Goal: Task Accomplishment & Management: Complete application form

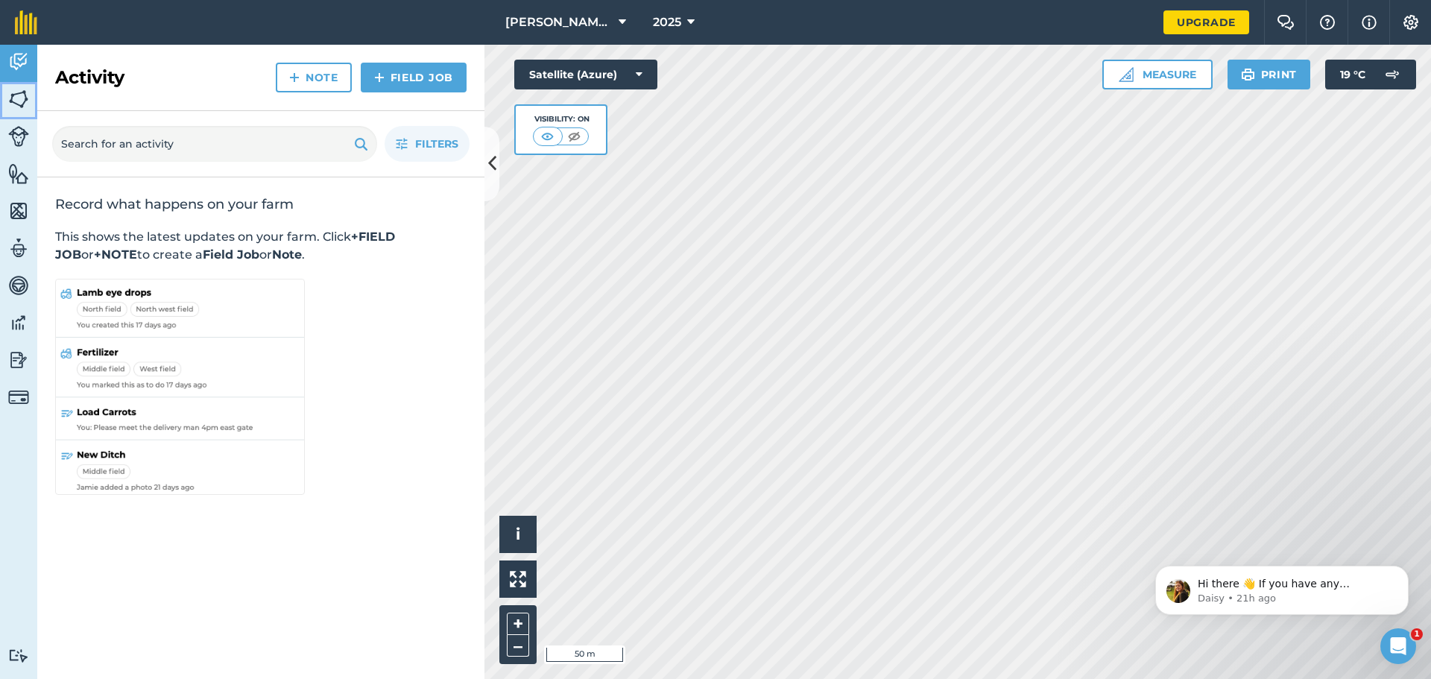
click at [17, 96] on img at bounding box center [18, 99] width 21 height 22
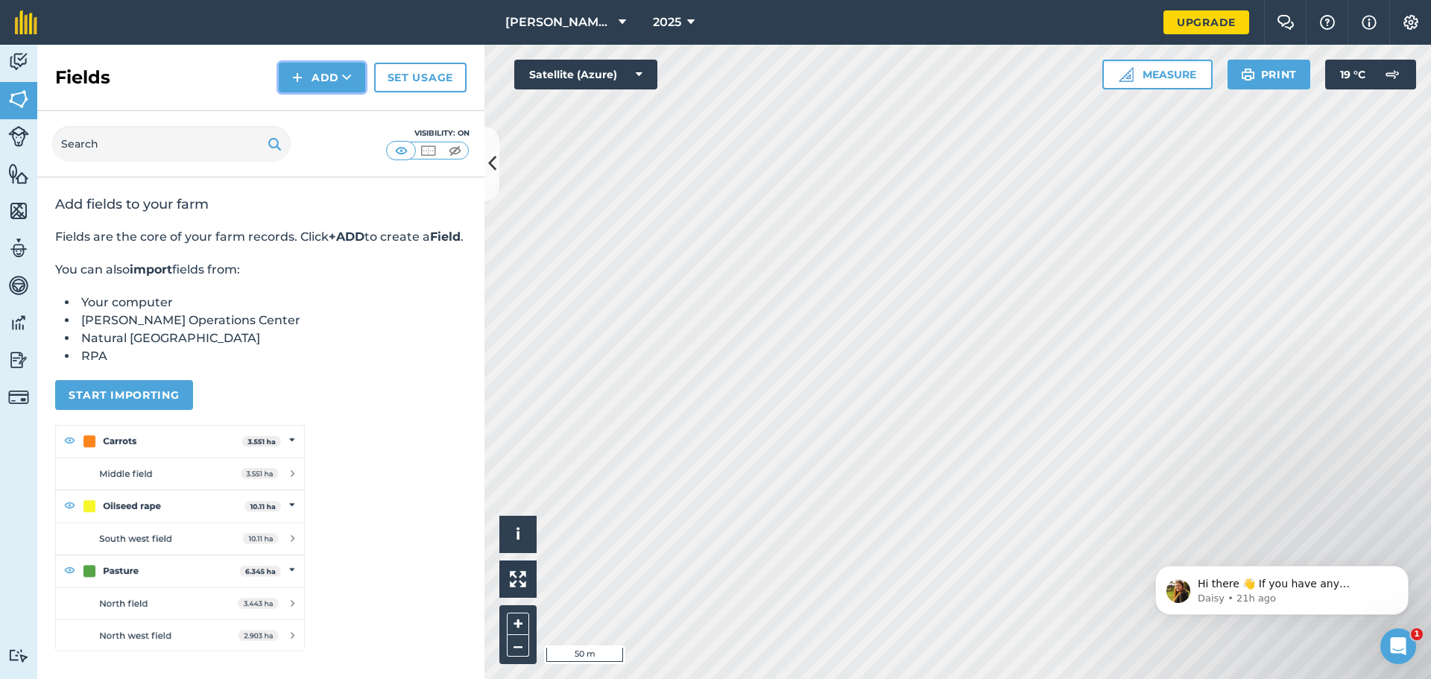
click at [345, 77] on icon at bounding box center [347, 77] width 10 height 15
click at [332, 142] on link "Import" at bounding box center [322, 144] width 82 height 33
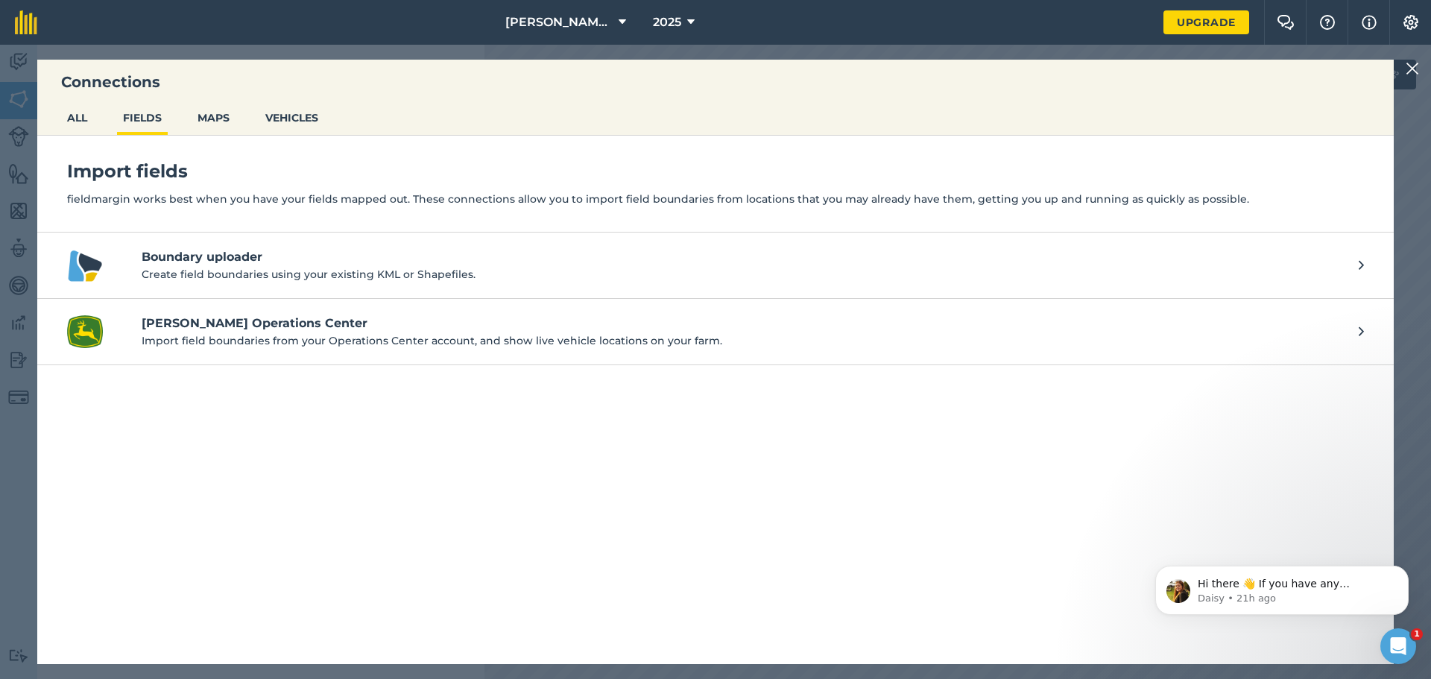
click at [1412, 66] on img at bounding box center [1411, 69] width 13 height 18
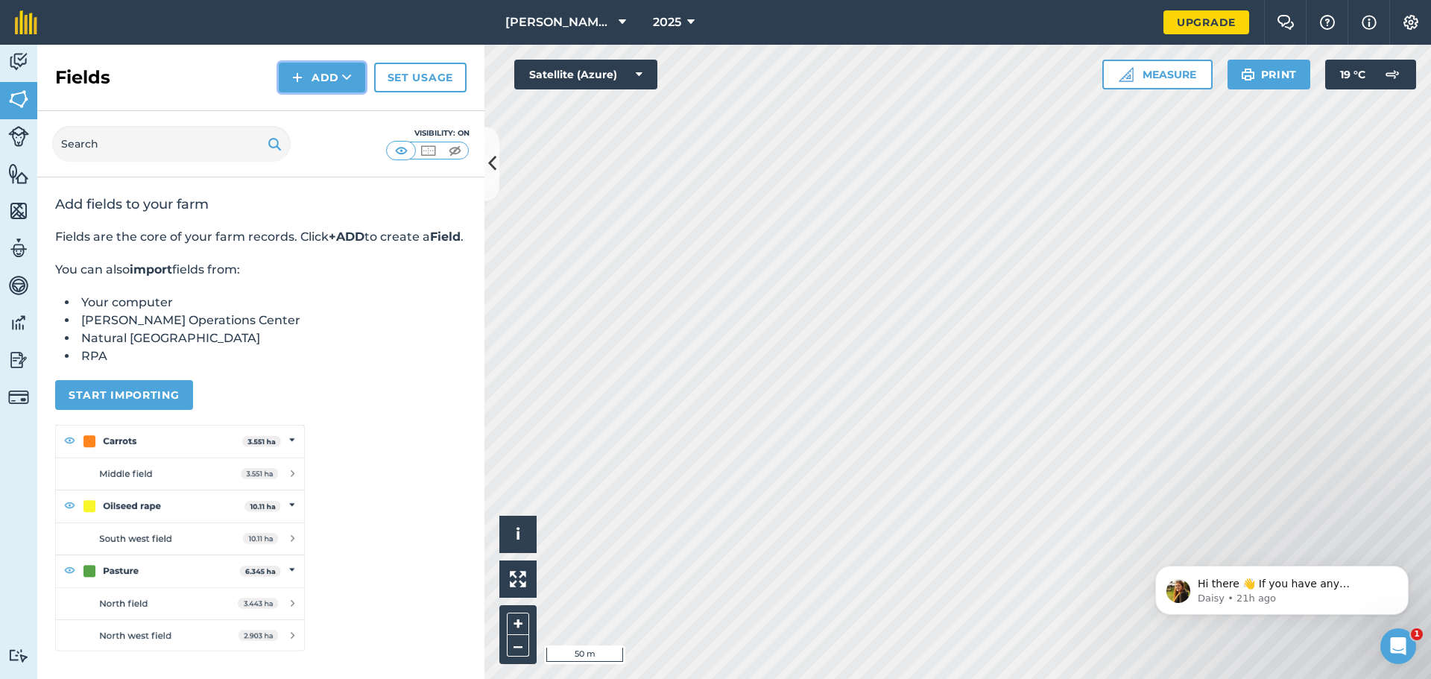
click at [339, 79] on button "Add" at bounding box center [322, 78] width 86 height 30
click at [330, 107] on link "Draw" at bounding box center [322, 111] width 82 height 33
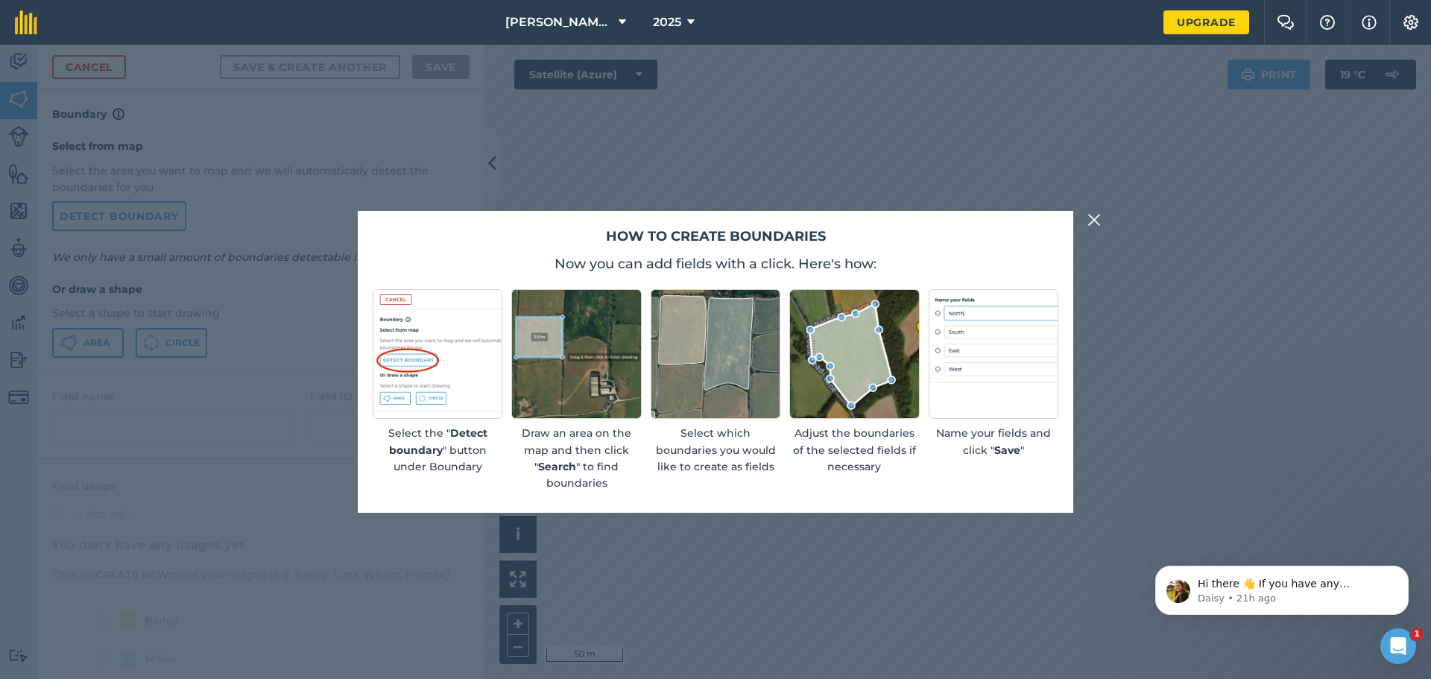
click at [1095, 217] on img at bounding box center [1093, 220] width 13 height 18
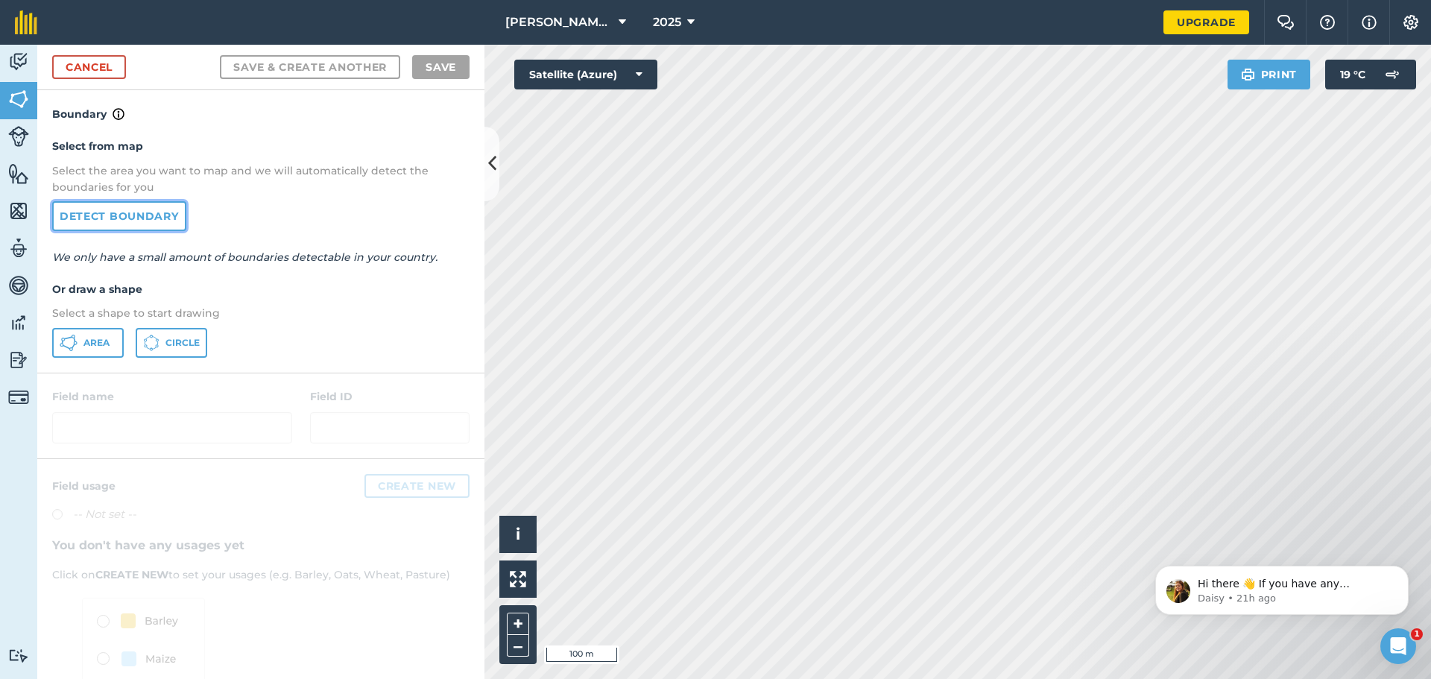
click at [154, 218] on link "Detect boundary" at bounding box center [119, 216] width 134 height 30
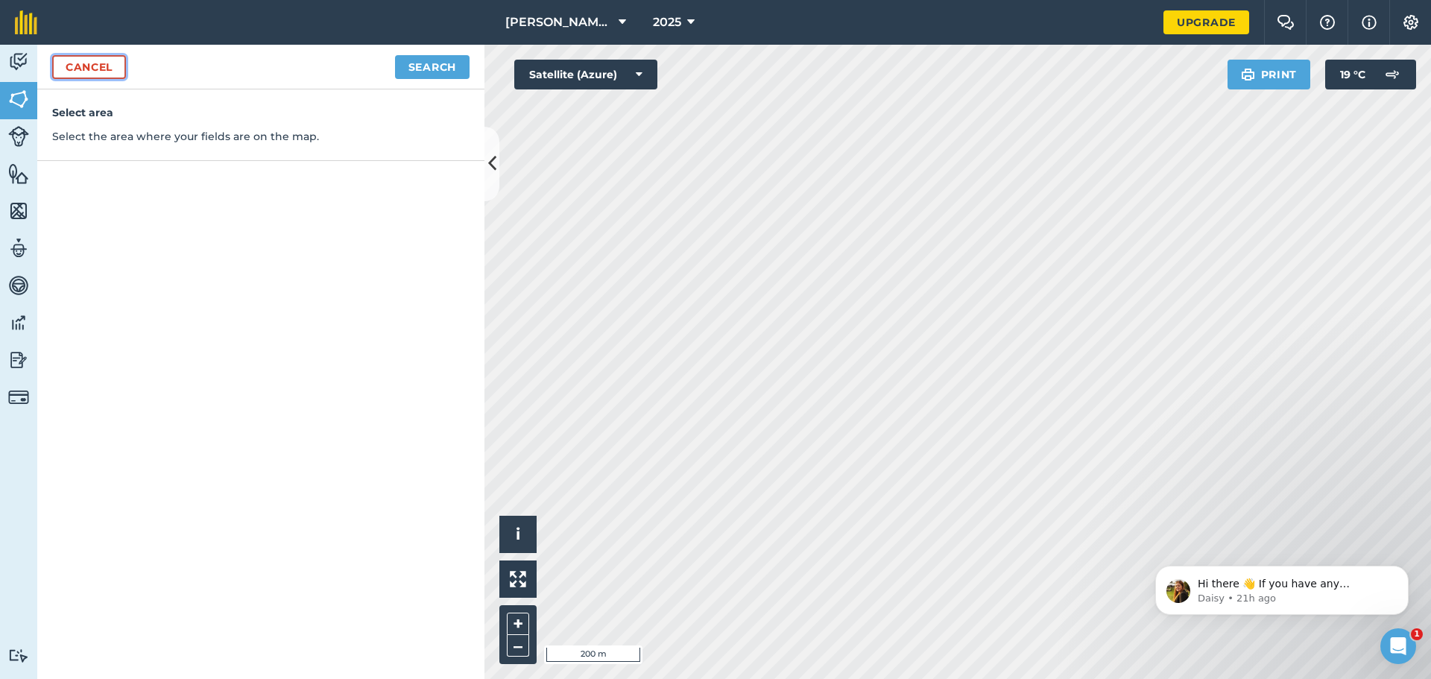
click at [84, 69] on link "Cancel" at bounding box center [89, 67] width 74 height 24
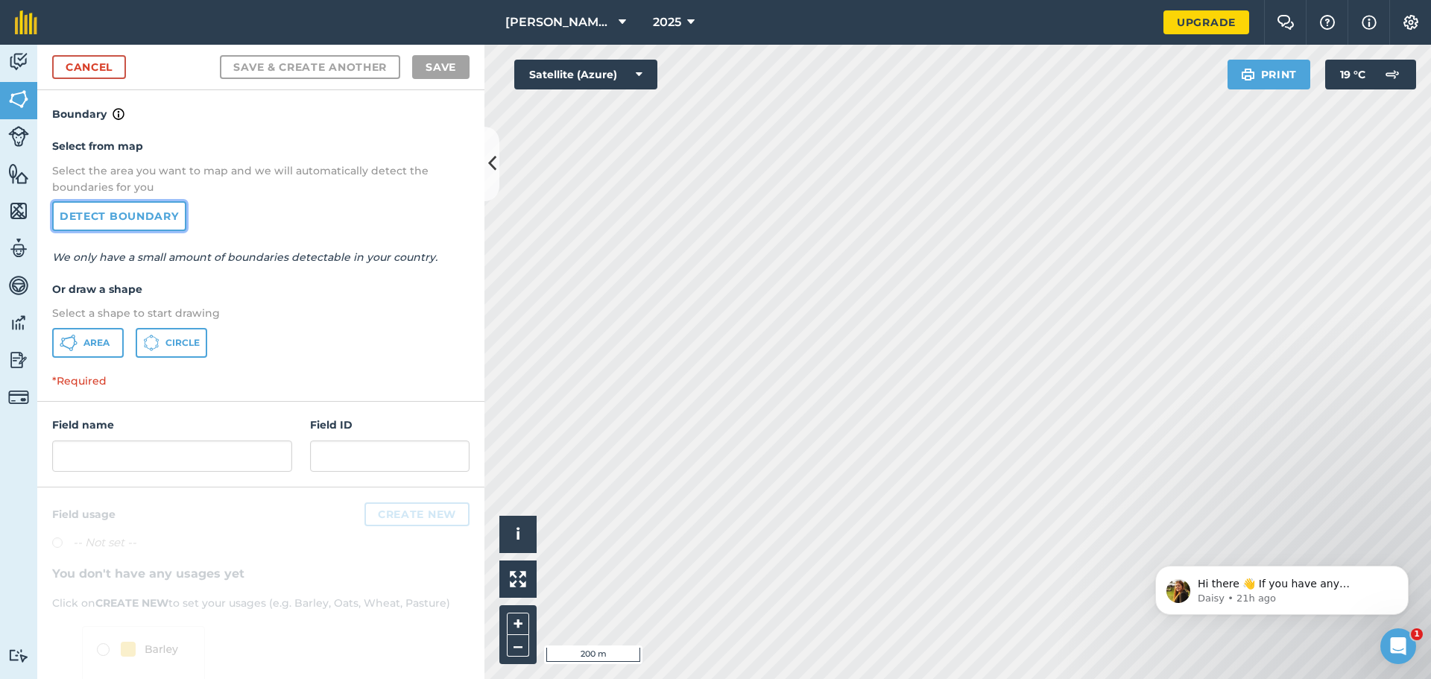
click at [107, 218] on link "Detect boundary" at bounding box center [119, 216] width 134 height 30
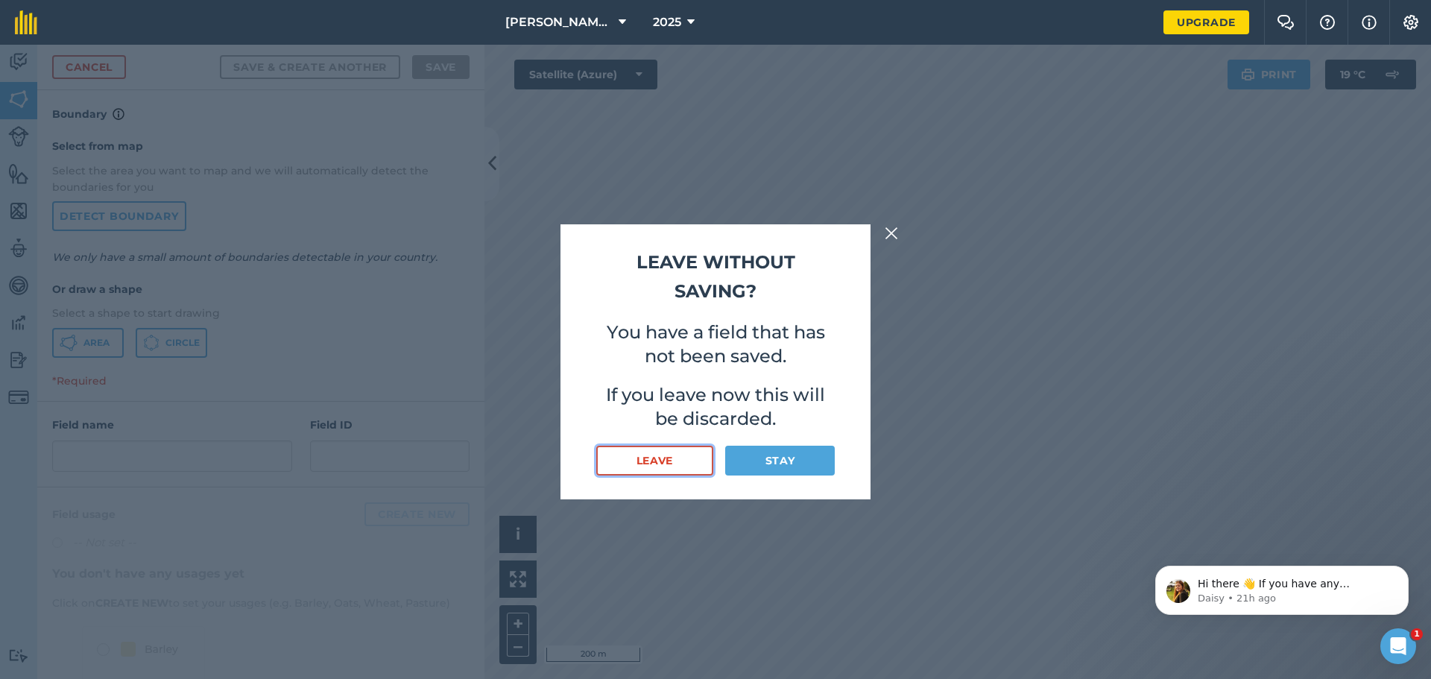
click at [689, 455] on button "Leave" at bounding box center [654, 461] width 117 height 30
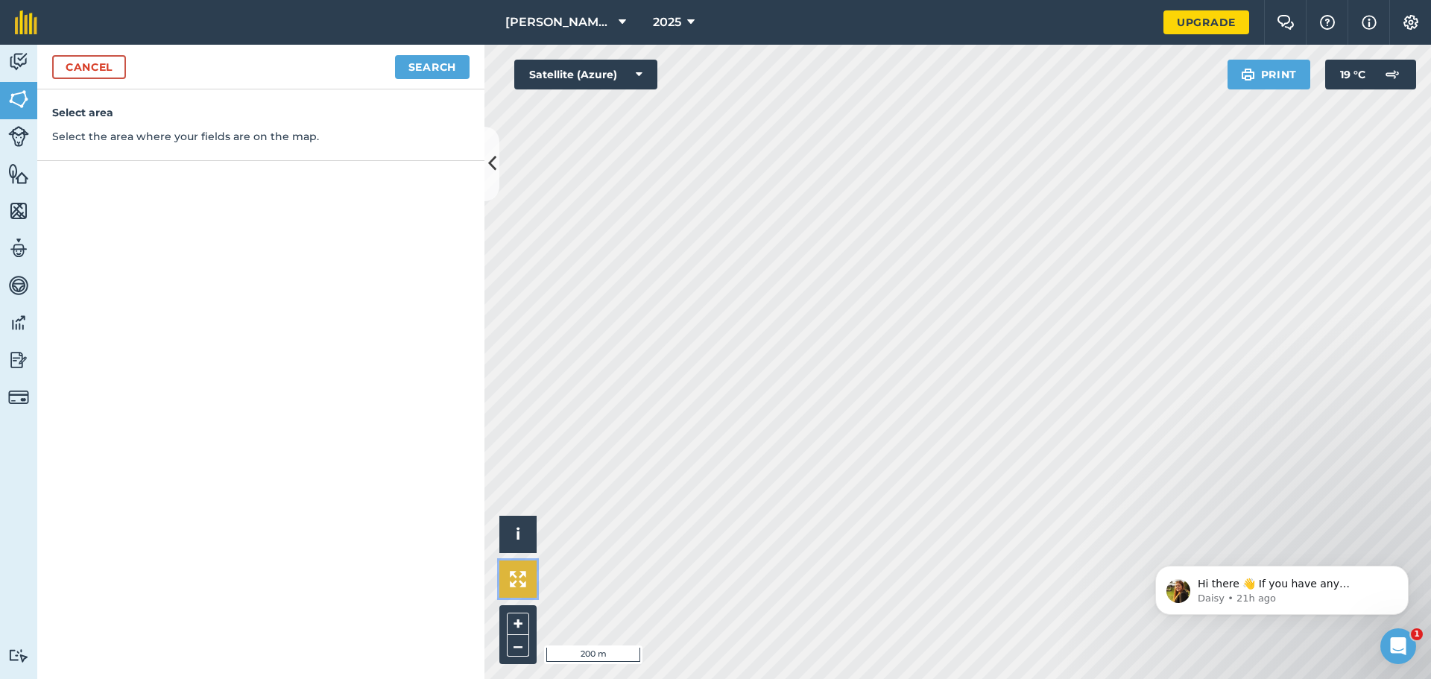
click at [518, 579] on img at bounding box center [518, 579] width 16 height 16
click at [101, 67] on link "Cancel" at bounding box center [89, 67] width 74 height 24
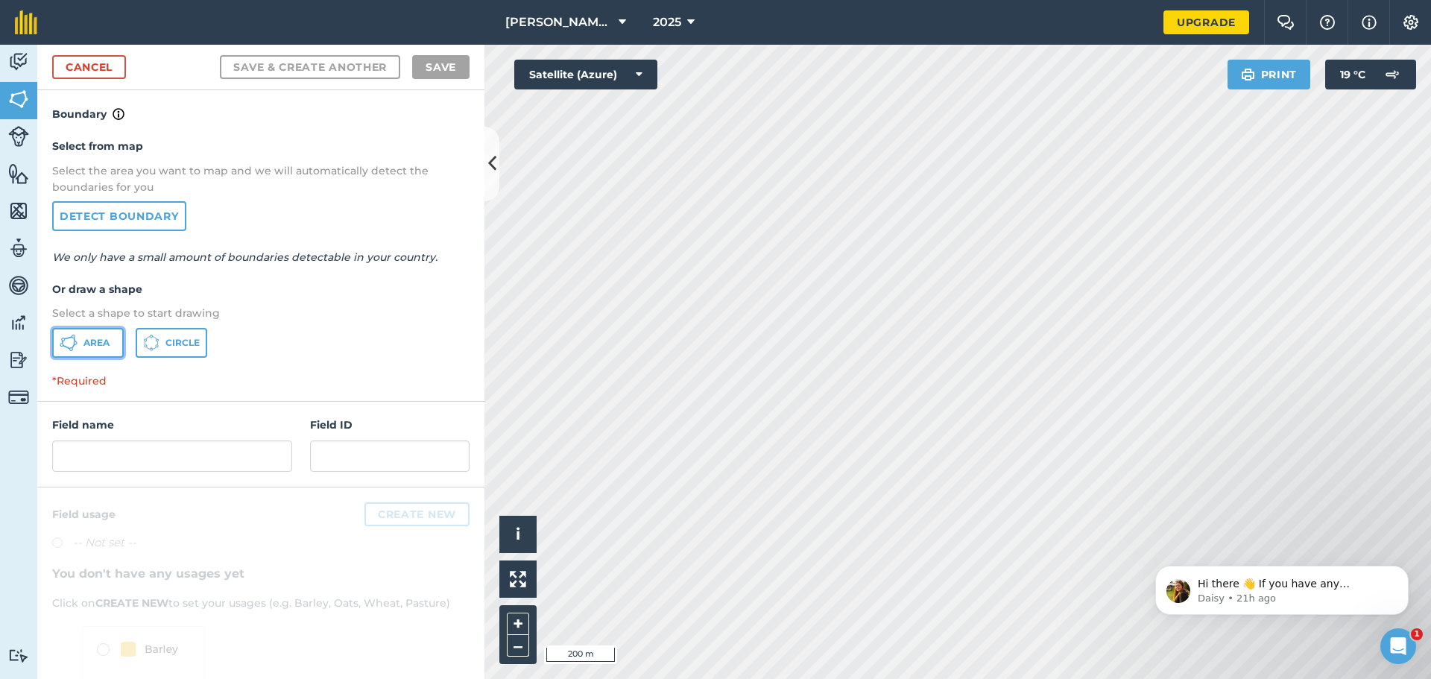
click at [94, 341] on span "Area" at bounding box center [96, 343] width 26 height 12
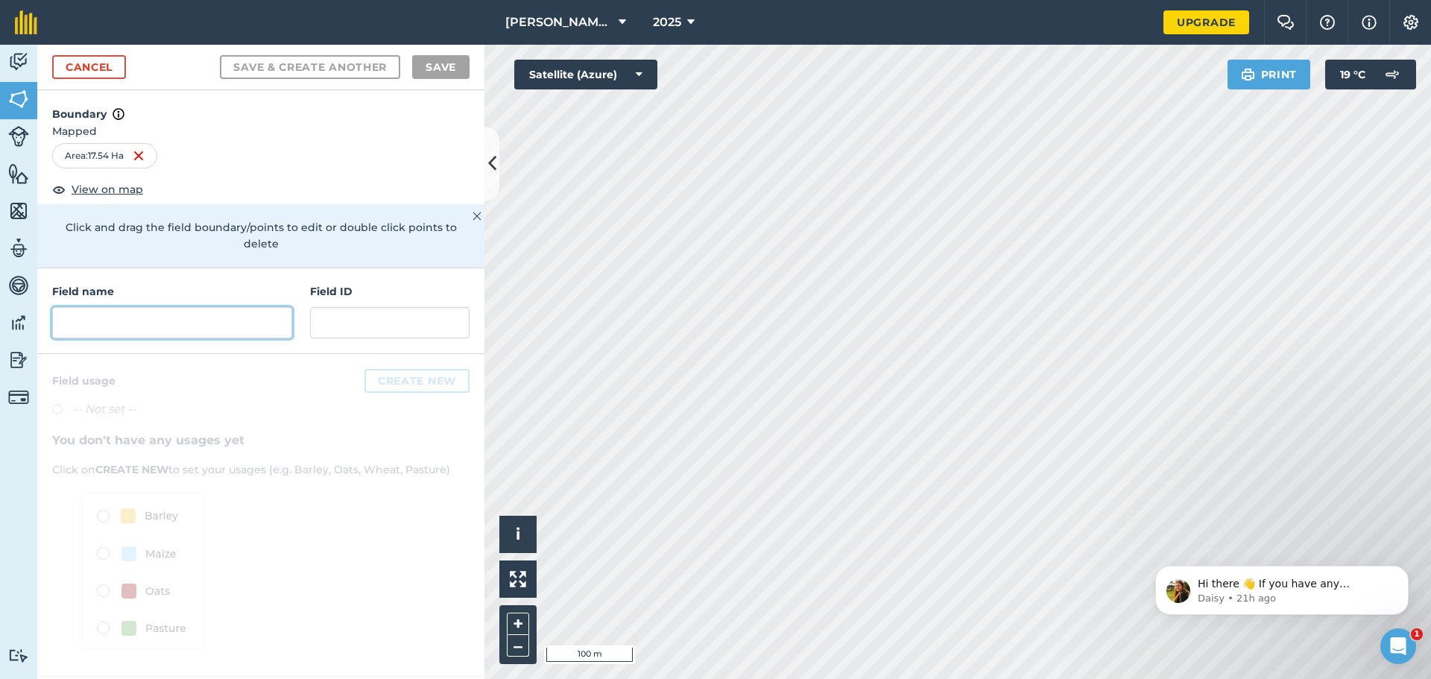
click at [78, 307] on input "text" at bounding box center [172, 322] width 240 height 31
type input "j"
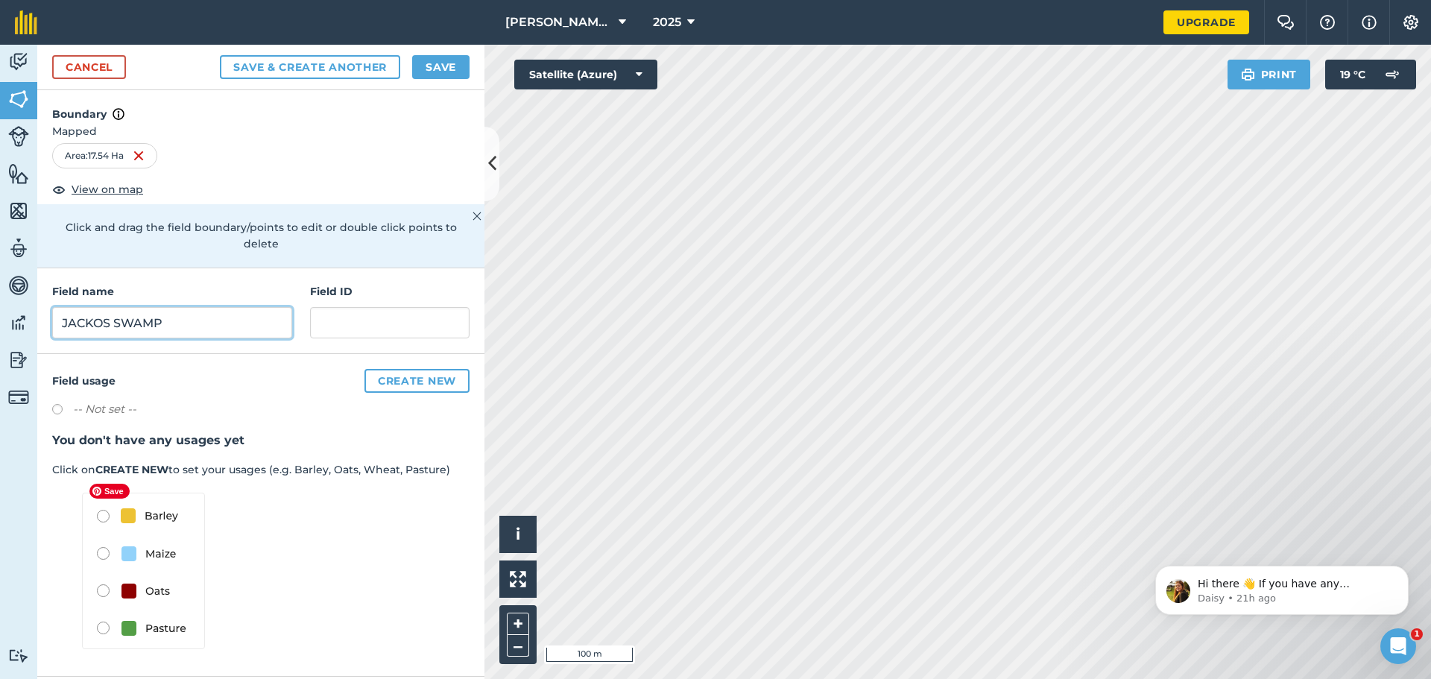
type input "JACKOS SWAMP"
click at [102, 611] on img at bounding box center [143, 571] width 123 height 156
click at [118, 113] on img at bounding box center [119, 114] width 12 height 18
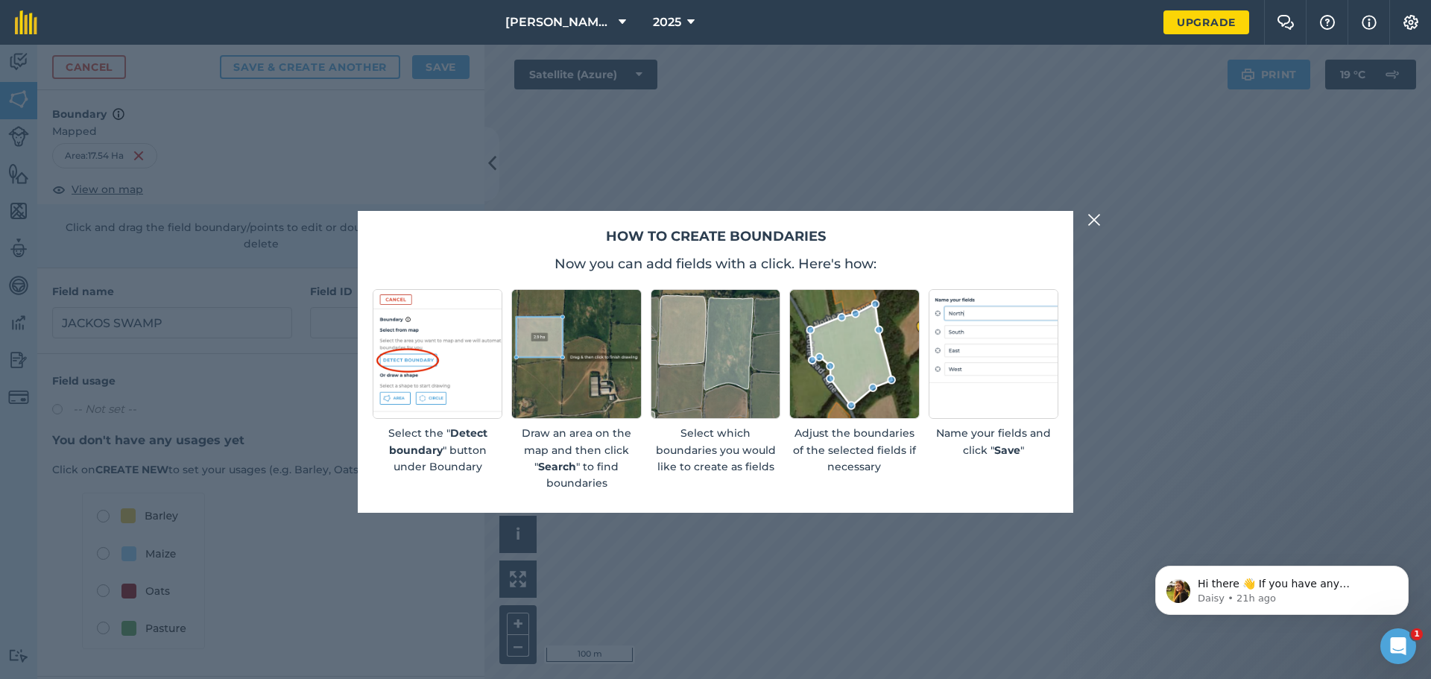
click at [1095, 216] on img at bounding box center [1093, 220] width 13 height 18
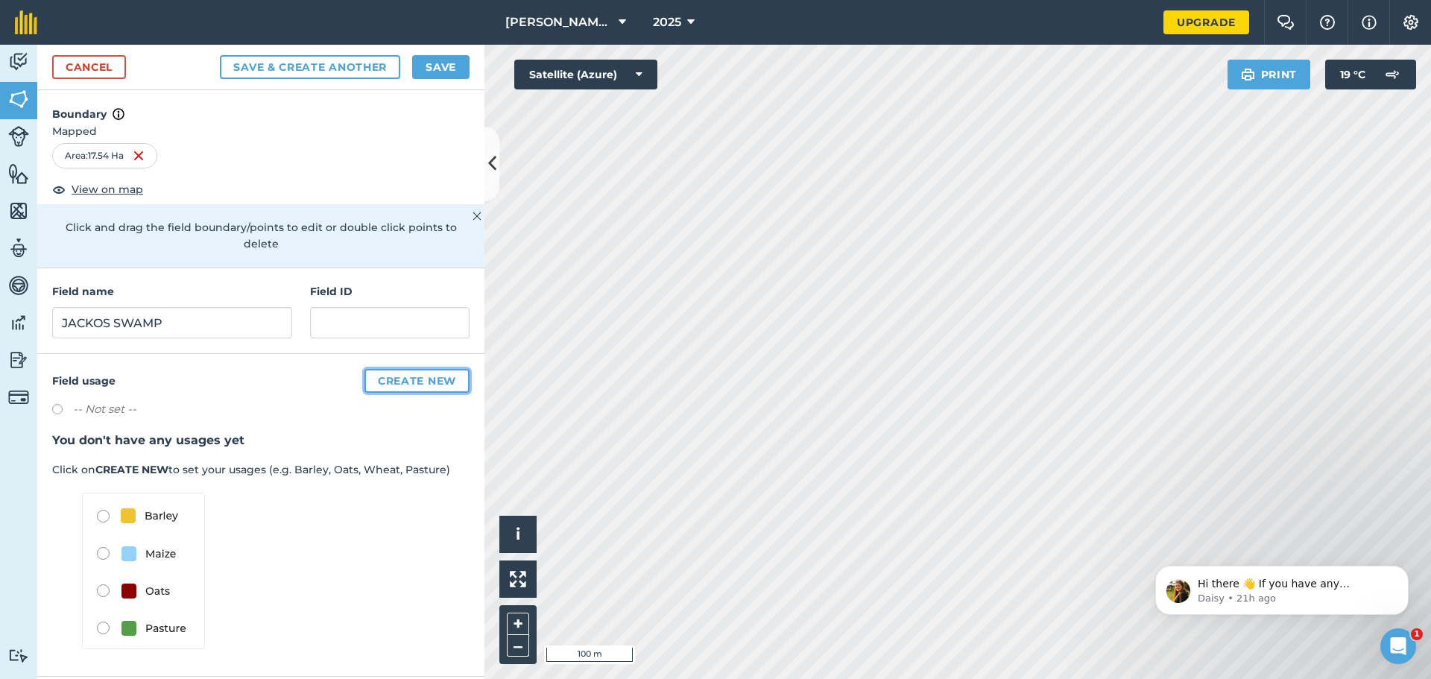
click at [409, 369] on button "Create new" at bounding box center [416, 381] width 105 height 24
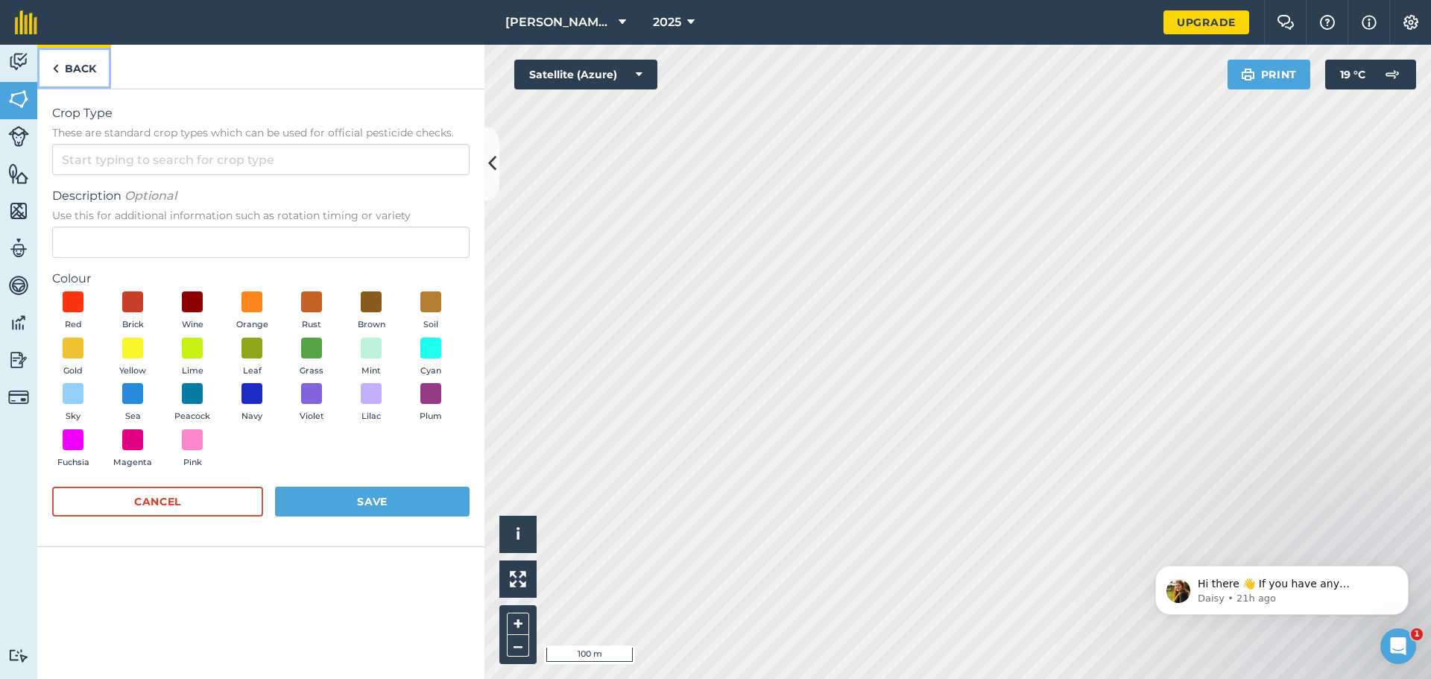
click at [74, 66] on link "Back" at bounding box center [74, 67] width 74 height 44
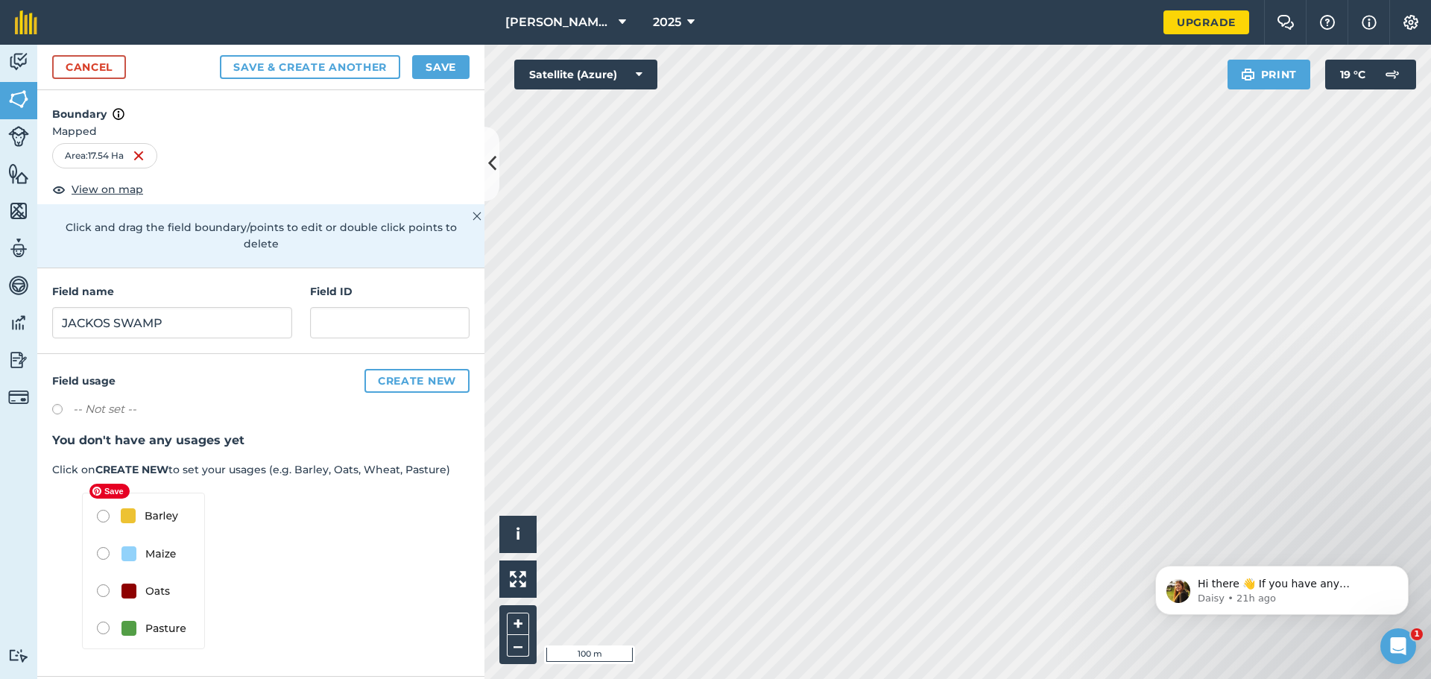
click at [104, 612] on img at bounding box center [143, 571] width 123 height 156
click at [424, 369] on button "Create new" at bounding box center [416, 381] width 105 height 24
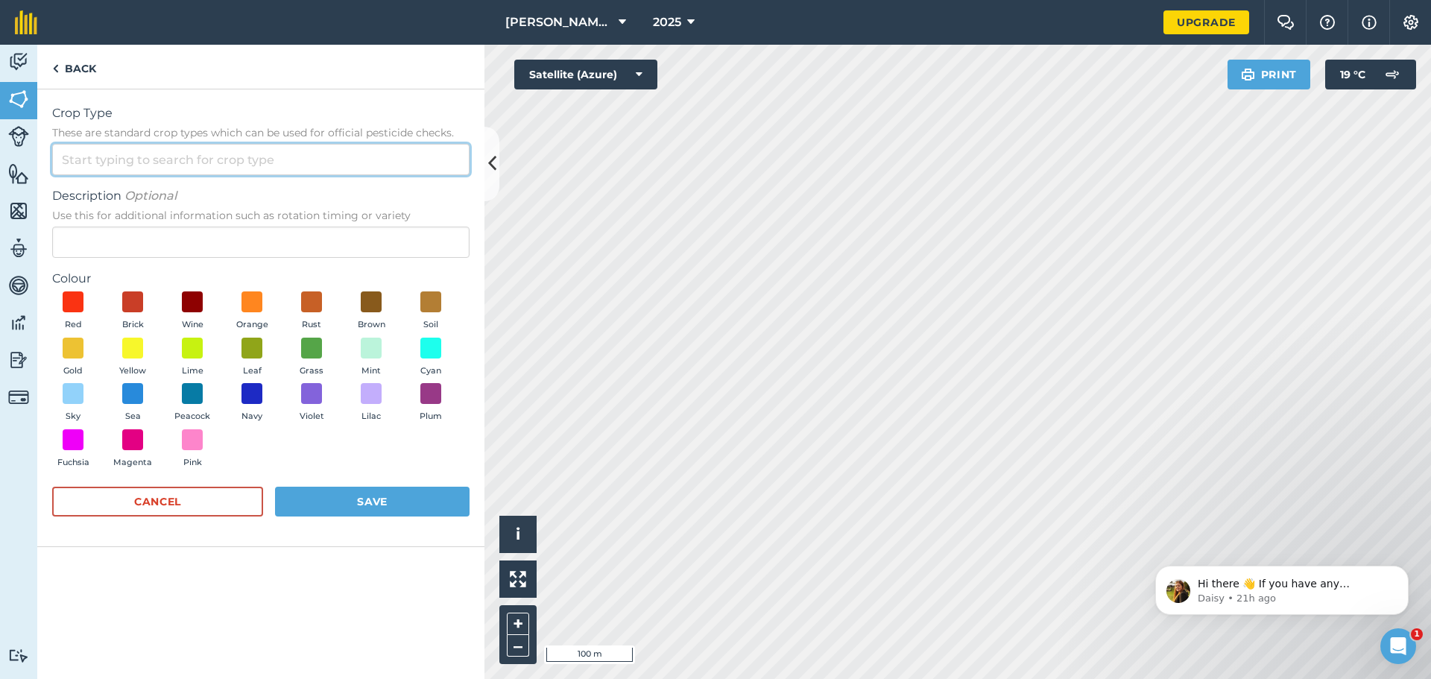
click at [96, 155] on input "Crop Type These are standard crop types which can be used for official pesticid…" at bounding box center [260, 159] width 417 height 31
type input "p"
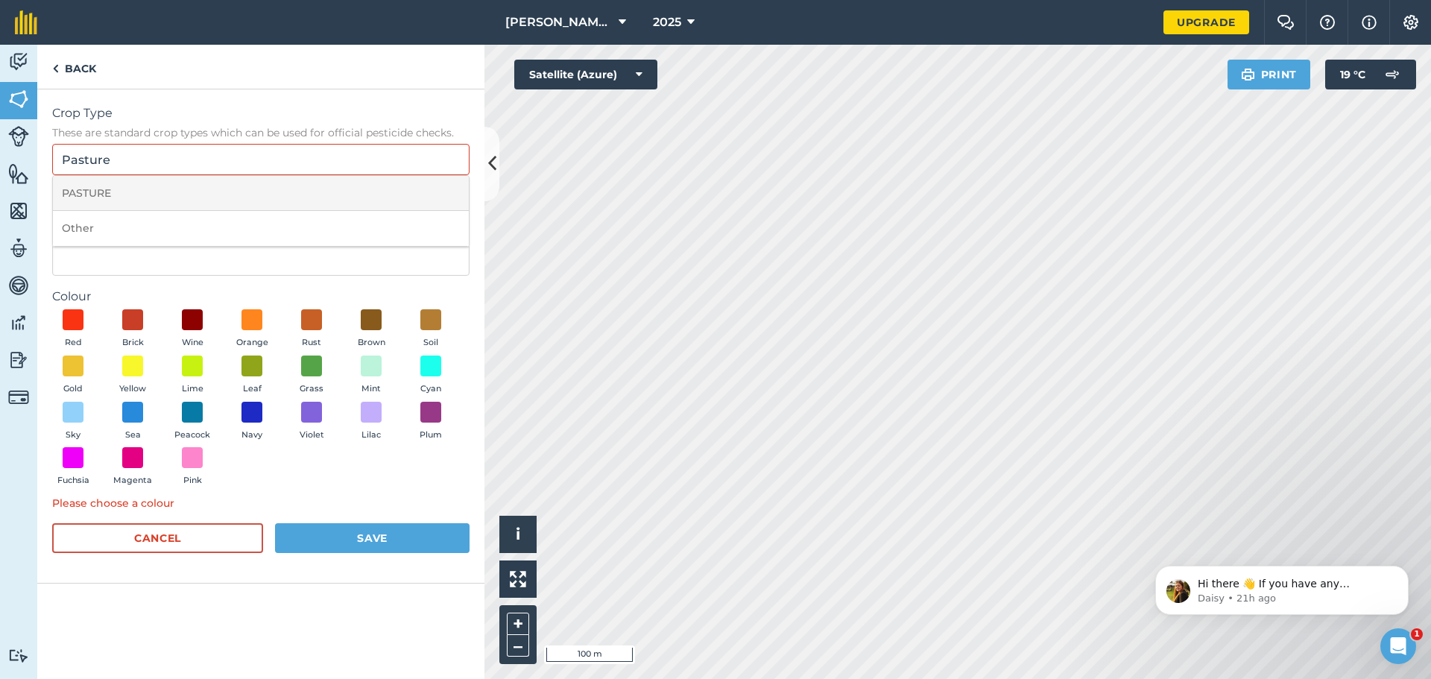
click at [90, 190] on li "PASTURE" at bounding box center [261, 193] width 416 height 35
type input "PASTURE"
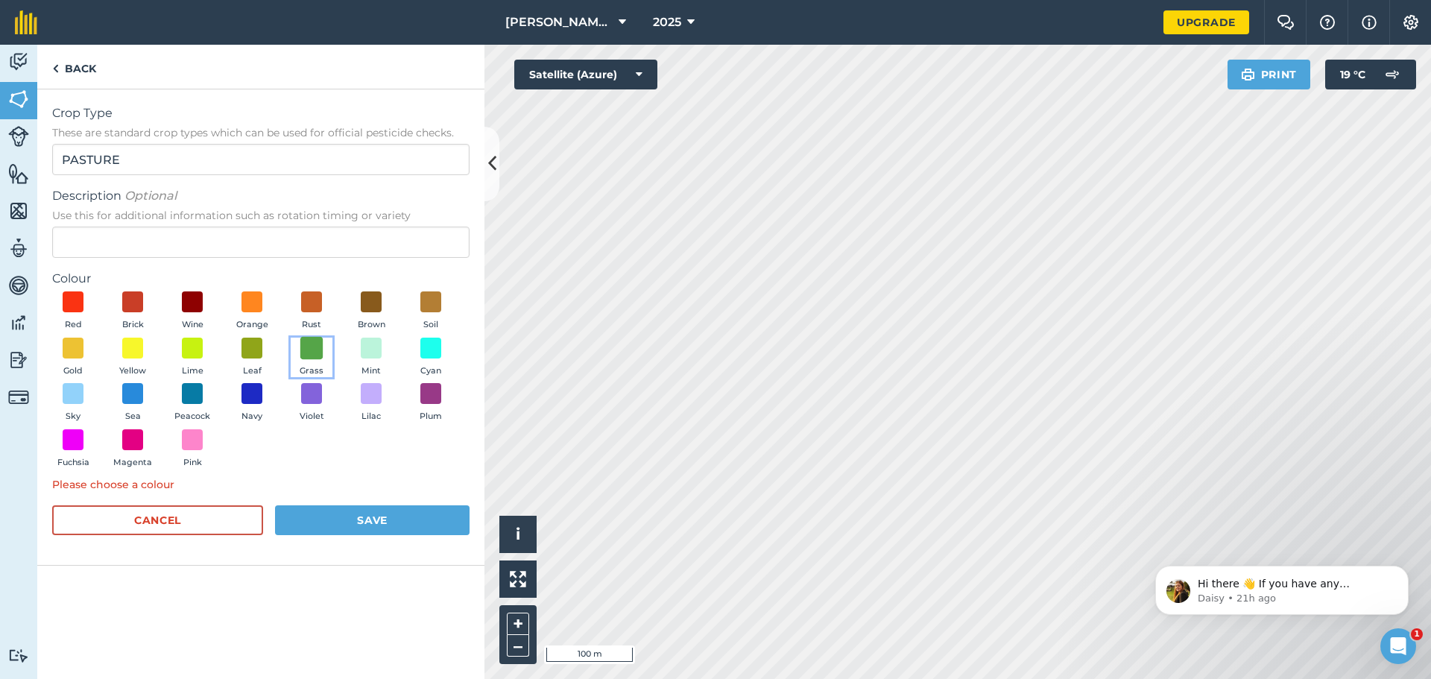
click at [315, 347] on span at bounding box center [311, 347] width 23 height 23
click at [347, 524] on button "Save" at bounding box center [372, 520] width 195 height 30
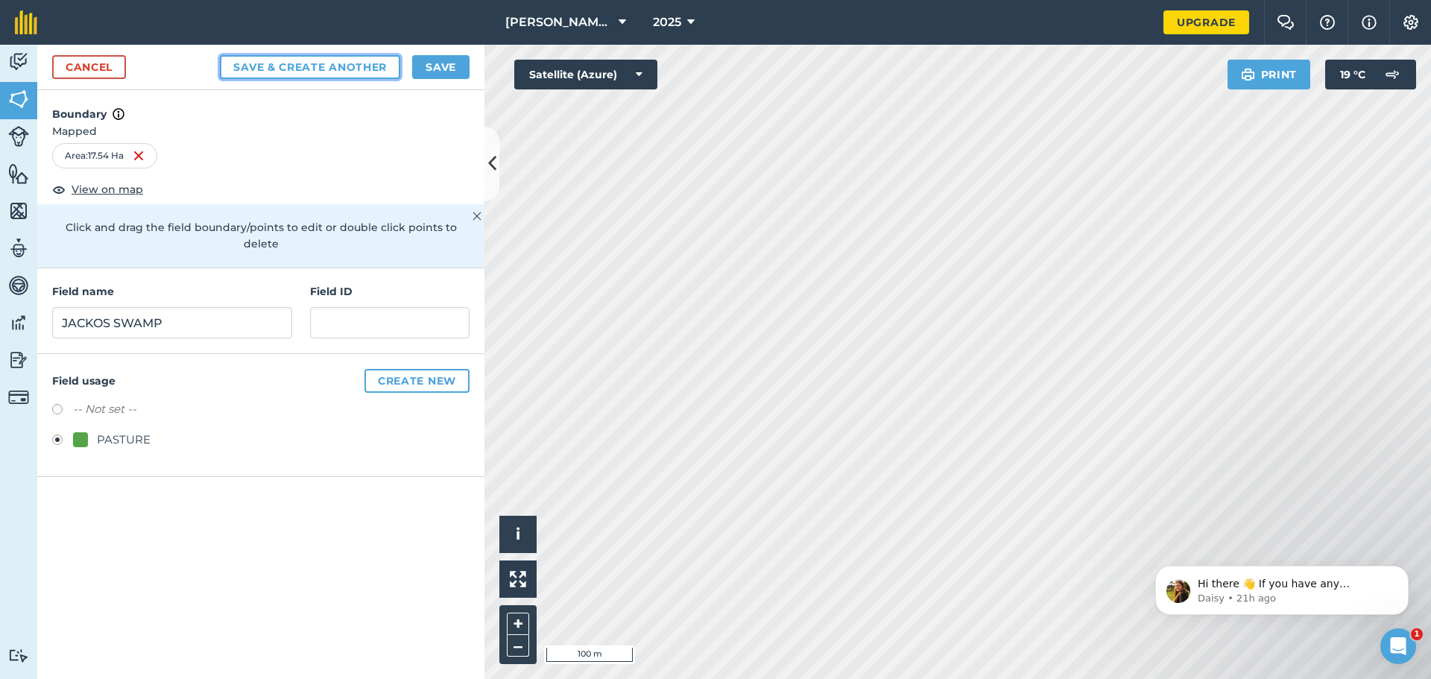
click at [314, 68] on button "Save & Create Another" at bounding box center [310, 67] width 180 height 24
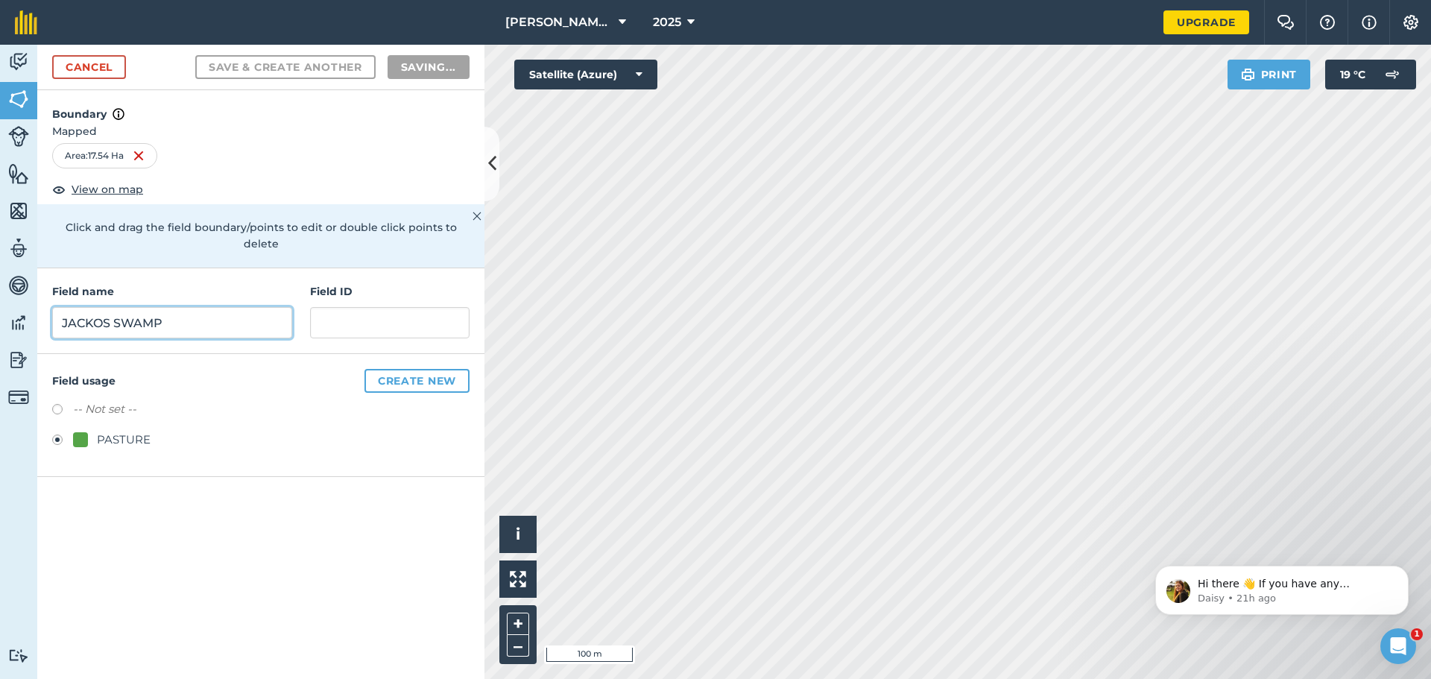
radio input "false"
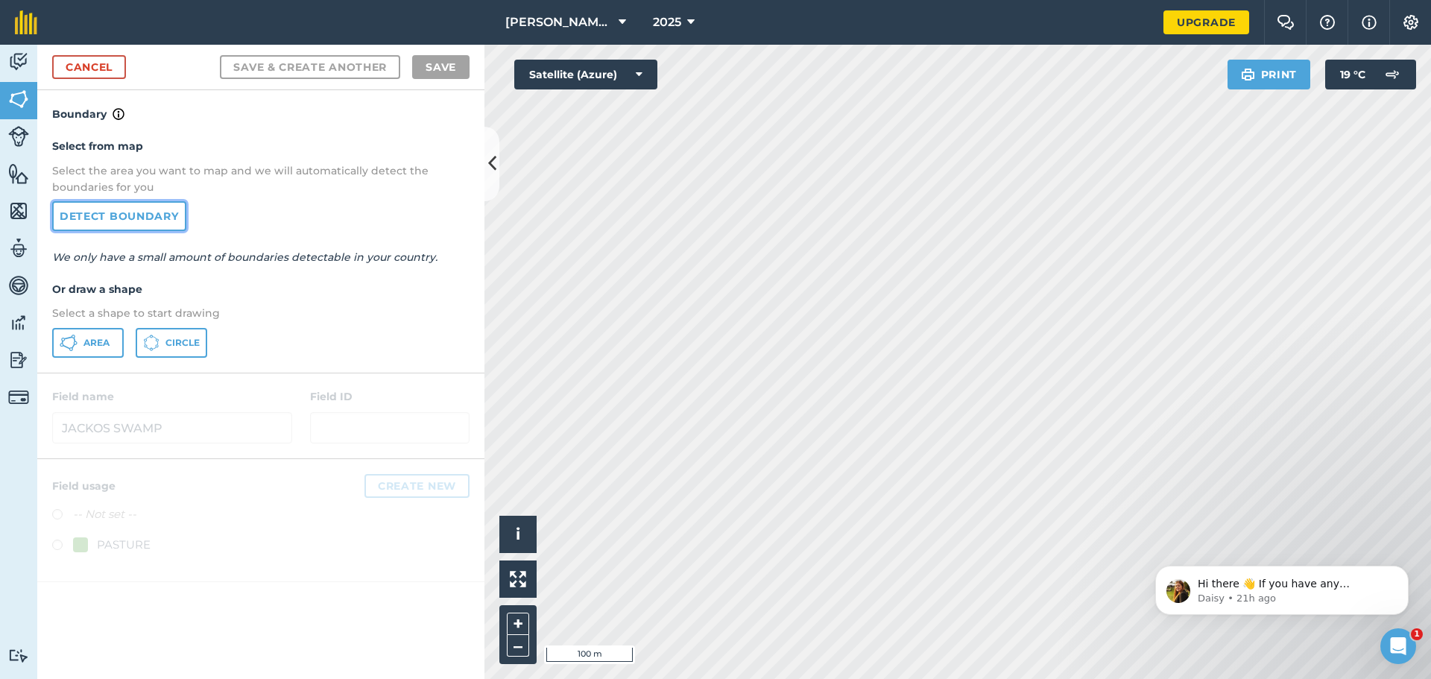
click at [110, 217] on link "Detect boundary" at bounding box center [119, 216] width 134 height 30
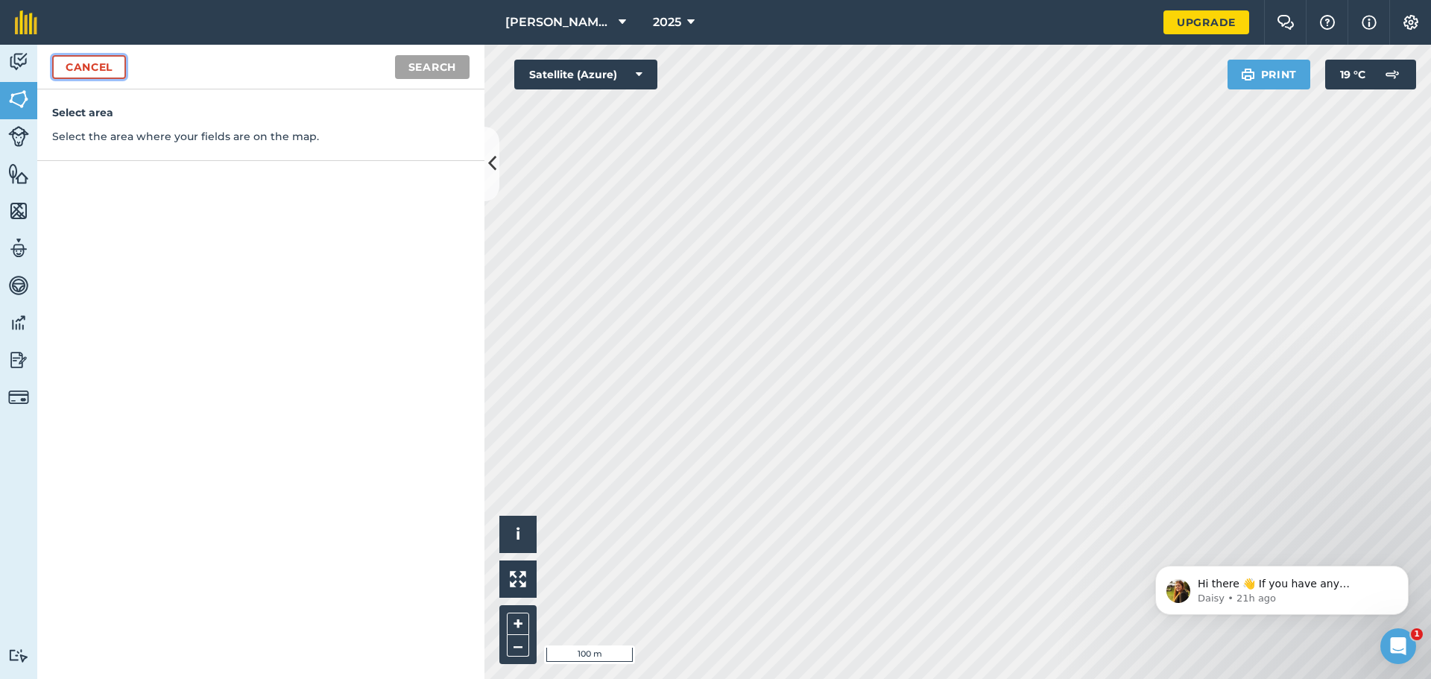
click at [66, 67] on link "Cancel" at bounding box center [89, 67] width 74 height 24
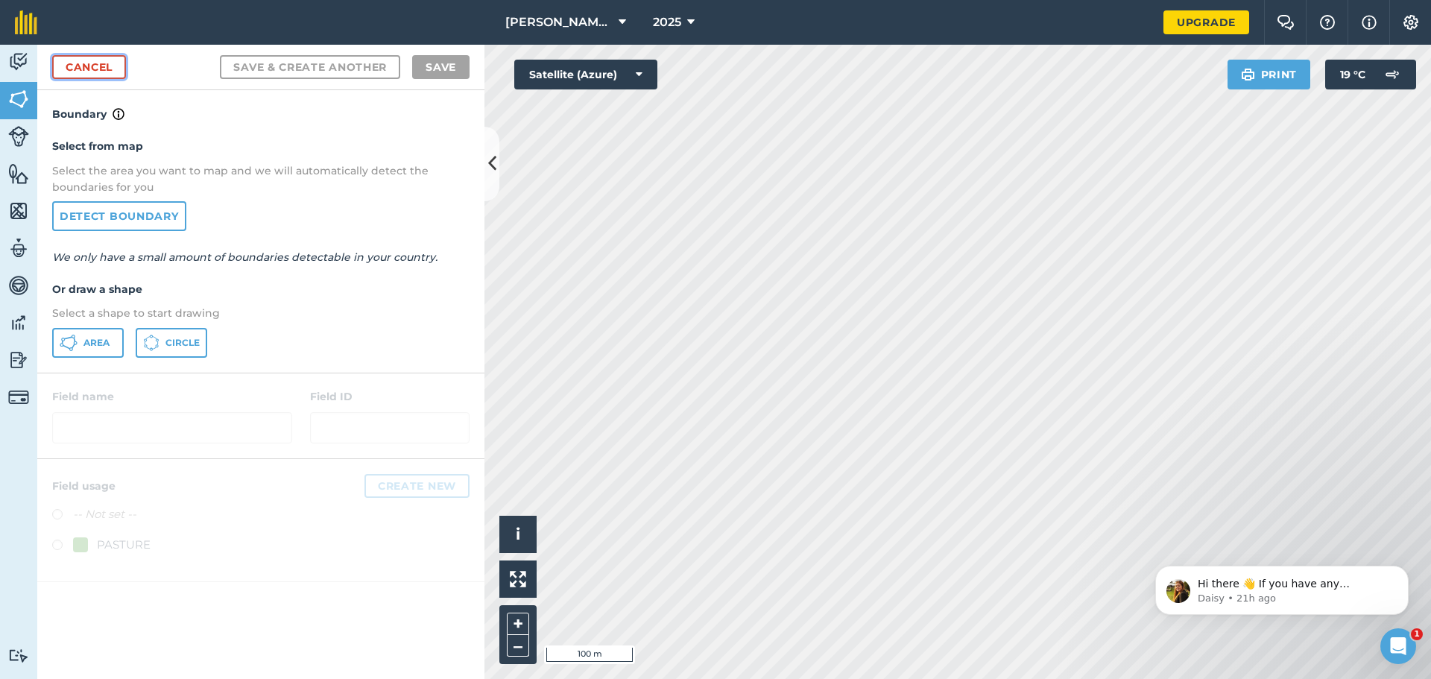
click at [89, 64] on link "Cancel" at bounding box center [89, 67] width 74 height 24
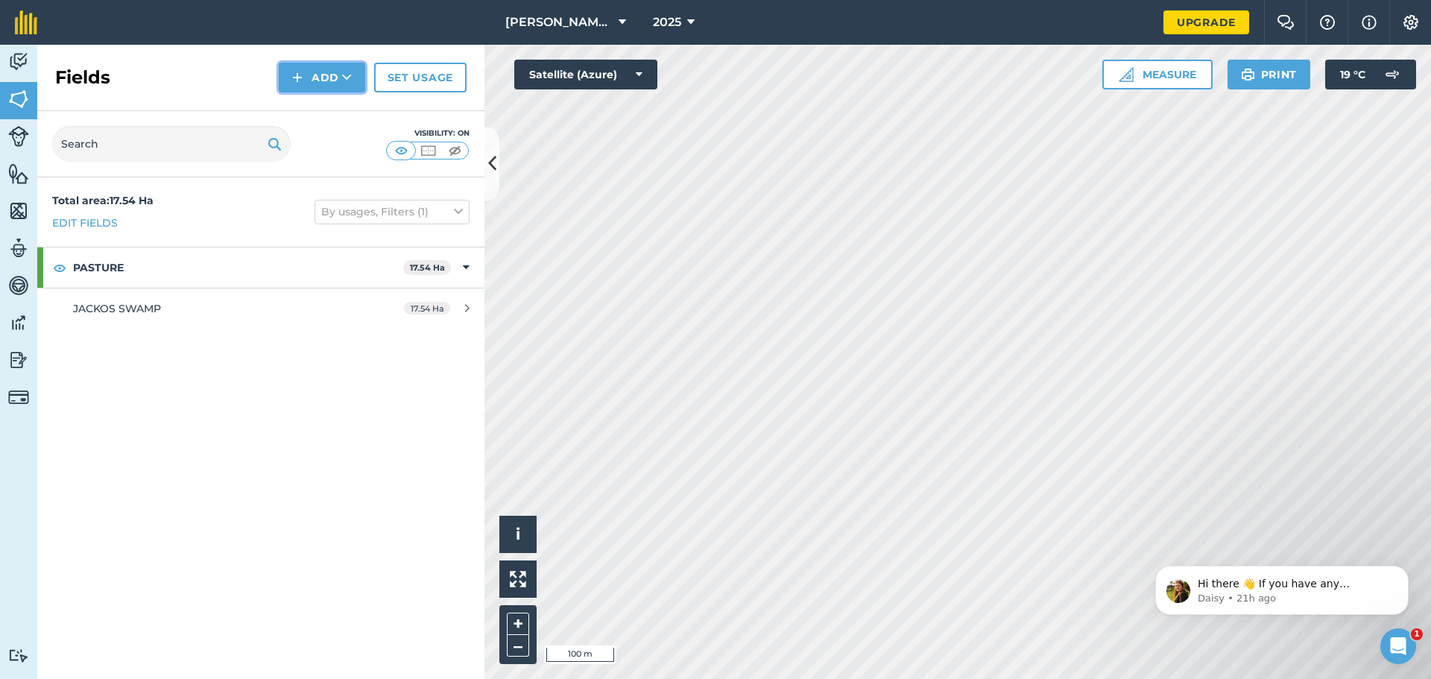
click at [333, 78] on button "Add" at bounding box center [322, 78] width 86 height 30
click at [333, 108] on link "Draw" at bounding box center [322, 111] width 82 height 33
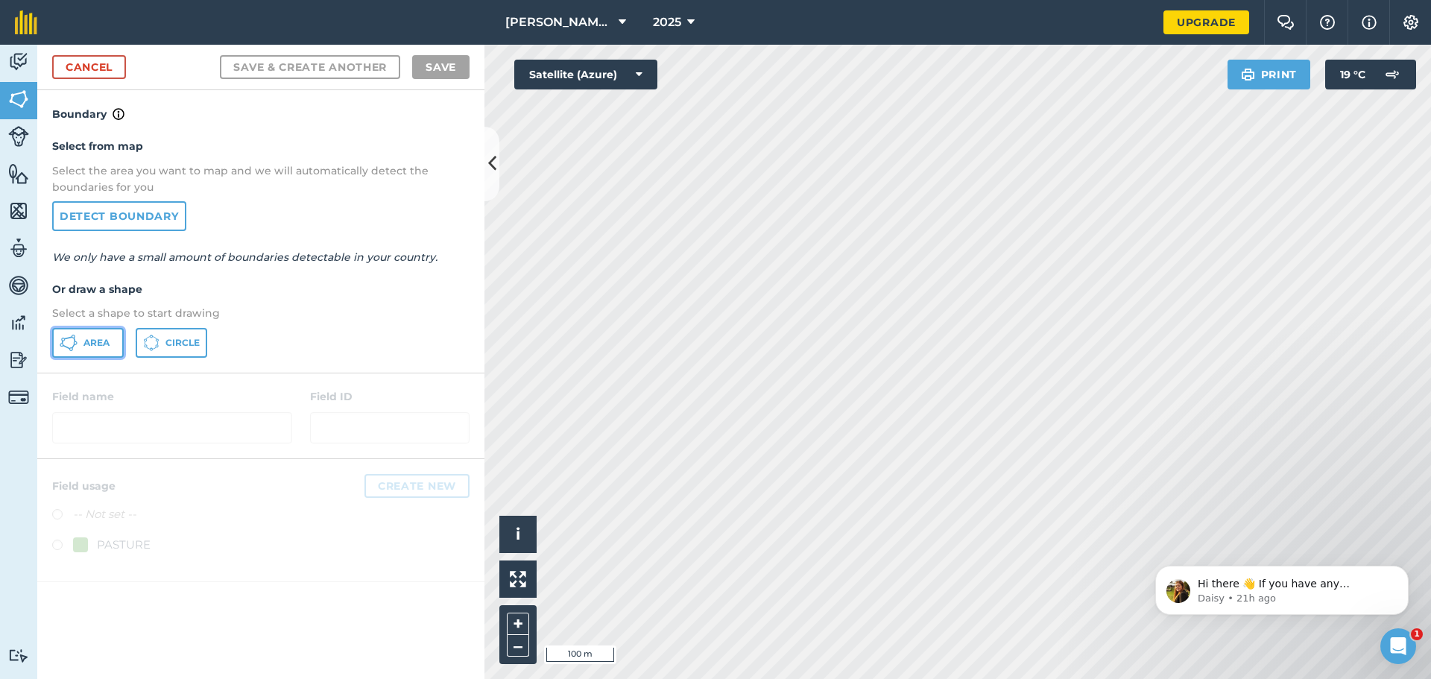
click at [102, 344] on span "Area" at bounding box center [96, 343] width 26 height 12
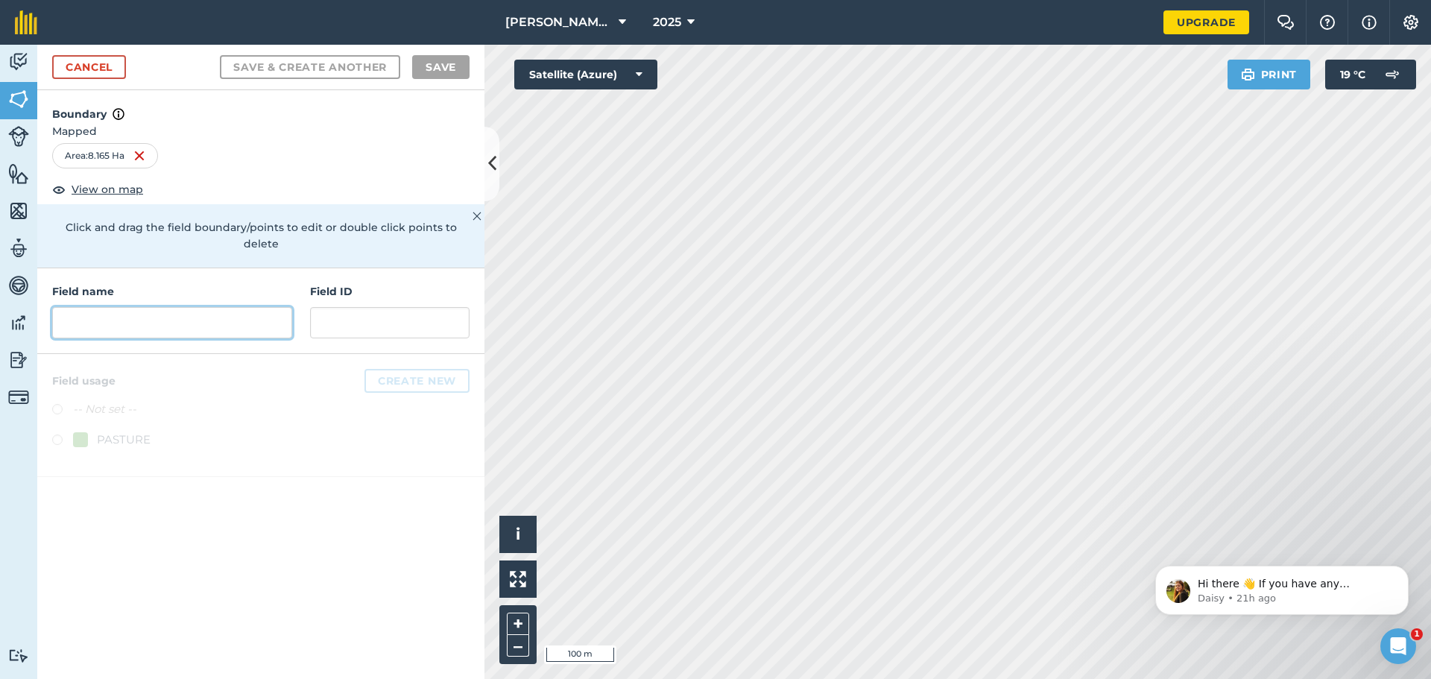
click at [108, 307] on input "text" at bounding box center [172, 322] width 240 height 31
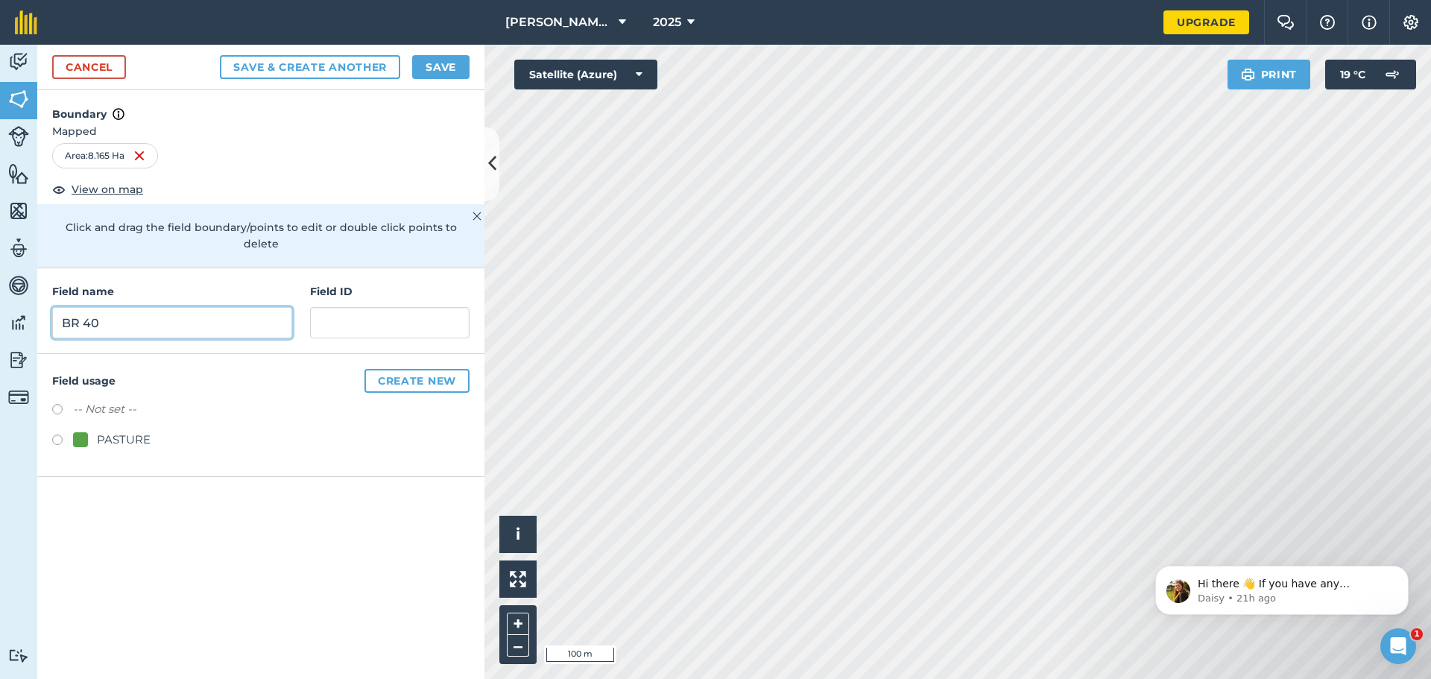
type input "BR 40"
click at [58, 404] on label at bounding box center [62, 411] width 21 height 15
click at [341, 68] on button "Save & Create Another" at bounding box center [310, 67] width 180 height 24
radio input "false"
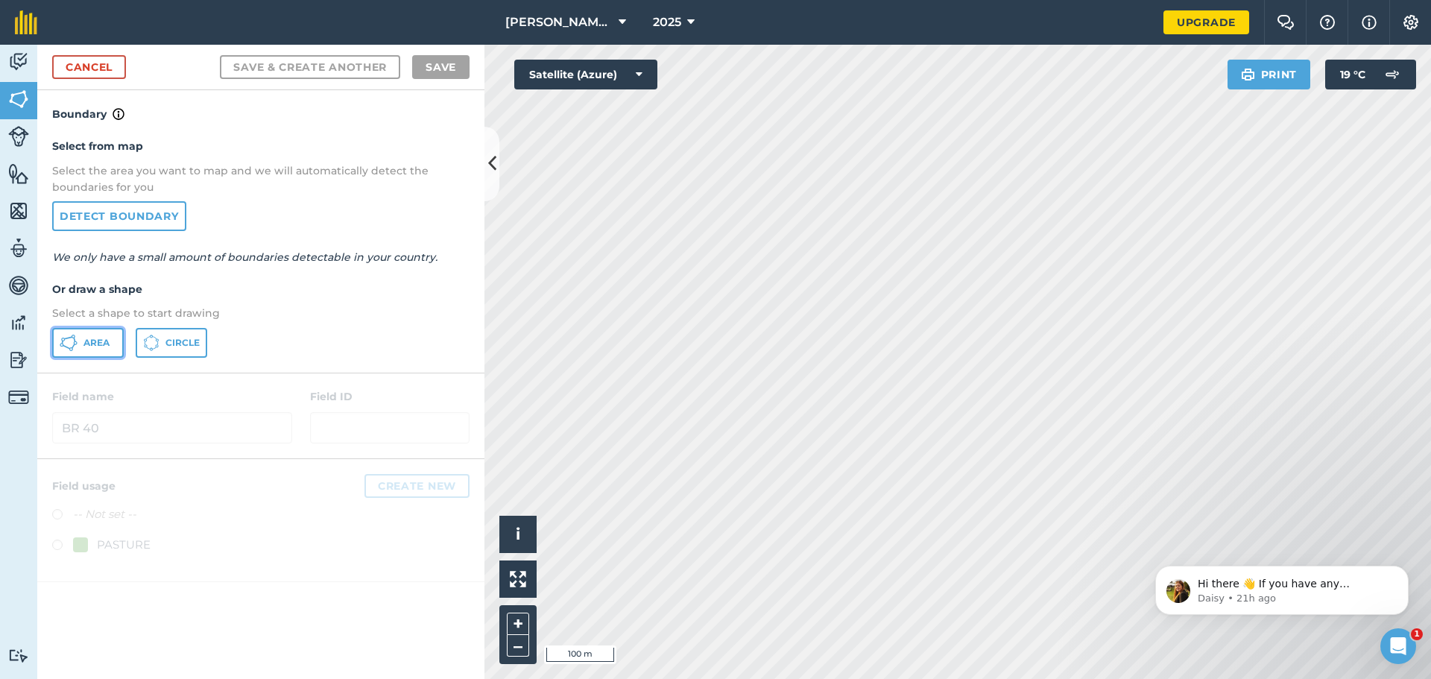
click at [83, 341] on button "Area" at bounding box center [88, 343] width 72 height 30
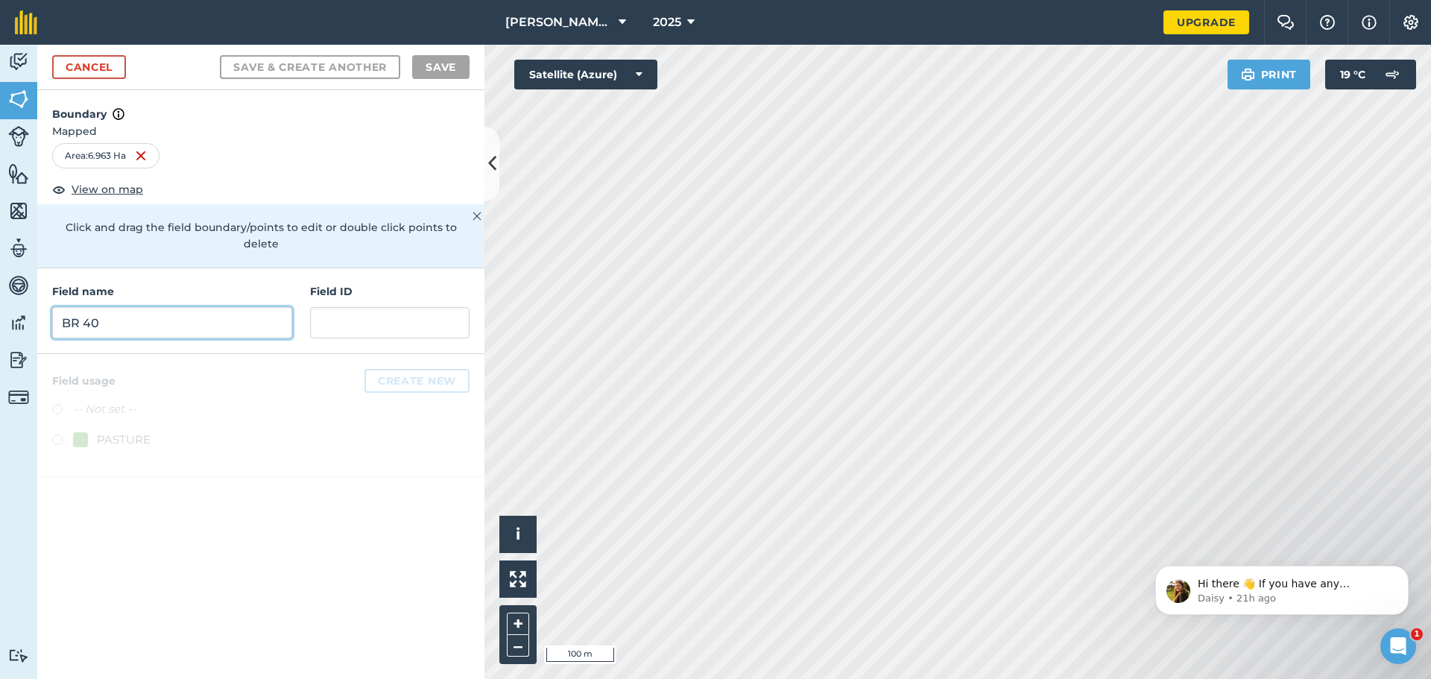
click at [106, 307] on input "BR 40" at bounding box center [172, 322] width 240 height 31
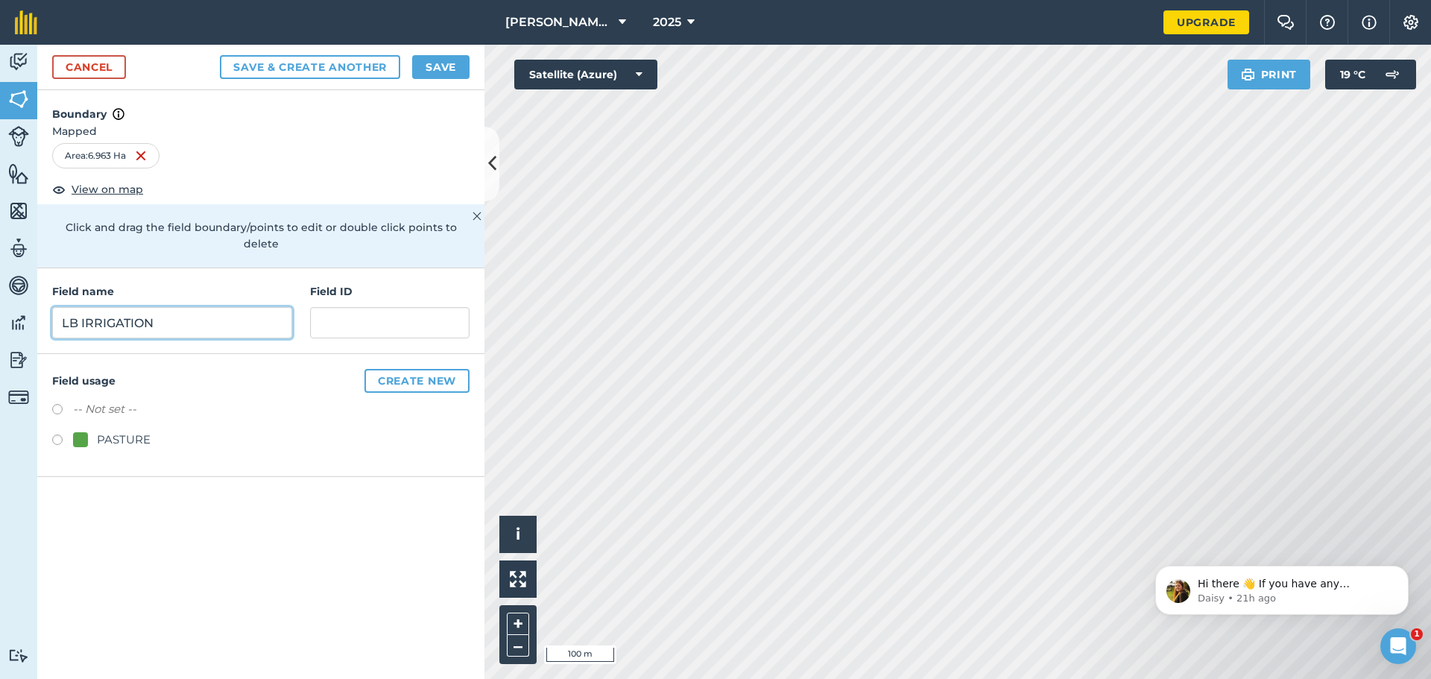
type input "LB IRRIGATION"
click at [59, 404] on label at bounding box center [62, 411] width 21 height 15
click at [304, 66] on button "Save & Create Another" at bounding box center [310, 67] width 180 height 24
radio input "false"
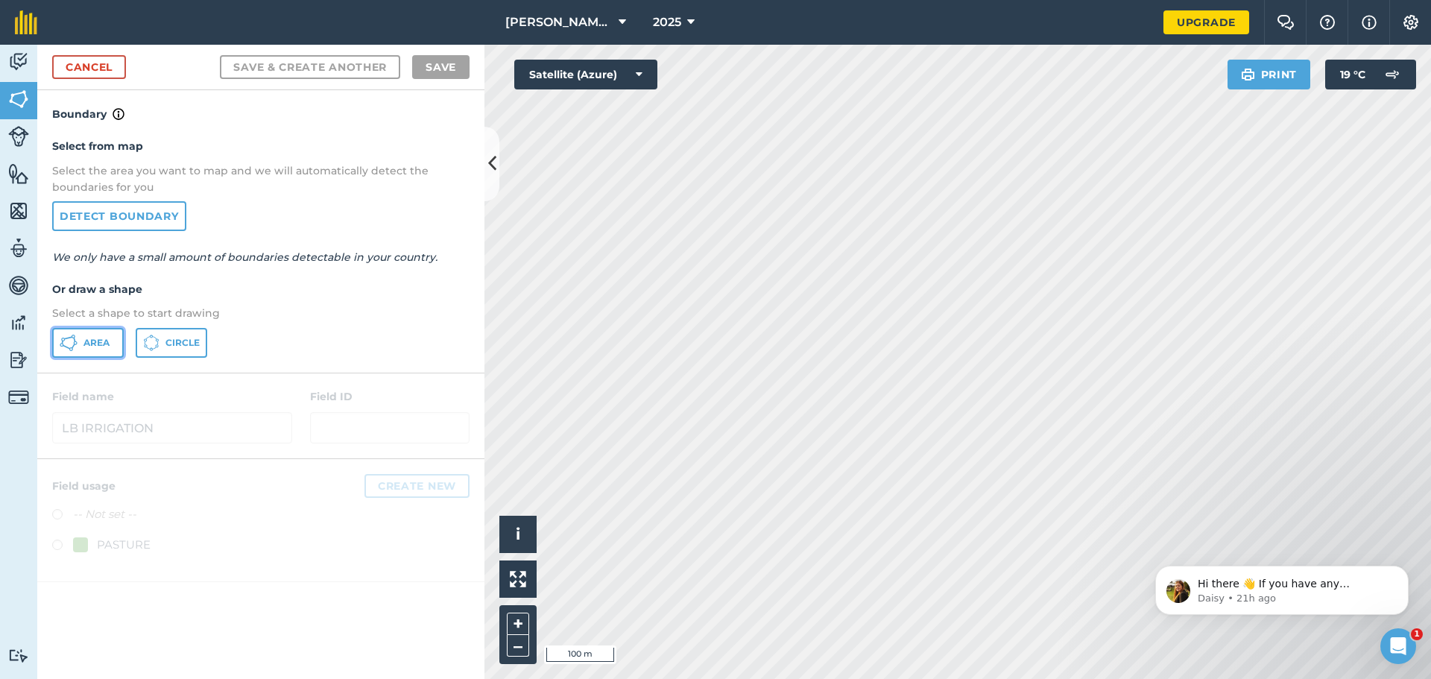
click at [98, 344] on span "Area" at bounding box center [96, 343] width 26 height 12
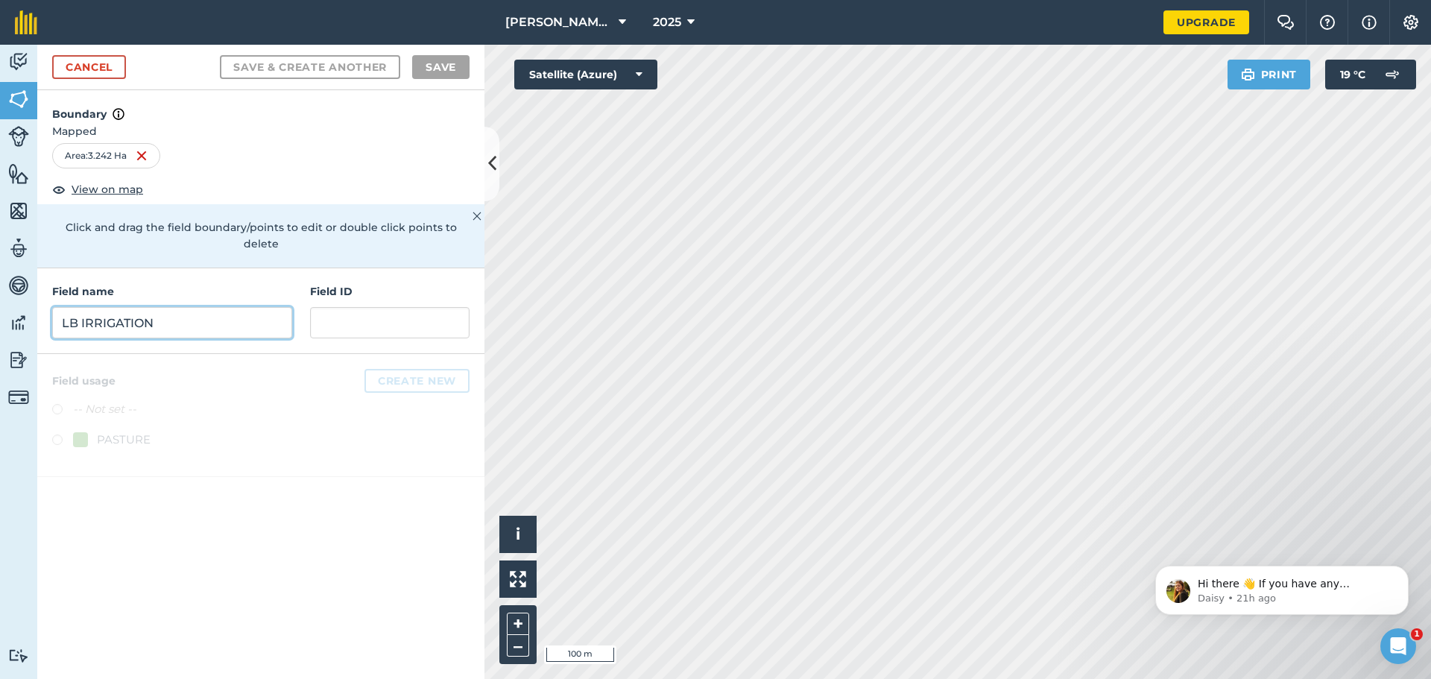
click at [84, 307] on input "LB IRRIGATION" at bounding box center [172, 322] width 240 height 31
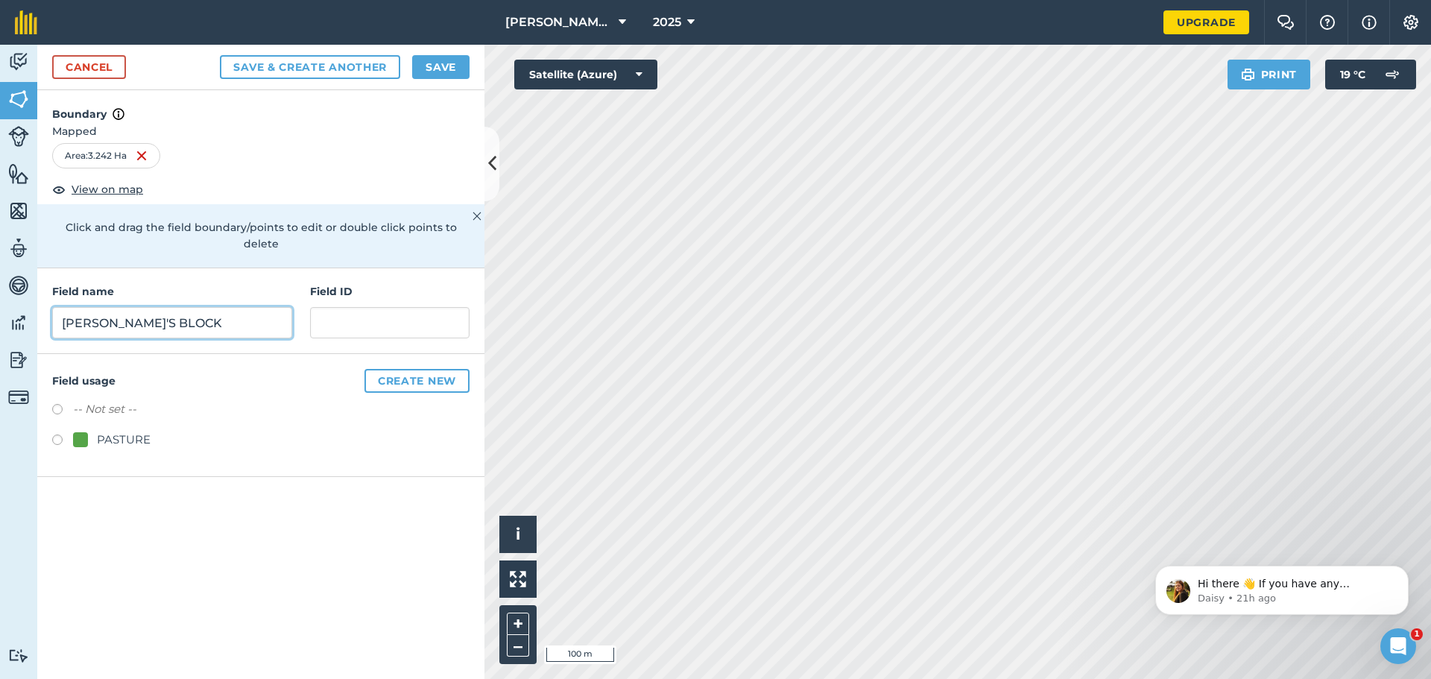
type input "[PERSON_NAME]'S BLOCK"
click at [59, 404] on label at bounding box center [62, 411] width 21 height 15
click at [329, 65] on button "Save & Create Another" at bounding box center [310, 67] width 180 height 24
radio input "false"
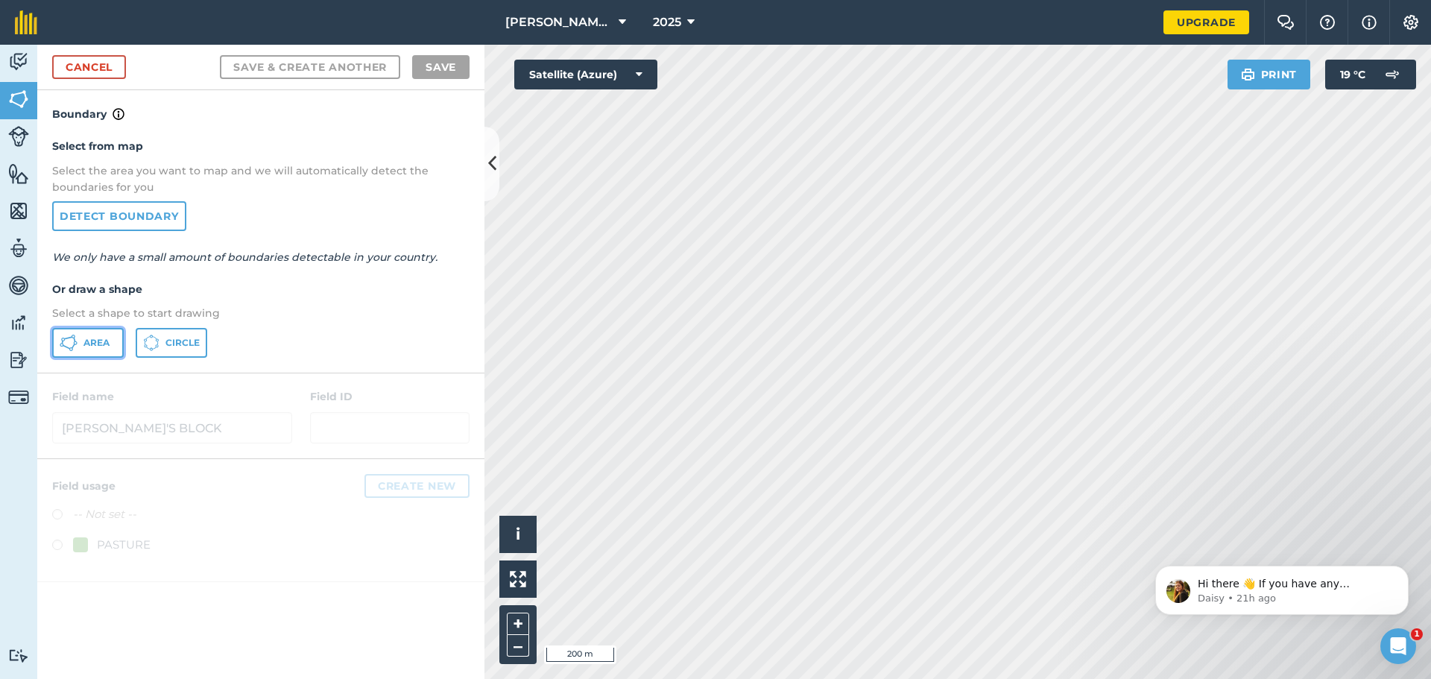
click at [90, 341] on span "Area" at bounding box center [96, 343] width 26 height 12
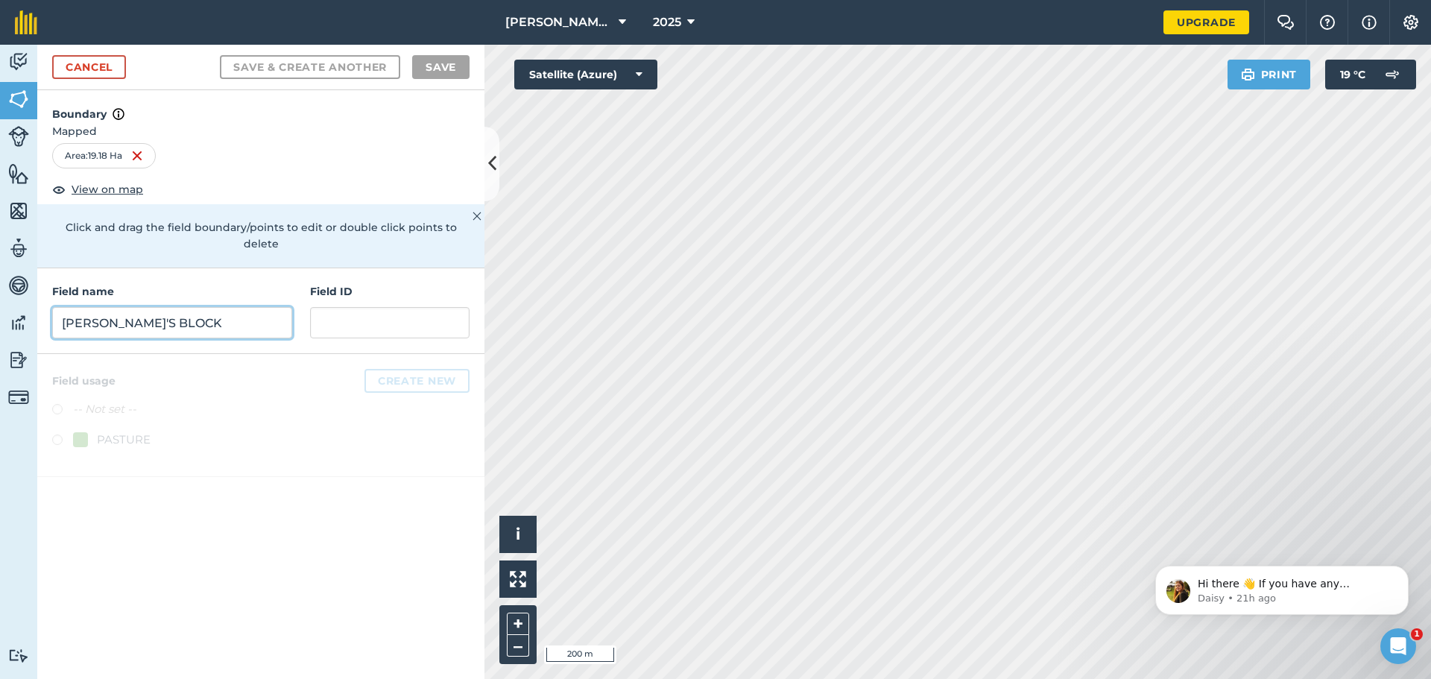
click at [69, 307] on input "[PERSON_NAME]'S BLOCK" at bounding box center [172, 322] width 240 height 31
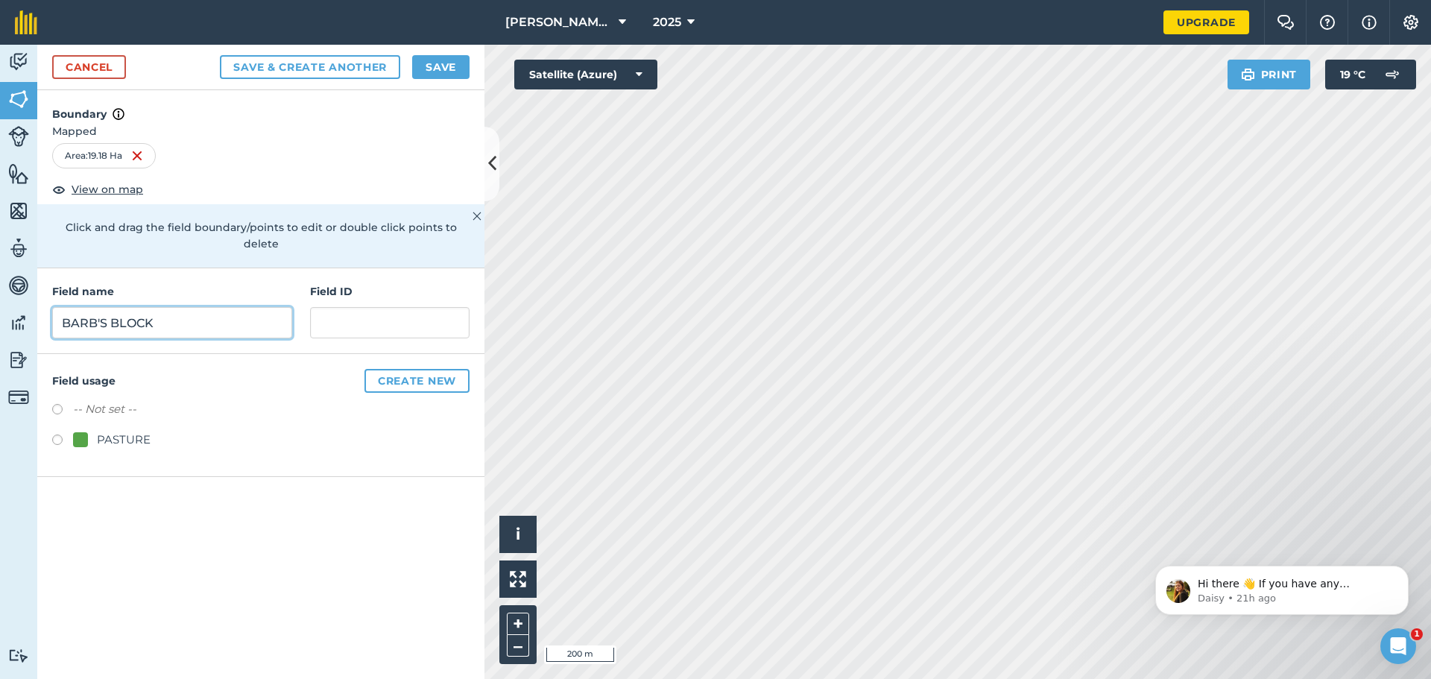
type input "BARB'S BLOCK"
click at [57, 404] on label at bounding box center [62, 411] width 21 height 15
click at [294, 63] on button "Save & Create Another" at bounding box center [310, 67] width 180 height 24
radio input "false"
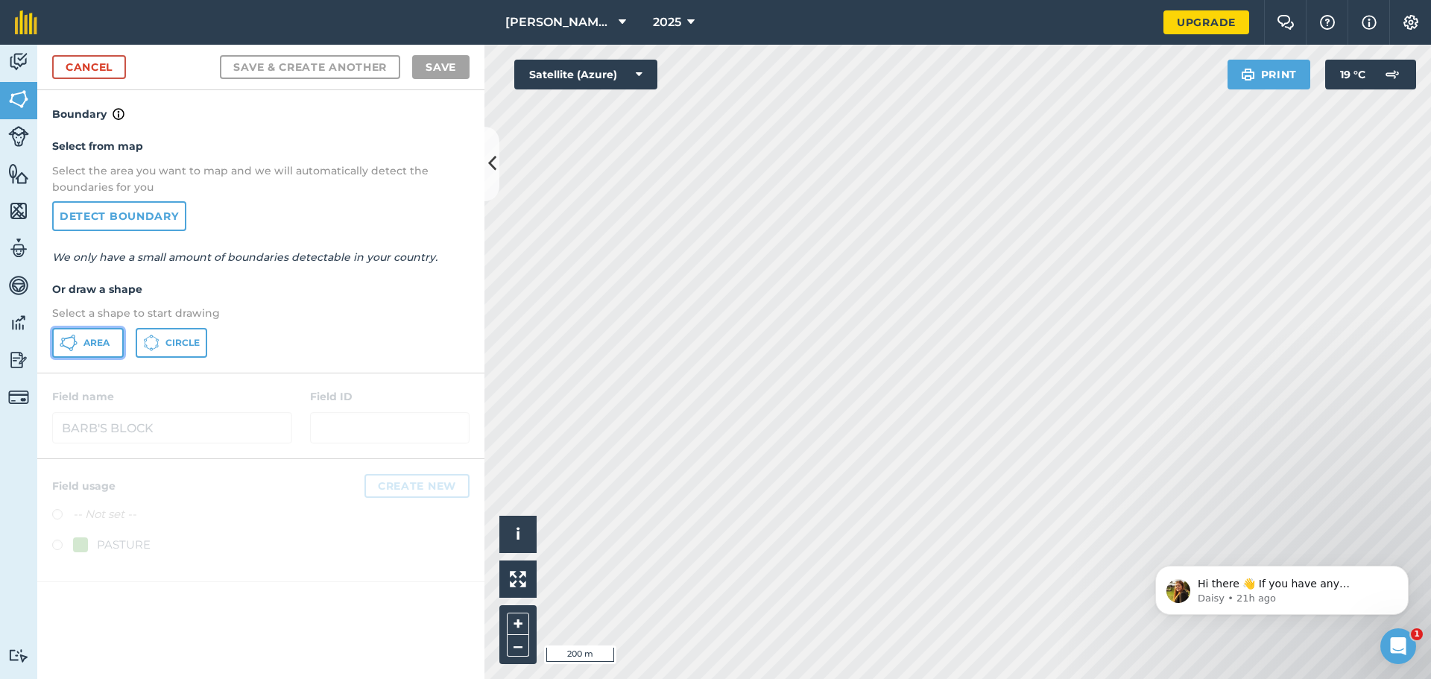
click at [92, 341] on span "Area" at bounding box center [96, 343] width 26 height 12
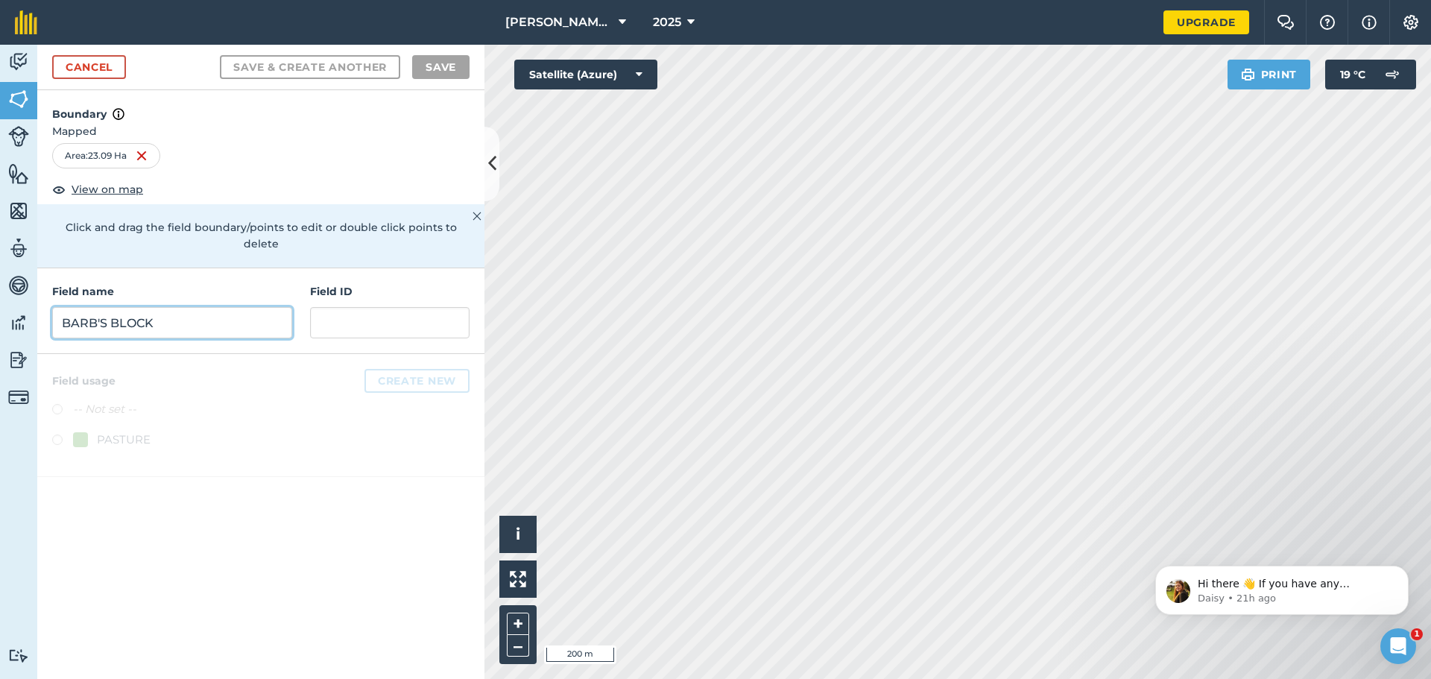
click at [78, 307] on input "BARB'S BLOCK" at bounding box center [172, 322] width 240 height 31
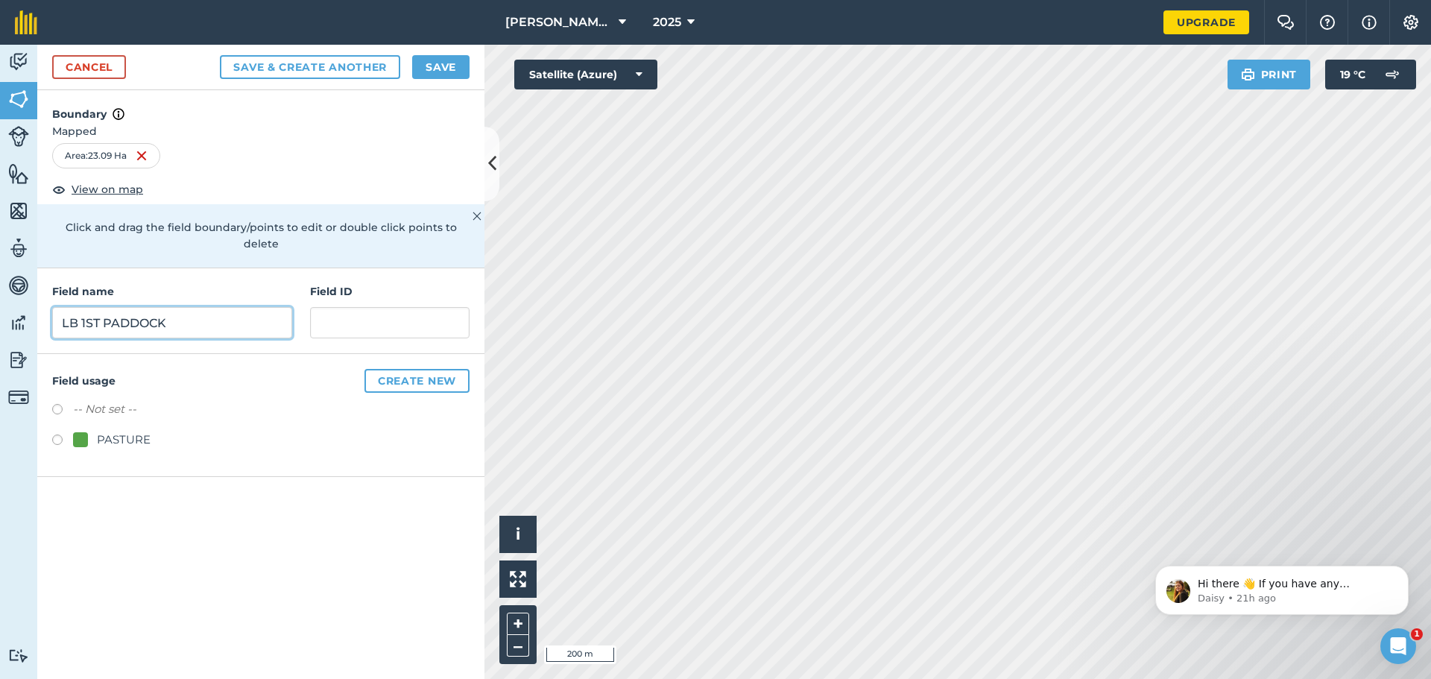
type input "LB 1ST PADDOCK"
click at [55, 404] on label at bounding box center [62, 411] width 21 height 15
click at [320, 63] on button "Save & Create Another" at bounding box center [310, 67] width 180 height 24
radio input "false"
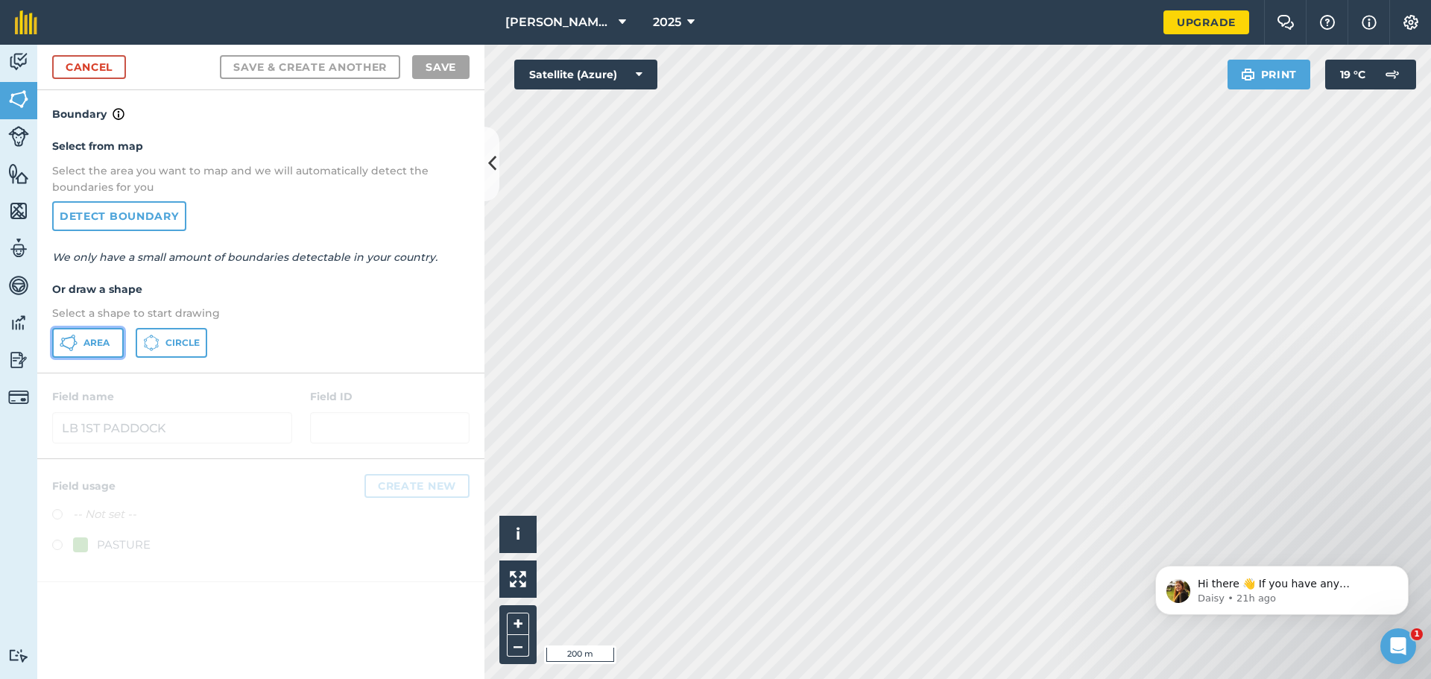
click at [94, 344] on span "Area" at bounding box center [96, 343] width 26 height 12
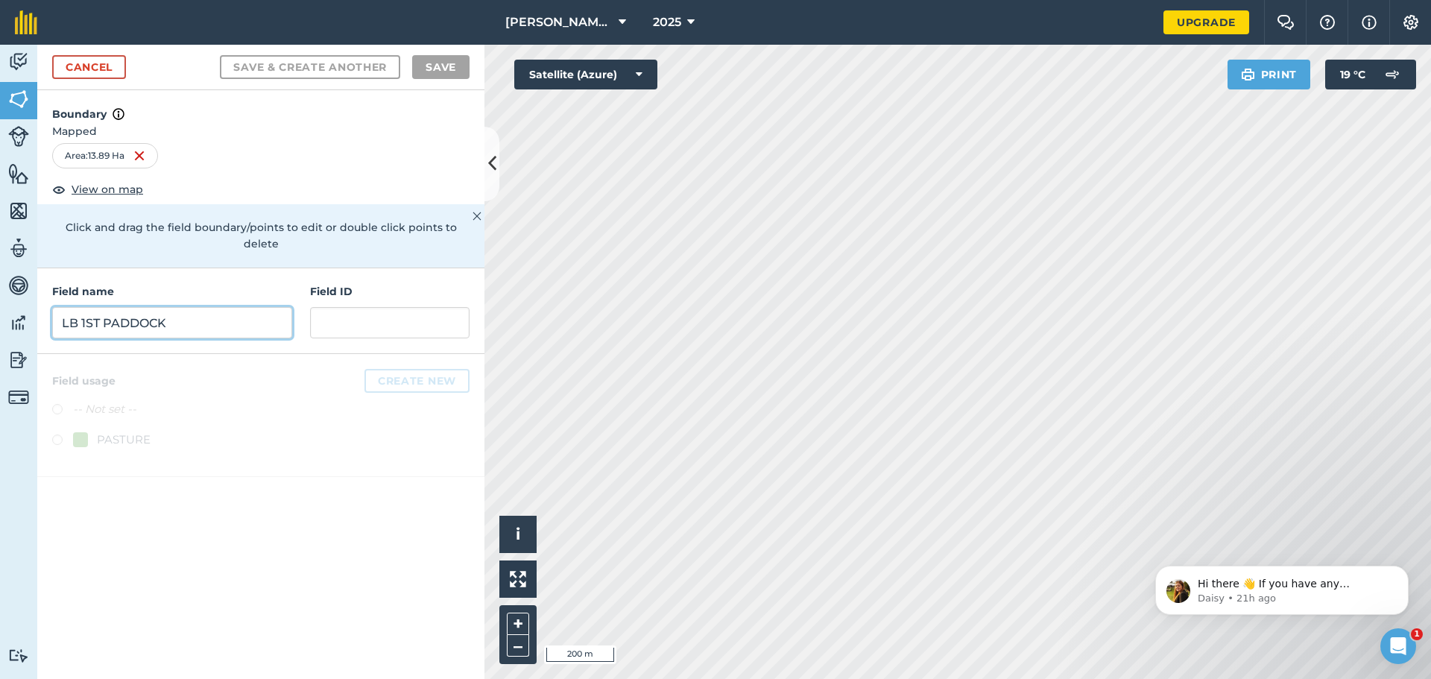
click at [81, 307] on input "LB 1ST PADDOCK" at bounding box center [172, 322] width 240 height 31
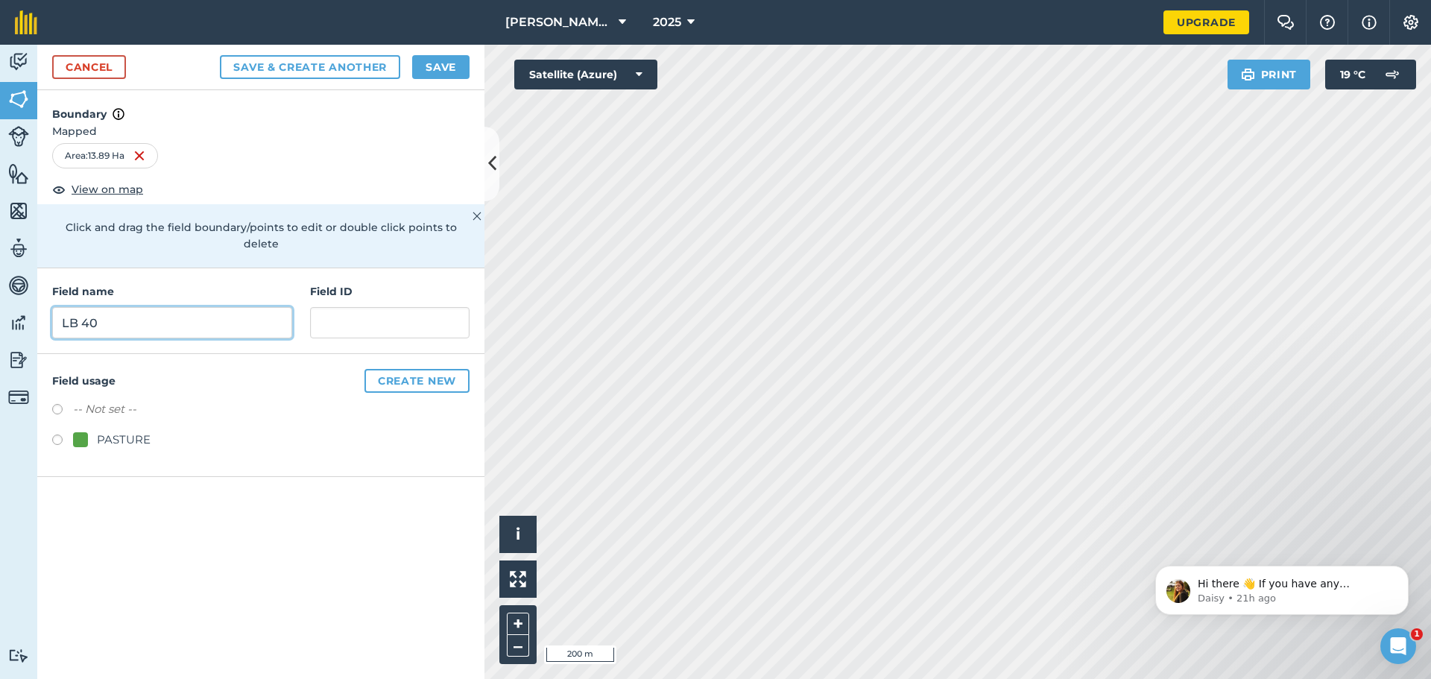
type input "LB 40"
click at [55, 404] on label at bounding box center [62, 411] width 21 height 15
click at [302, 67] on button "Save & Create Another" at bounding box center [310, 67] width 180 height 24
radio input "false"
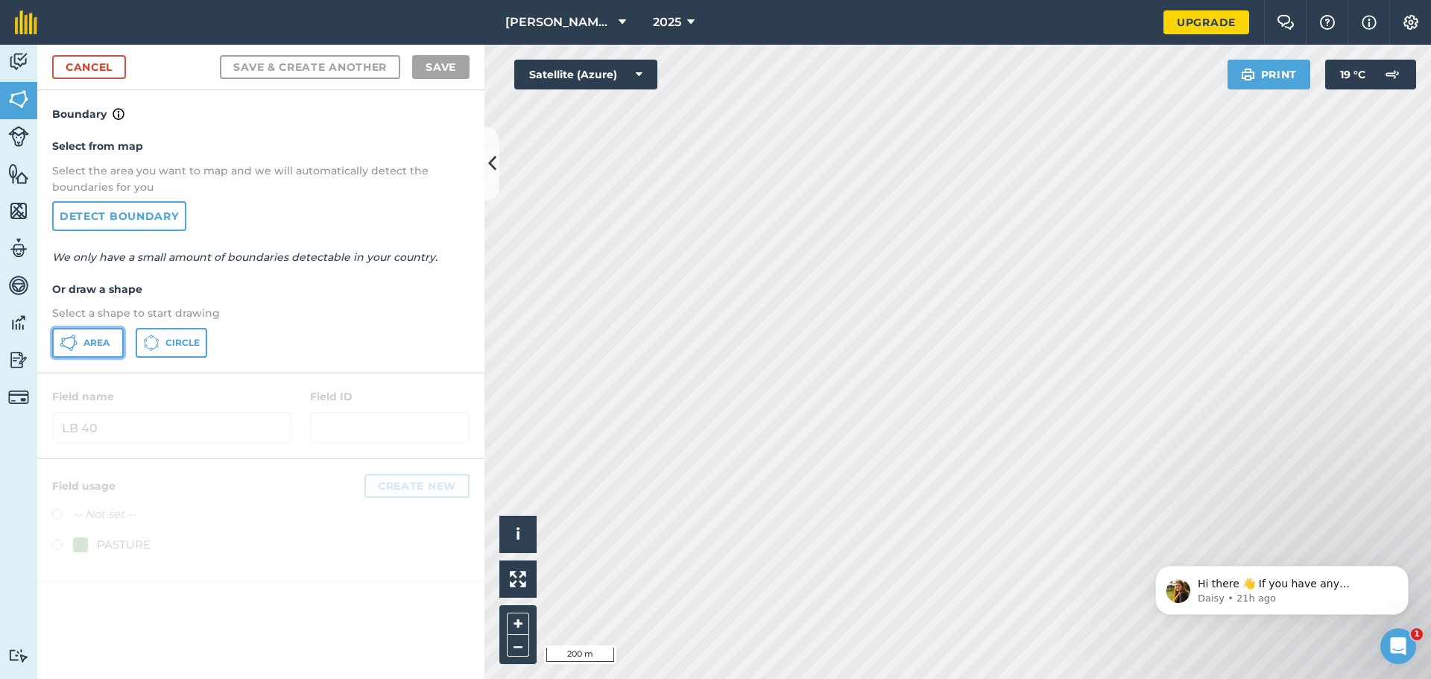
click at [86, 338] on span "Area" at bounding box center [96, 343] width 26 height 12
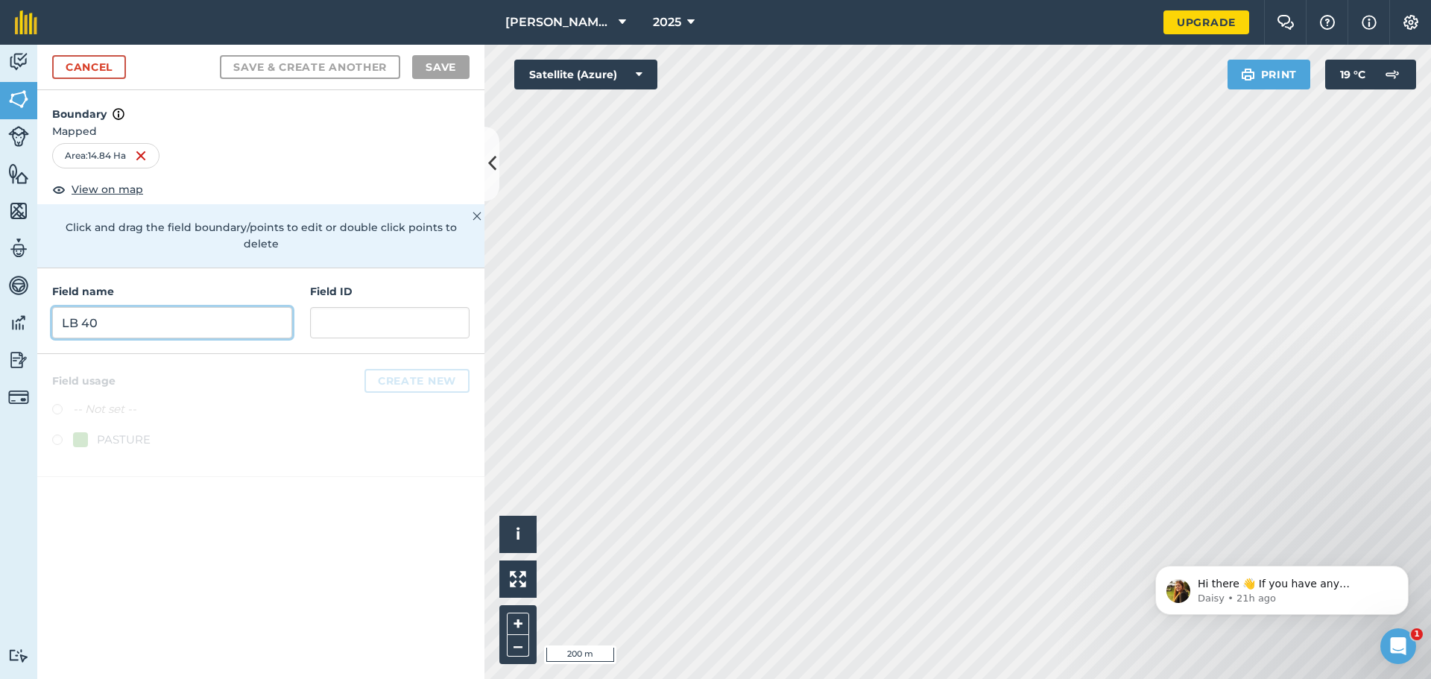
click at [72, 307] on input "LB 40" at bounding box center [172, 322] width 240 height 31
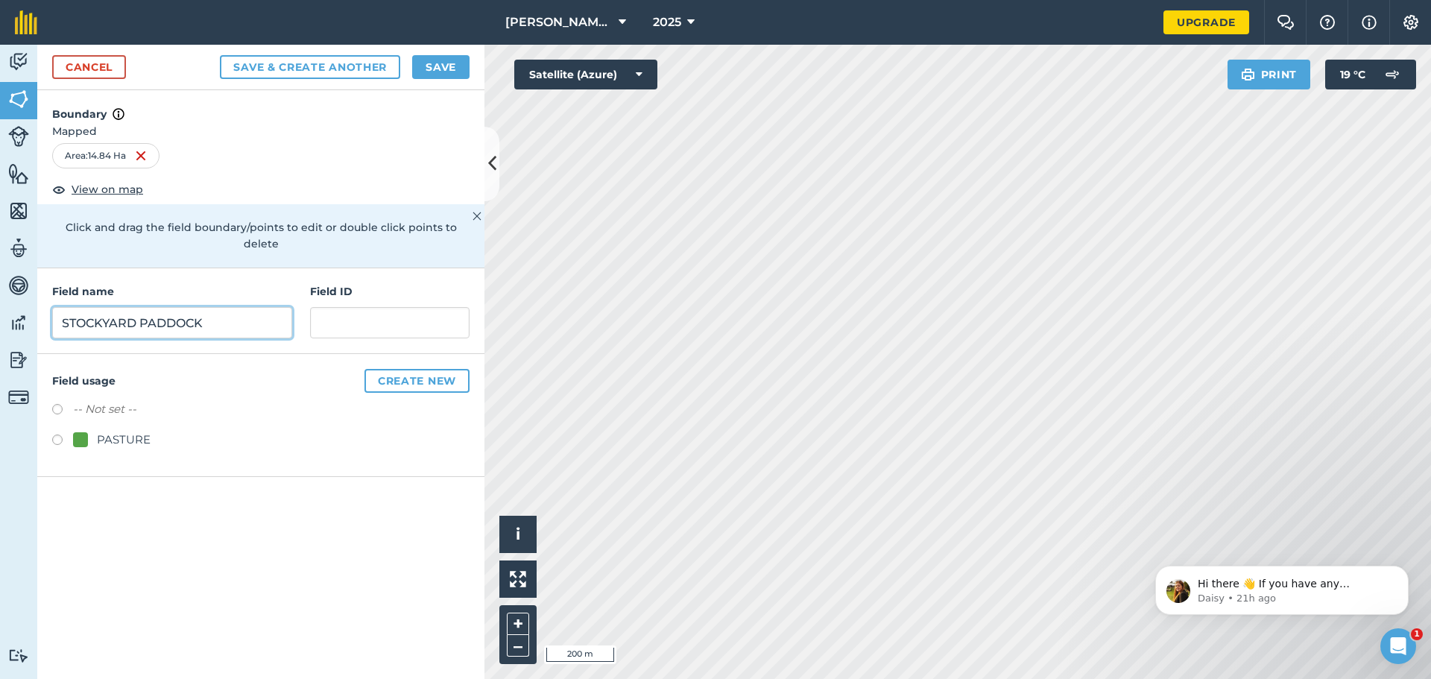
type input "STOCKYARD PADDOCK"
click at [57, 404] on label at bounding box center [62, 411] width 21 height 15
click at [338, 67] on button "Save & Create Another" at bounding box center [310, 67] width 180 height 24
radio input "false"
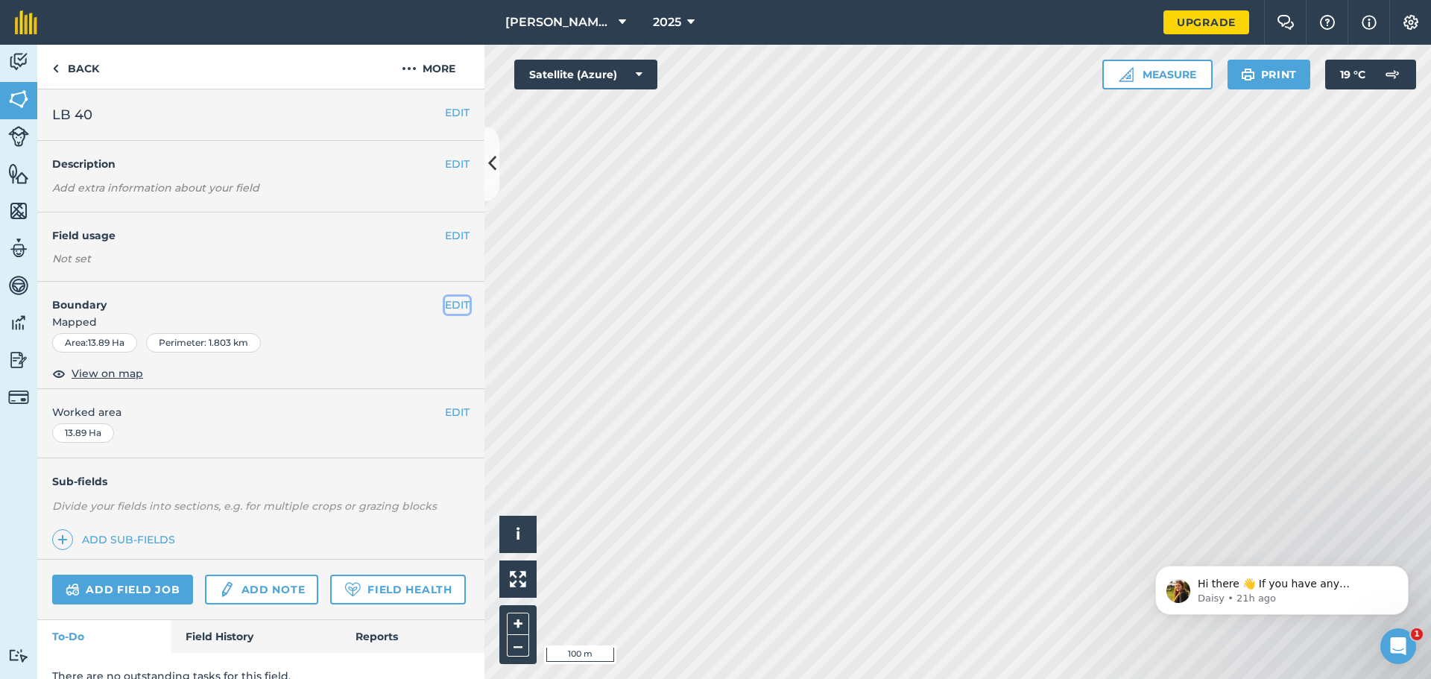
click at [445, 306] on button "EDIT" at bounding box center [457, 305] width 25 height 16
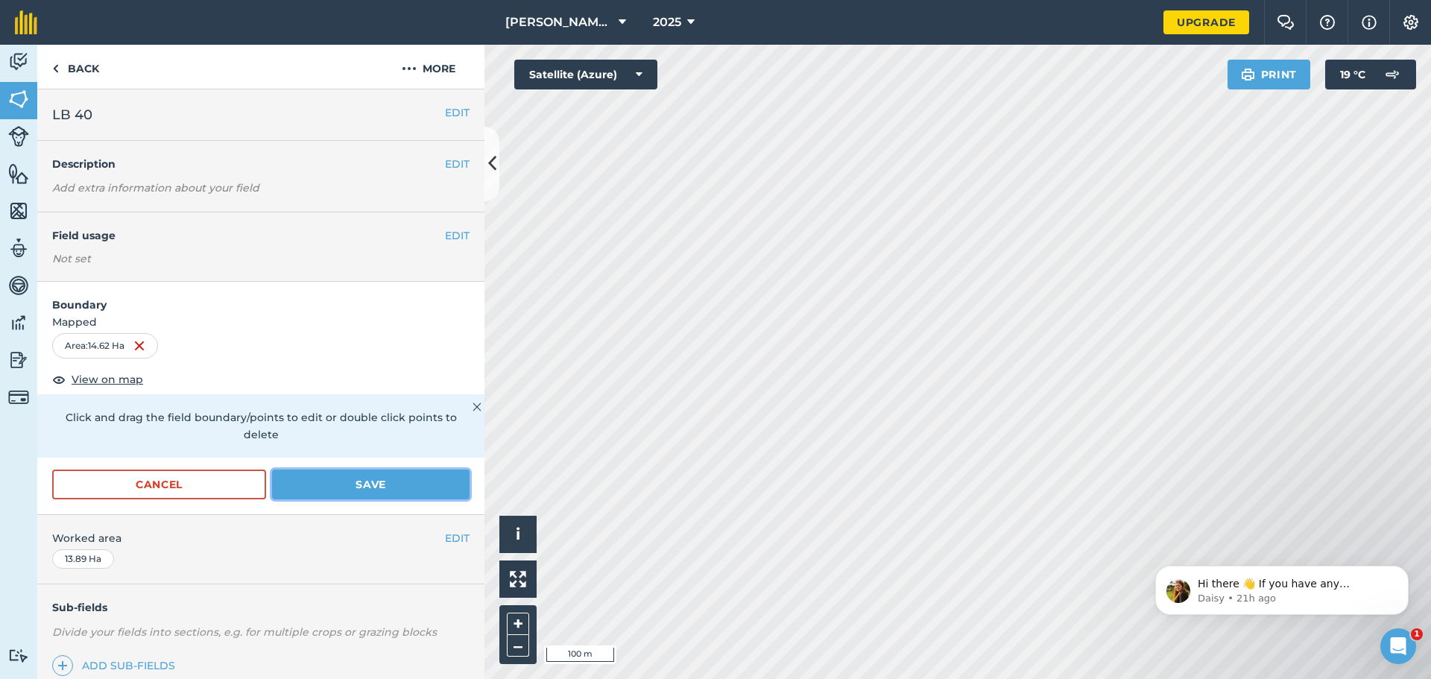
click at [329, 485] on button "Save" at bounding box center [370, 484] width 197 height 30
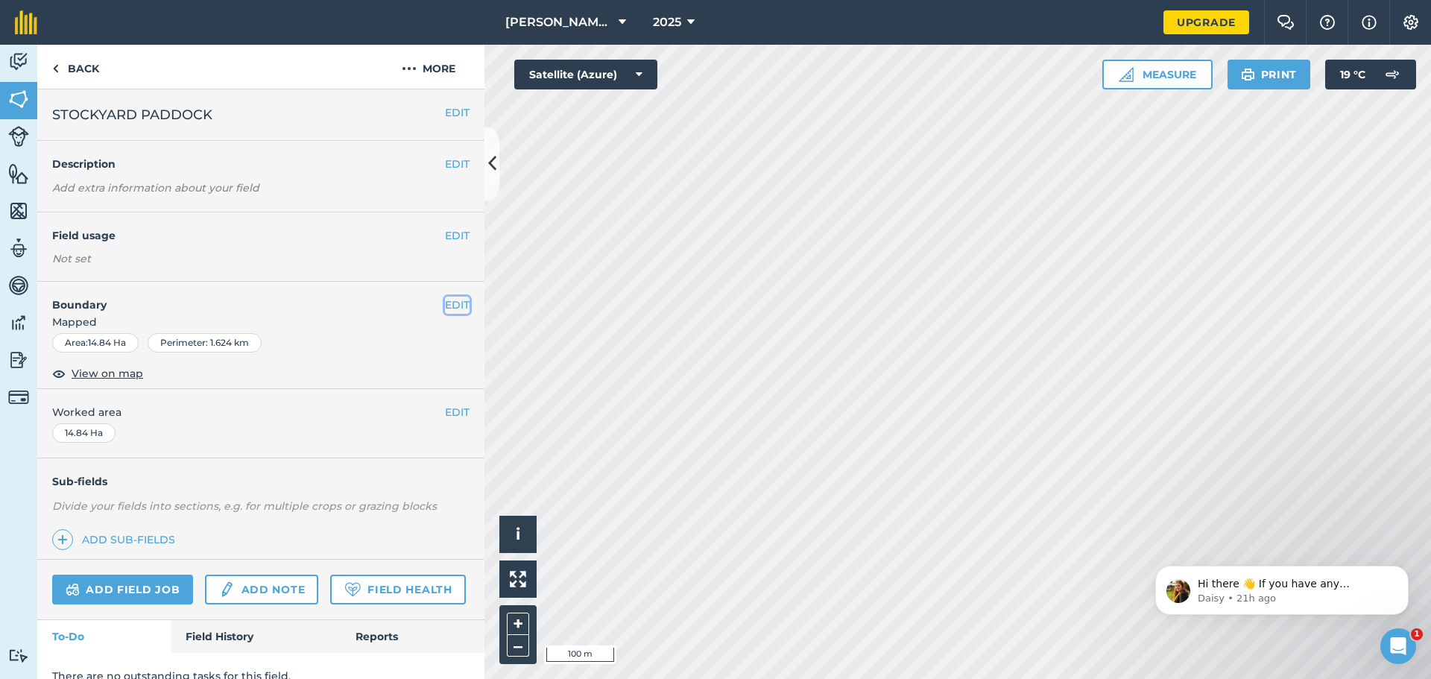
click at [448, 303] on button "EDIT" at bounding box center [457, 305] width 25 height 16
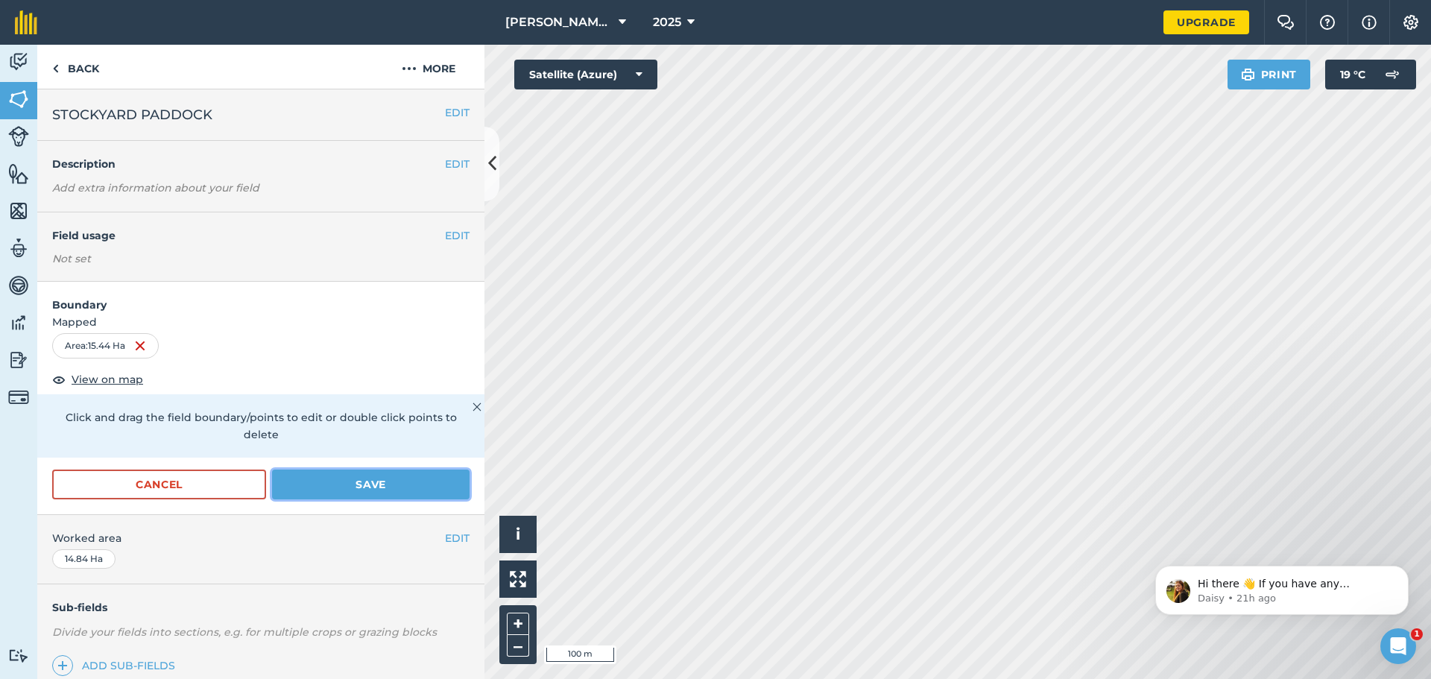
click at [338, 478] on button "Save" at bounding box center [370, 484] width 197 height 30
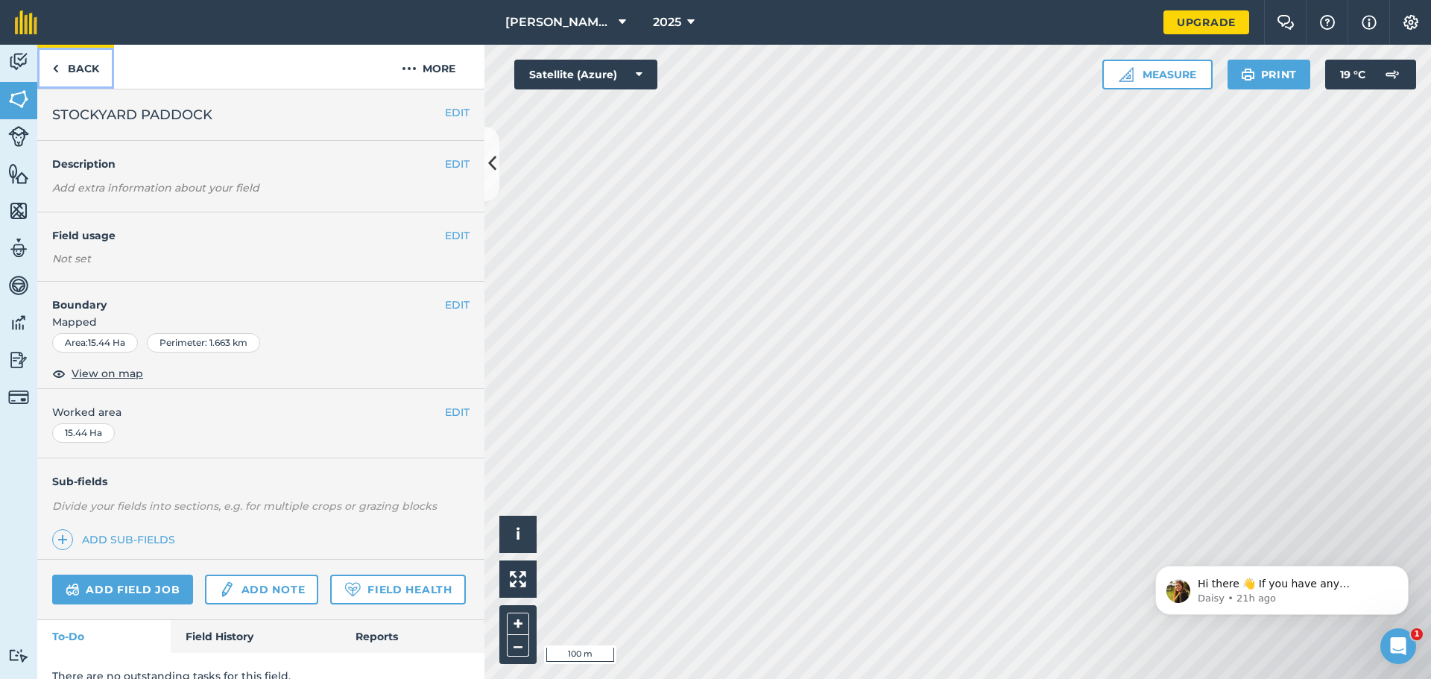
click at [68, 67] on link "Back" at bounding box center [75, 67] width 77 height 44
click at [69, 67] on link "Back" at bounding box center [75, 67] width 77 height 44
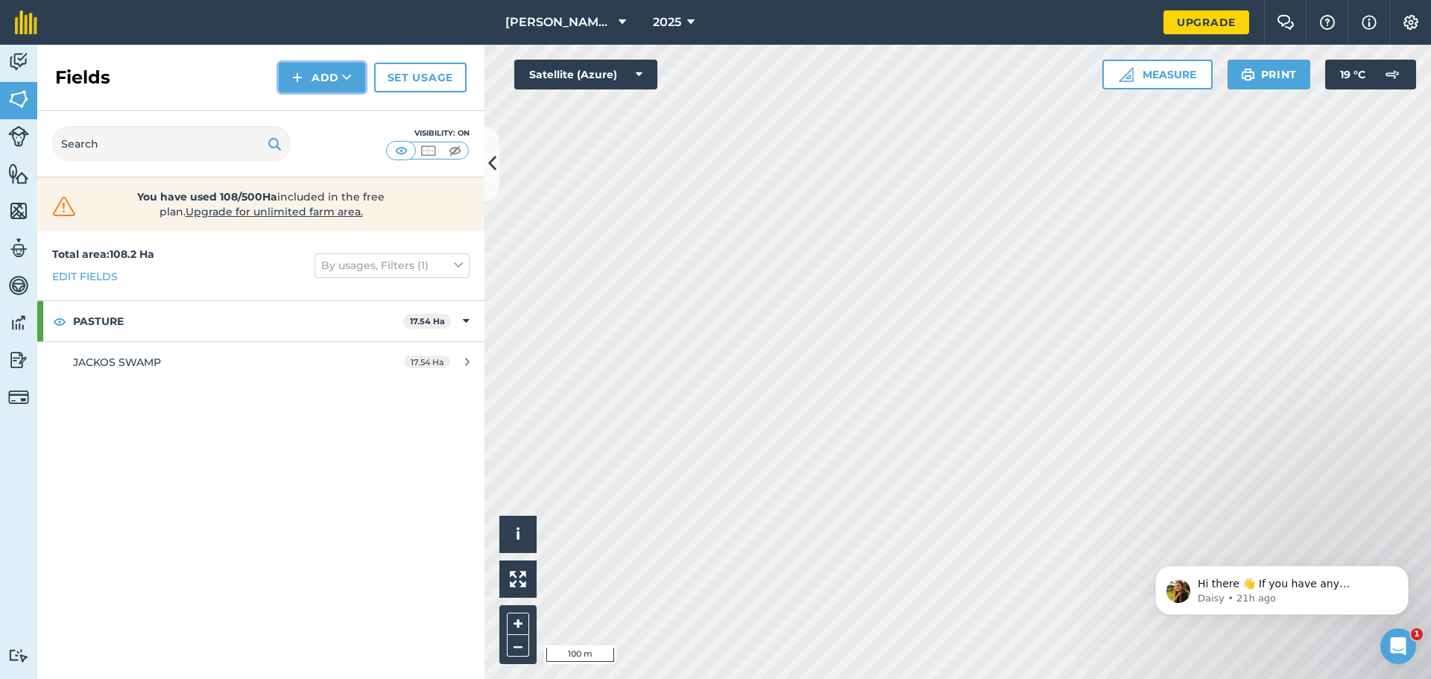
click at [334, 76] on button "Add" at bounding box center [322, 78] width 86 height 30
click at [330, 107] on link "Draw" at bounding box center [322, 111] width 82 height 33
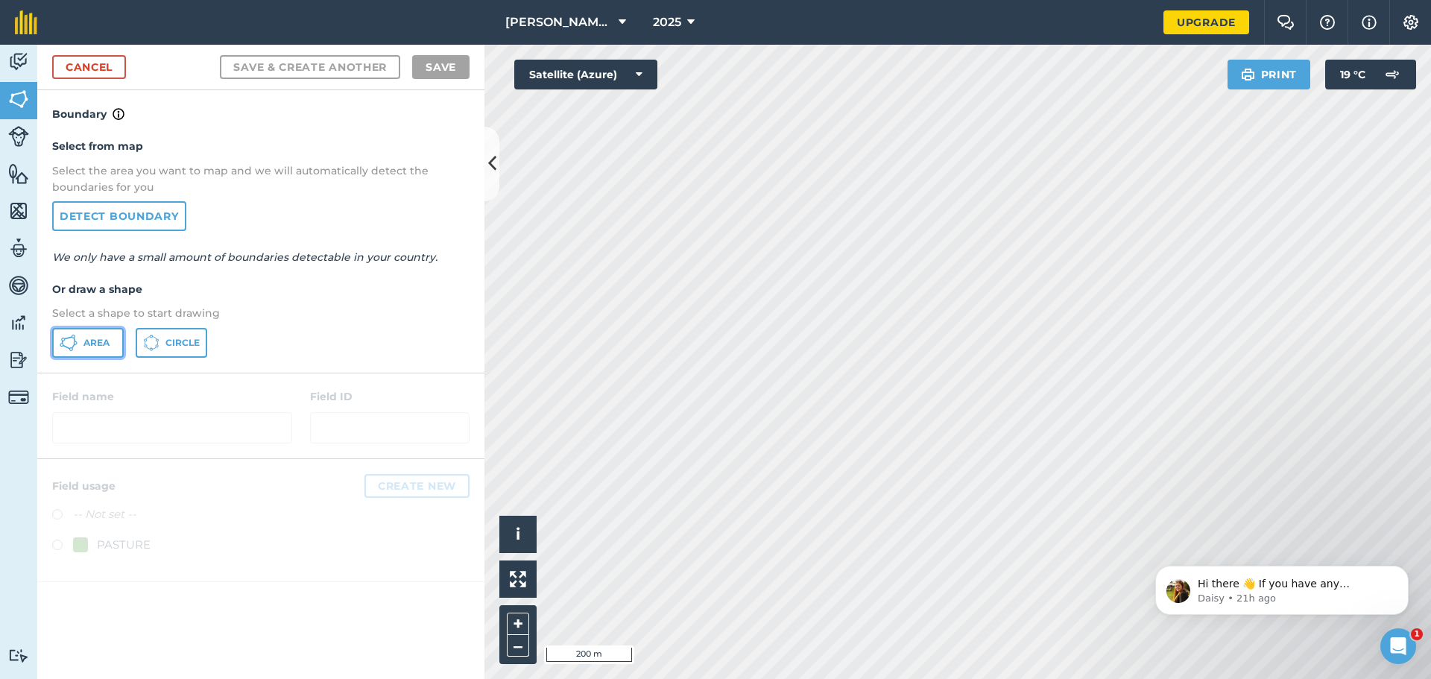
click at [91, 343] on span "Area" at bounding box center [96, 343] width 26 height 12
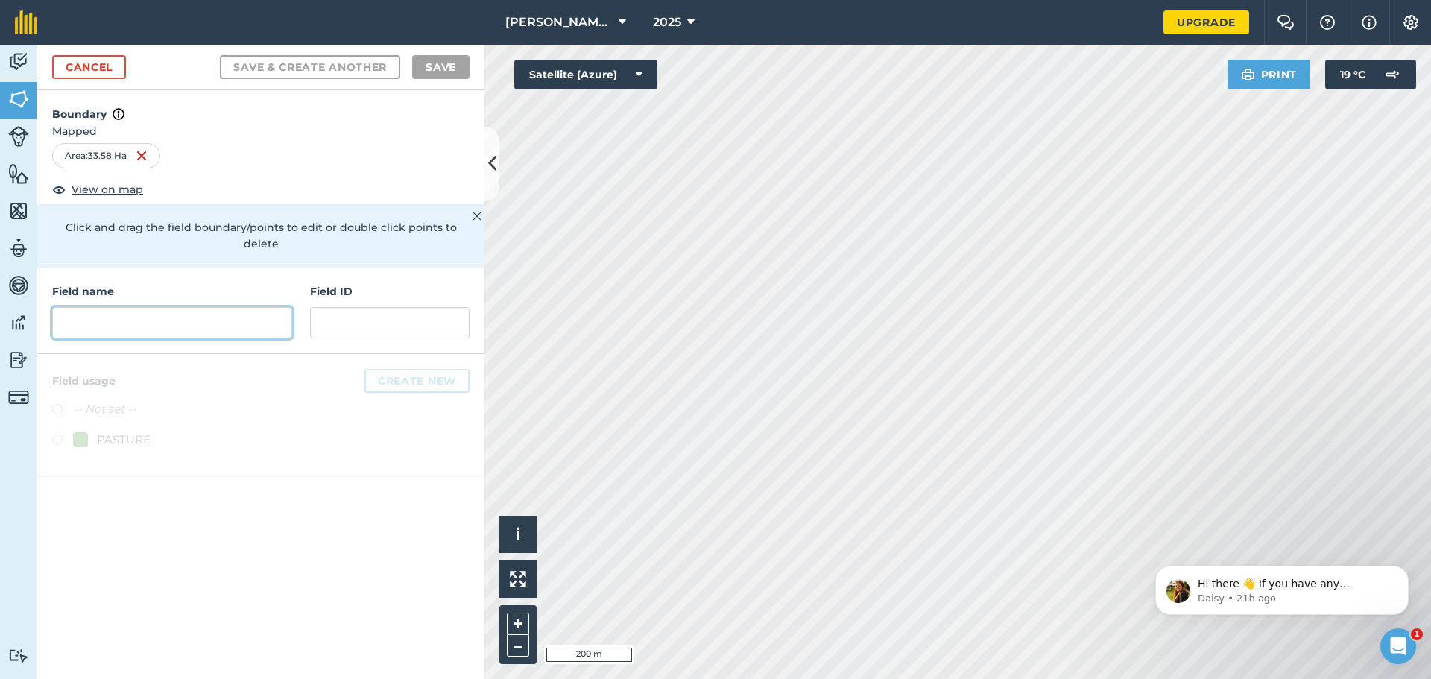
click at [89, 307] on input "text" at bounding box center [172, 322] width 240 height 31
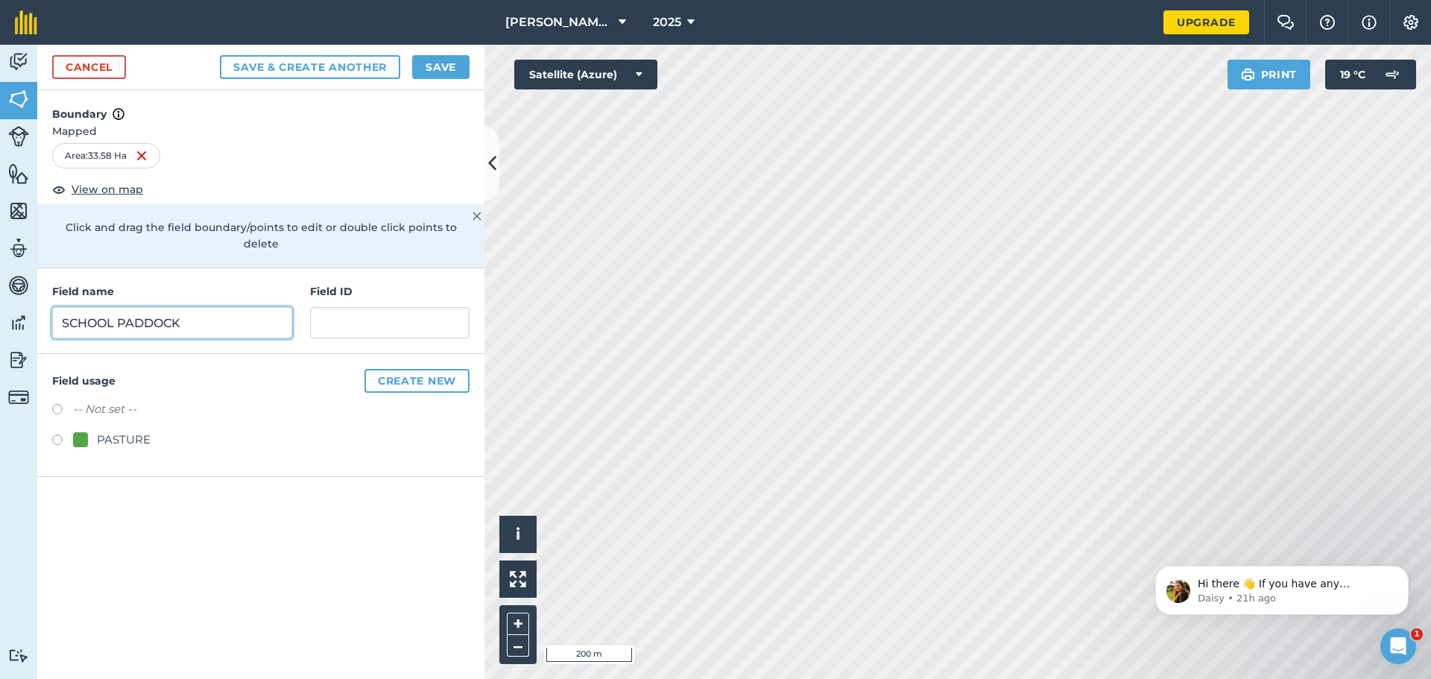
type input "SCHOOL PADDOCK"
click at [60, 404] on label at bounding box center [62, 411] width 21 height 15
click at [320, 67] on button "Save & Create Another" at bounding box center [310, 67] width 180 height 24
radio input "false"
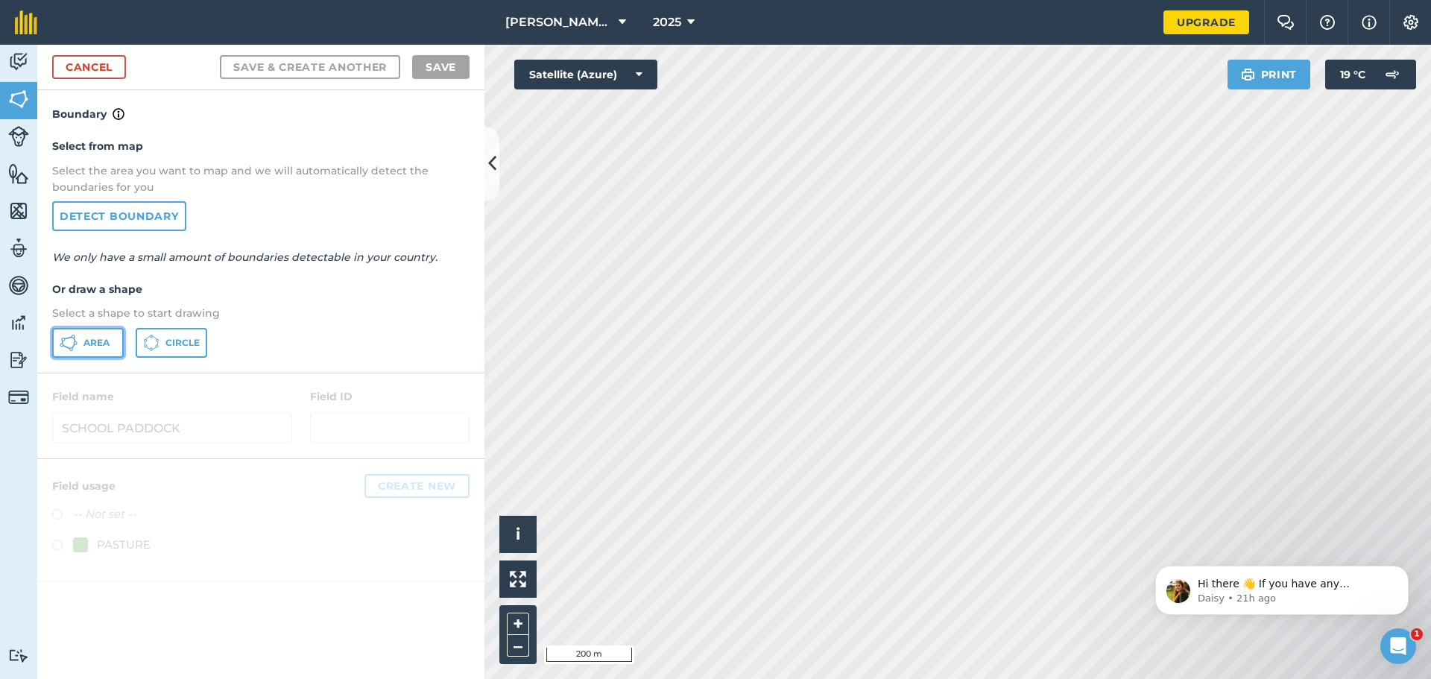
click at [100, 343] on span "Area" at bounding box center [96, 343] width 26 height 12
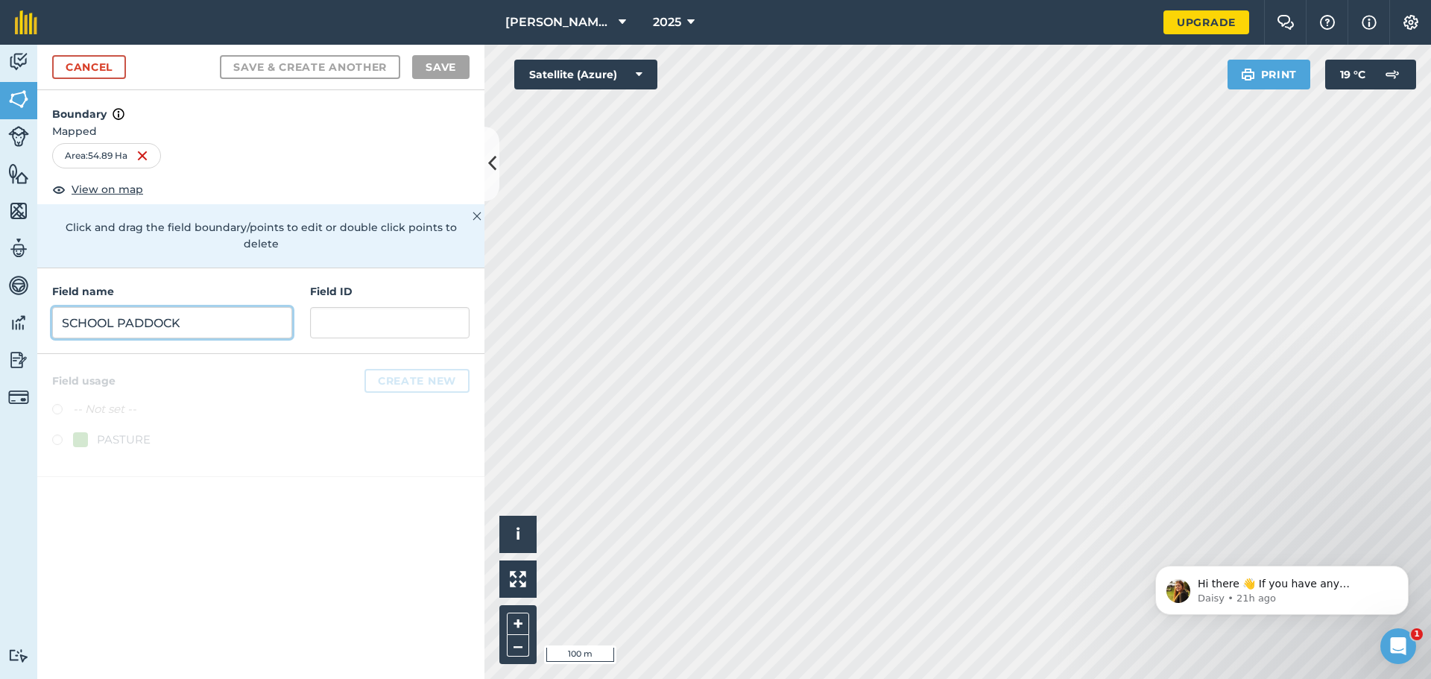
click at [65, 307] on input "SCHOOL PADDOCK" at bounding box center [172, 322] width 240 height 31
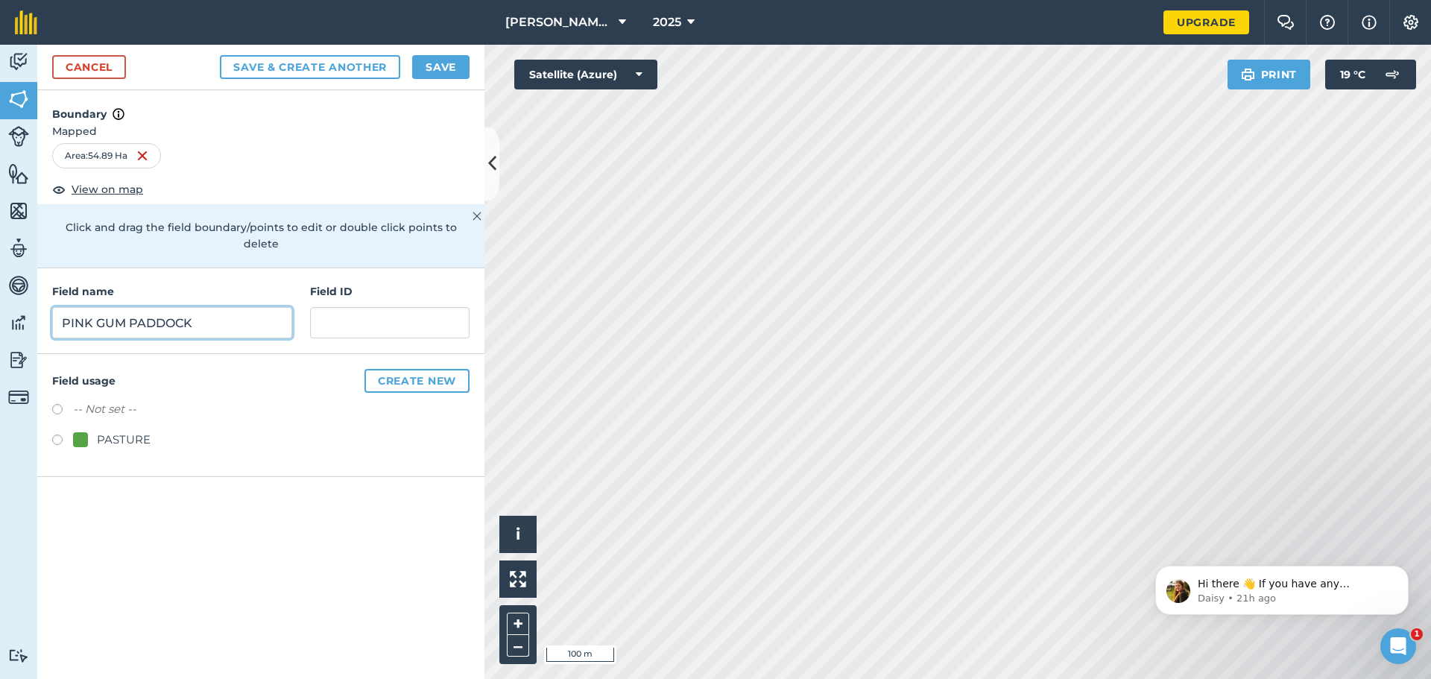
type input "PINK GUM PADDOCK"
click at [59, 404] on label at bounding box center [62, 411] width 21 height 15
click at [316, 68] on button "Save & Create Another" at bounding box center [310, 67] width 180 height 24
radio input "false"
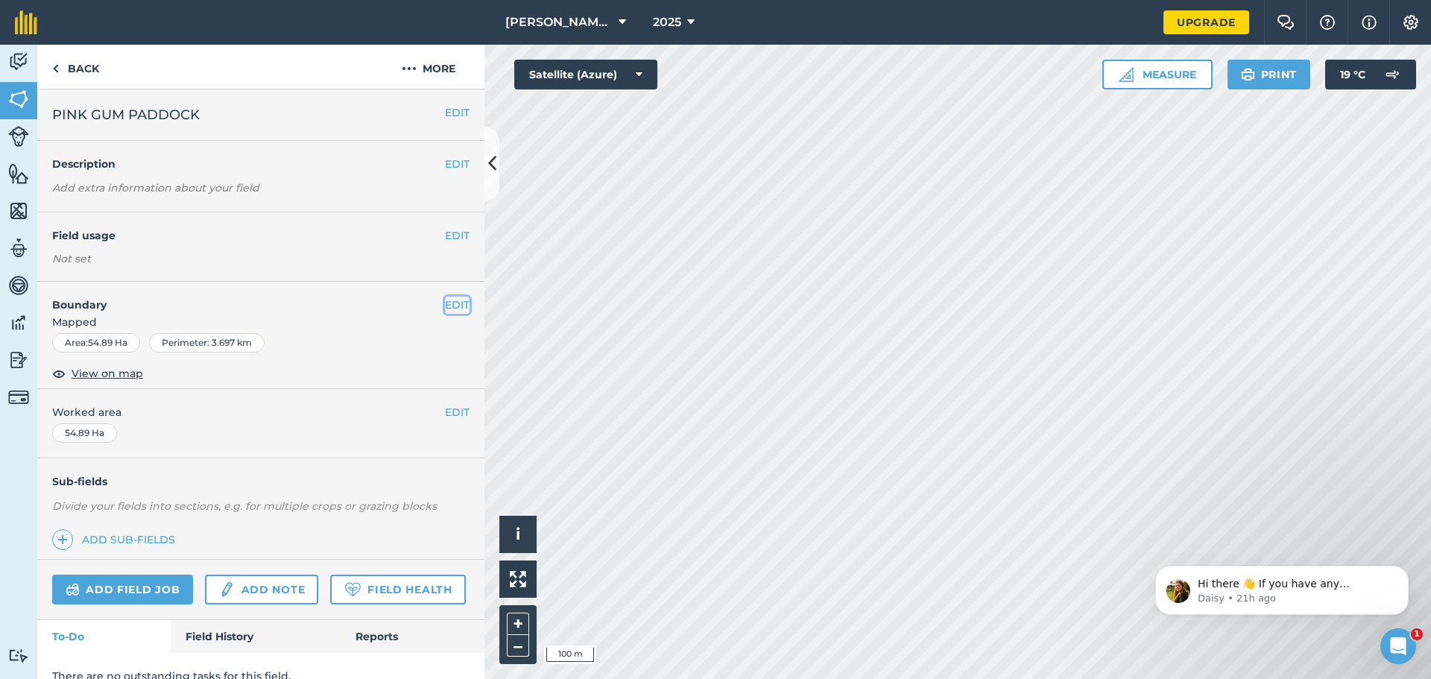
click at [445, 304] on button "EDIT" at bounding box center [457, 305] width 25 height 16
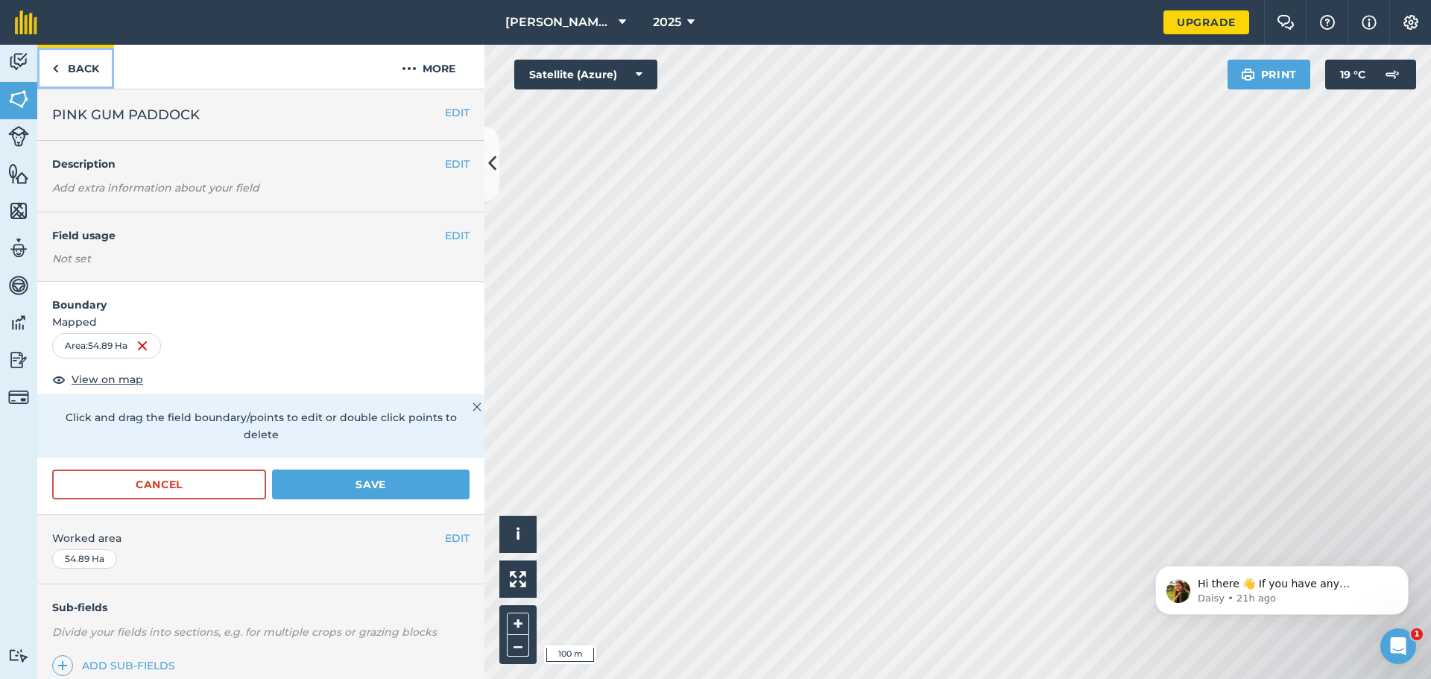
click at [60, 67] on link "Back" at bounding box center [75, 67] width 77 height 44
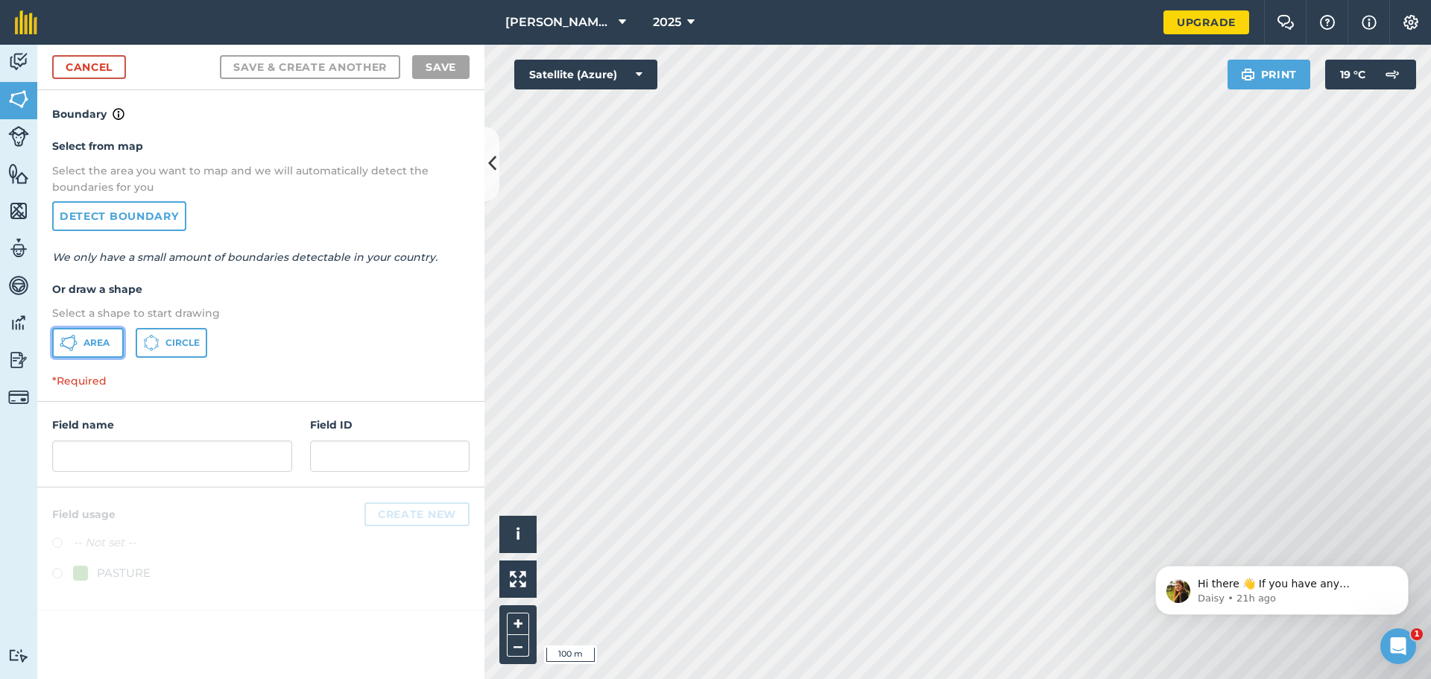
click at [96, 343] on span "Area" at bounding box center [96, 343] width 26 height 12
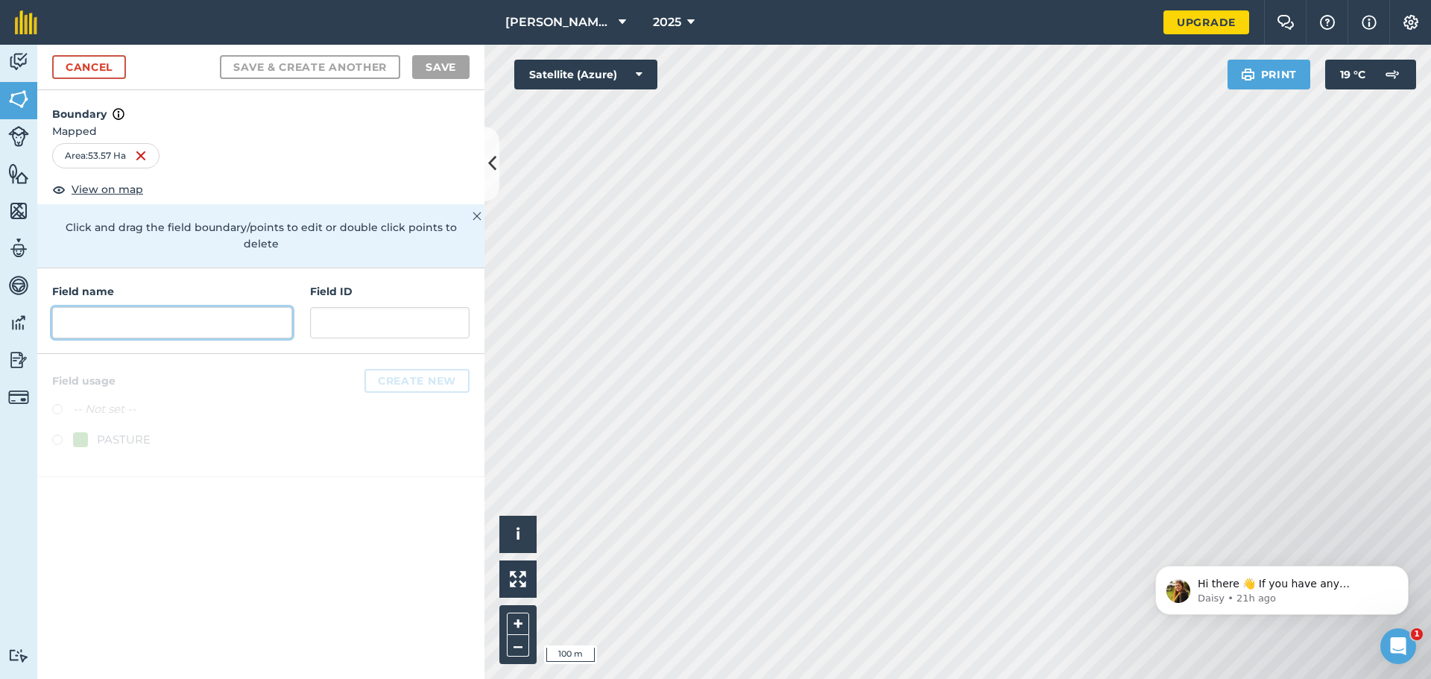
click at [68, 307] on input "text" at bounding box center [172, 322] width 240 height 31
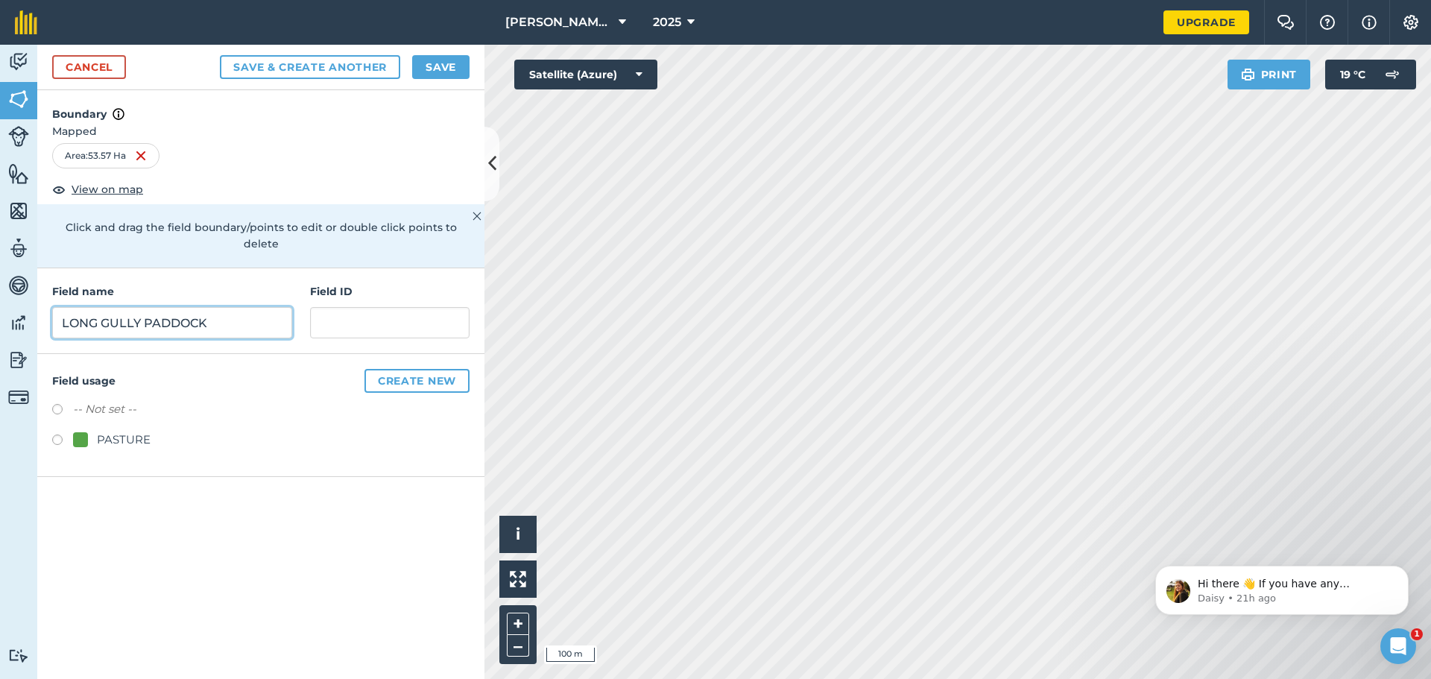
type input "LONG GULLY PADDOCK"
click at [56, 404] on label at bounding box center [62, 411] width 21 height 15
click at [324, 63] on button "Save & Create Another" at bounding box center [310, 67] width 180 height 24
radio input "false"
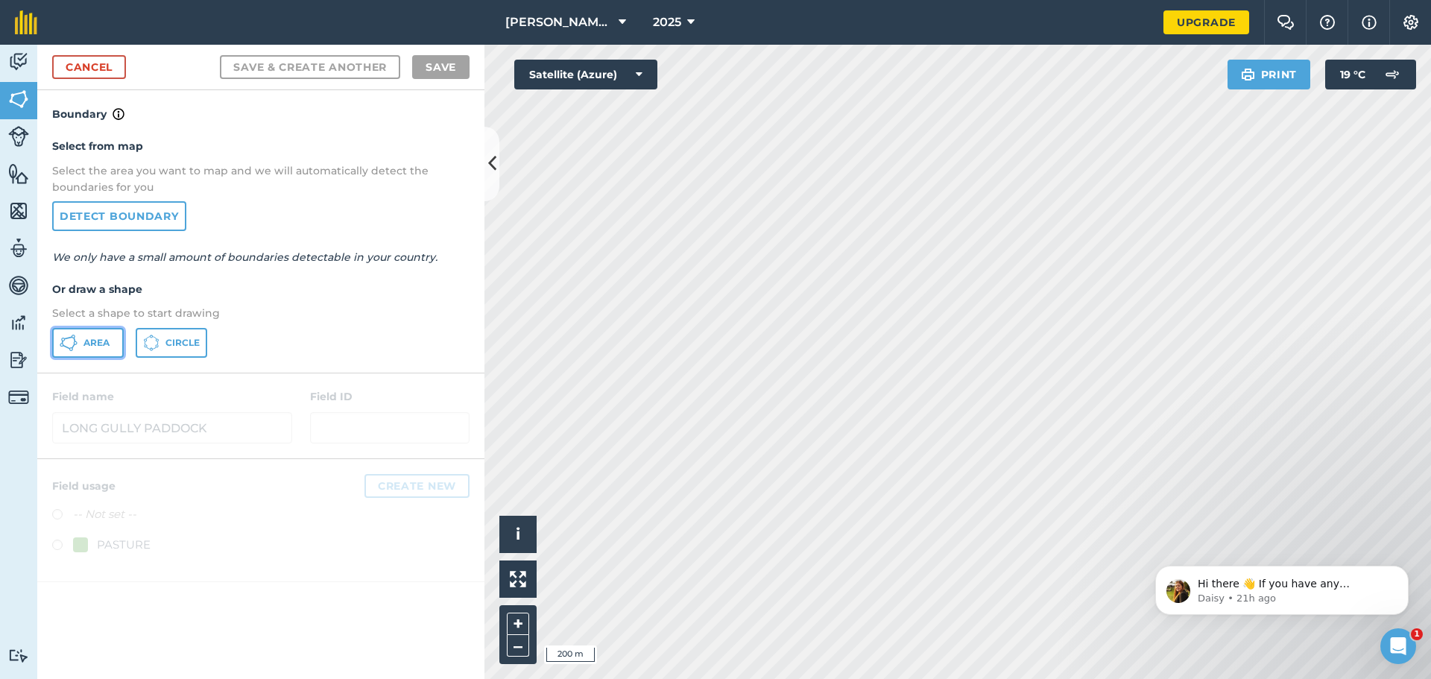
click at [109, 344] on span "Area" at bounding box center [96, 343] width 26 height 12
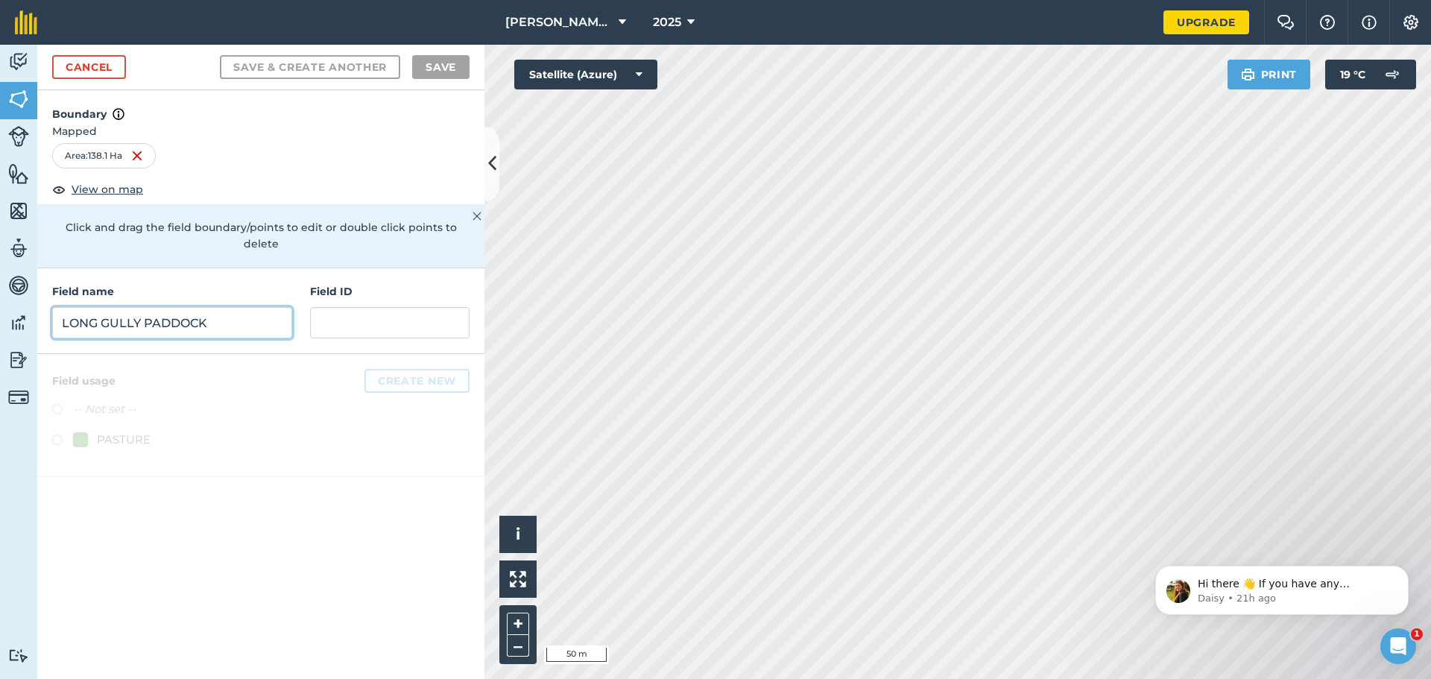
click at [88, 307] on input "LONG GULLY PADDOCK" at bounding box center [172, 322] width 240 height 31
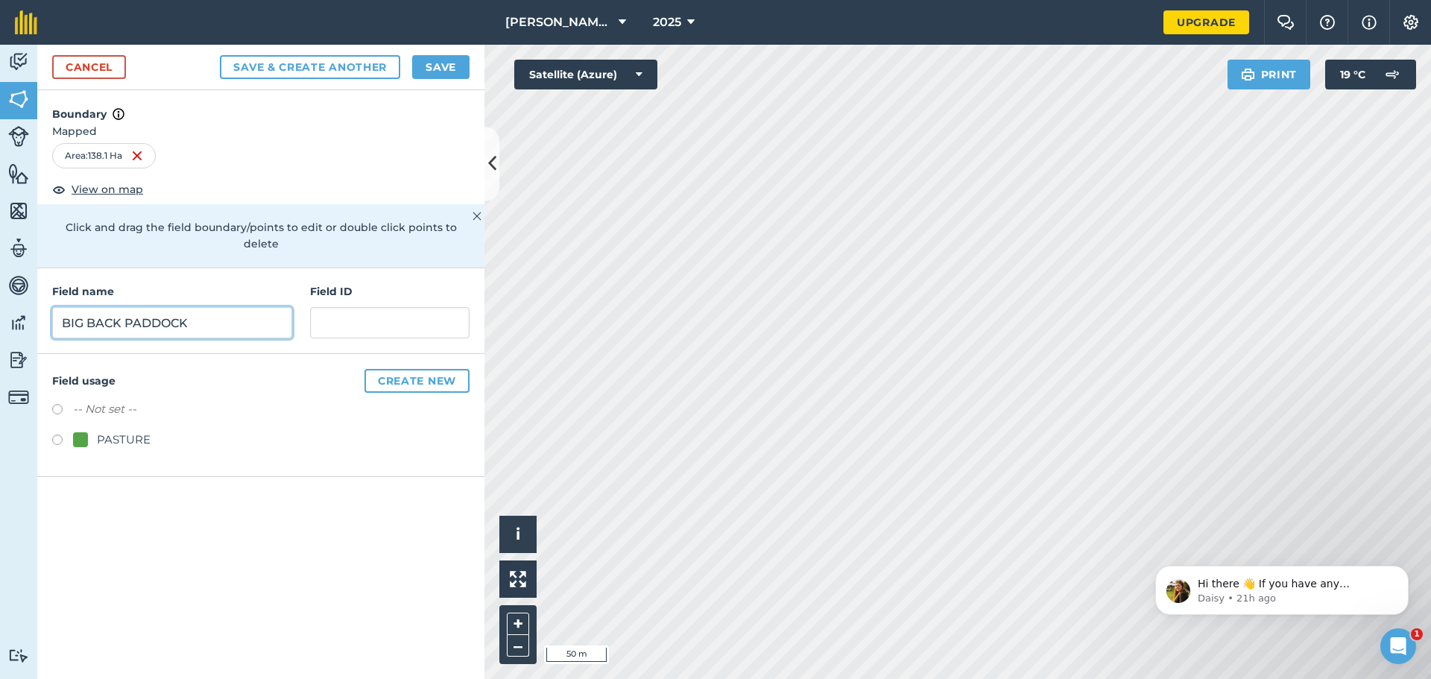
type input "BIG BACK PADDOCK"
click at [54, 404] on label at bounding box center [62, 411] width 21 height 15
click at [312, 63] on button "Save & Create Another" at bounding box center [310, 67] width 180 height 24
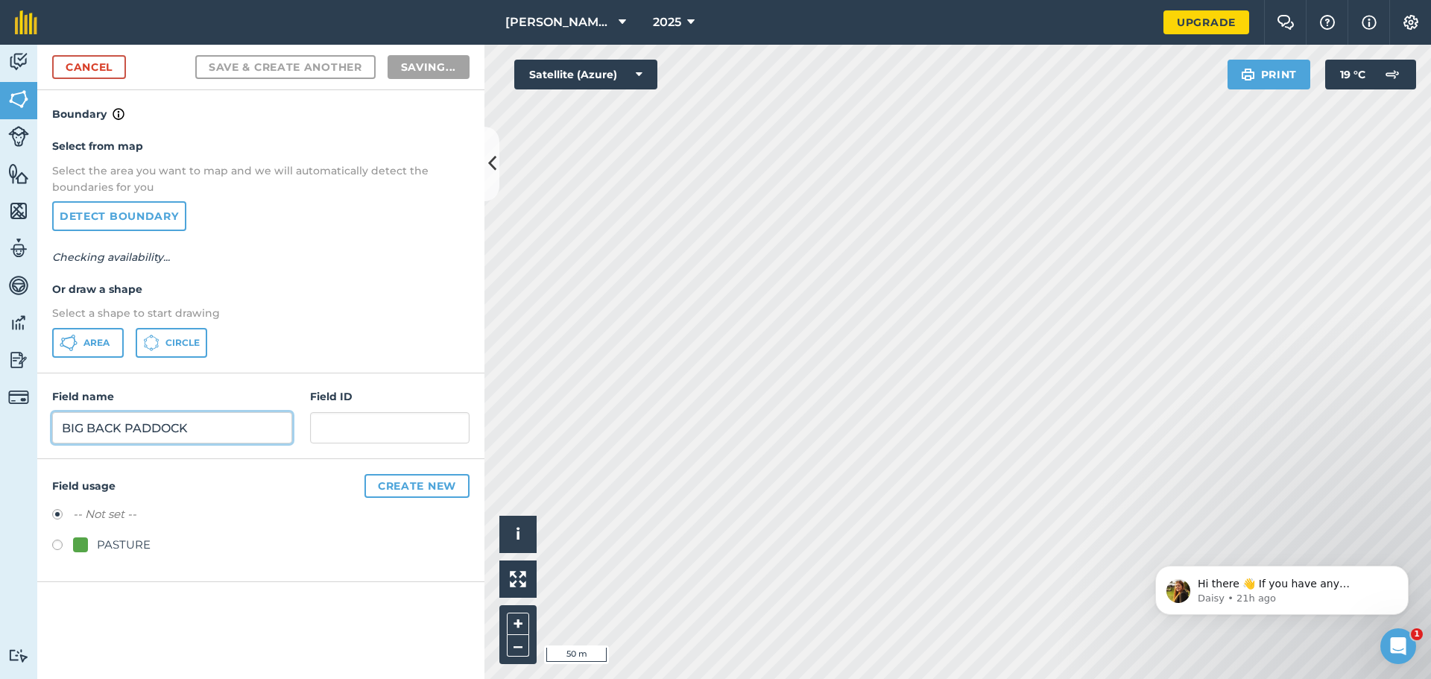
radio input "false"
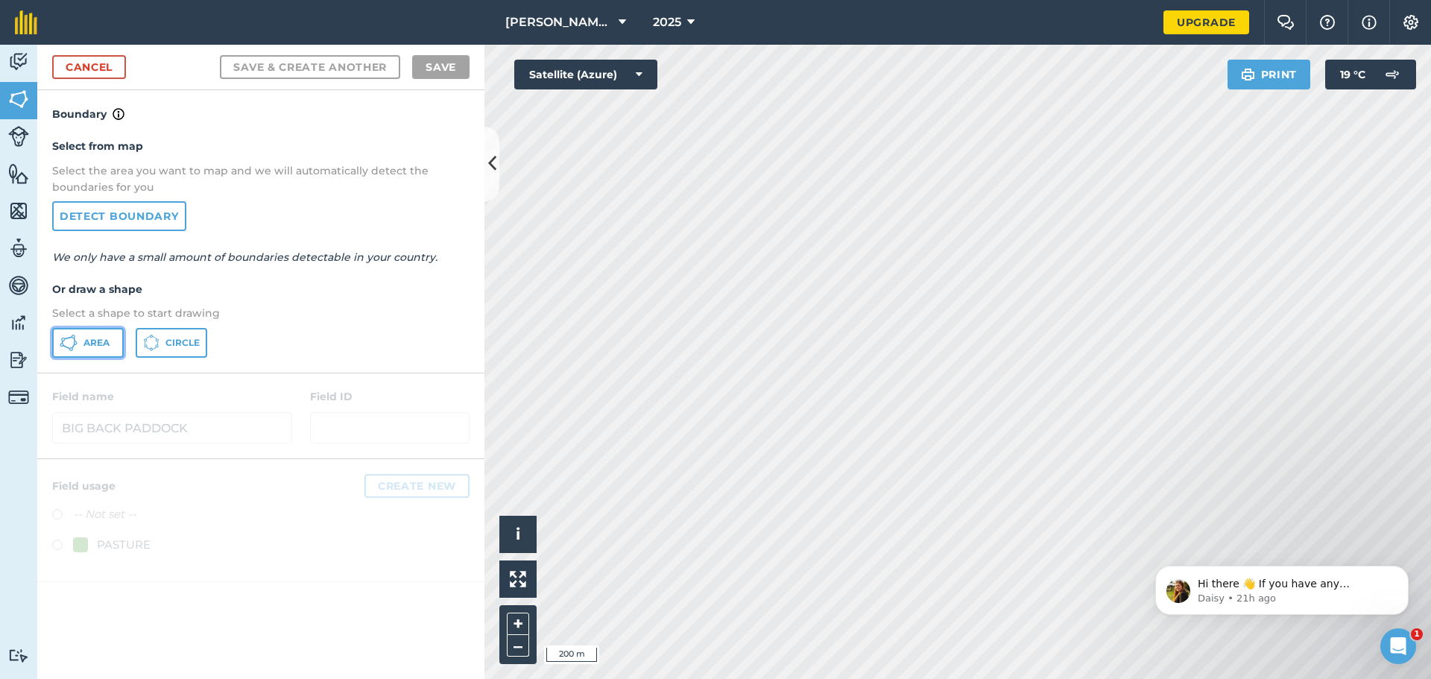
click at [83, 343] on button "Area" at bounding box center [88, 343] width 72 height 30
click at [93, 62] on link "Cancel" at bounding box center [89, 67] width 74 height 24
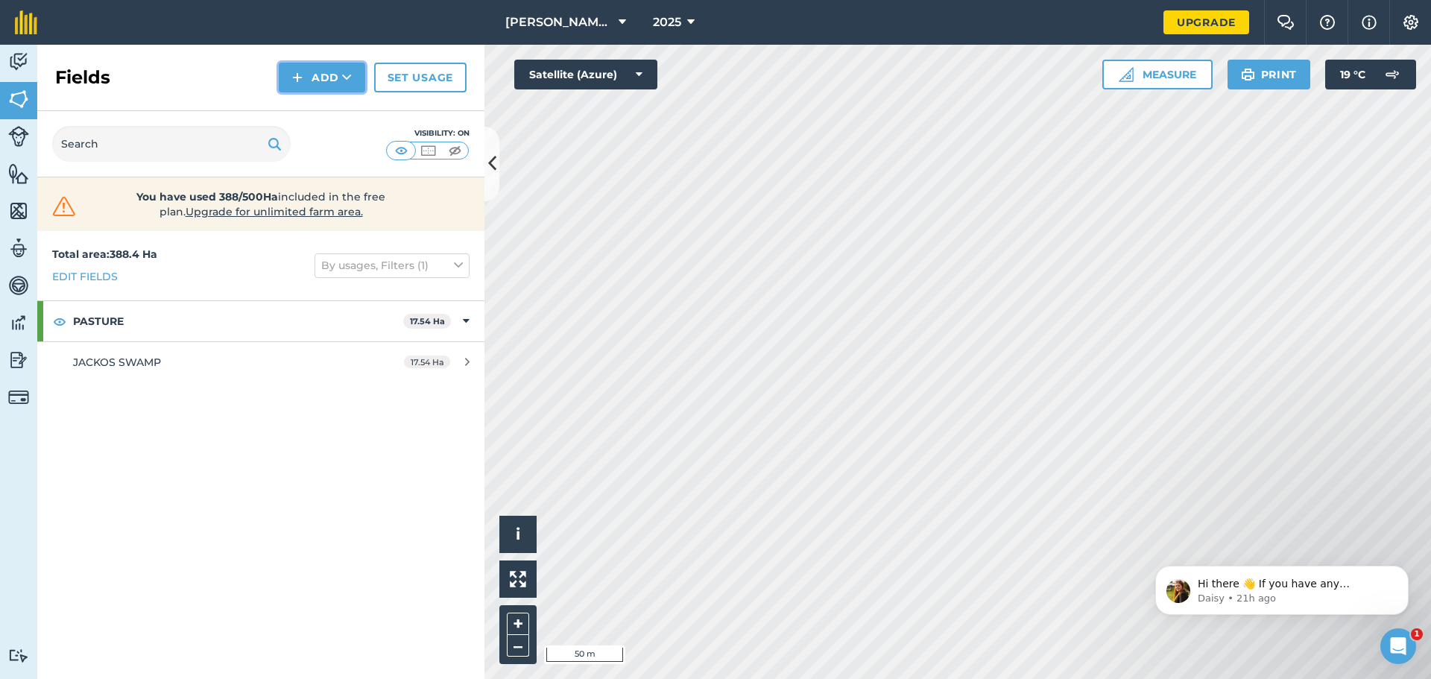
click at [342, 74] on icon at bounding box center [347, 77] width 10 height 15
click at [326, 108] on link "Draw" at bounding box center [322, 111] width 82 height 33
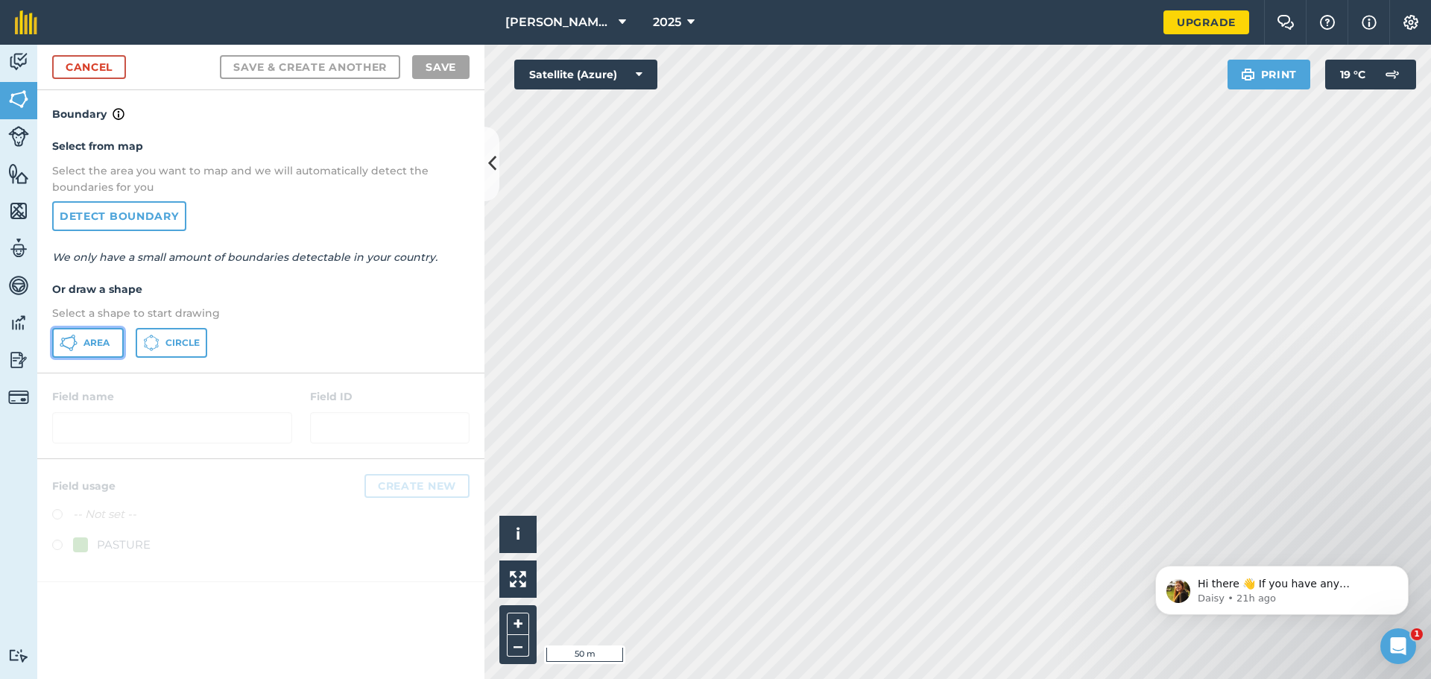
click at [103, 345] on span "Area" at bounding box center [96, 343] width 26 height 12
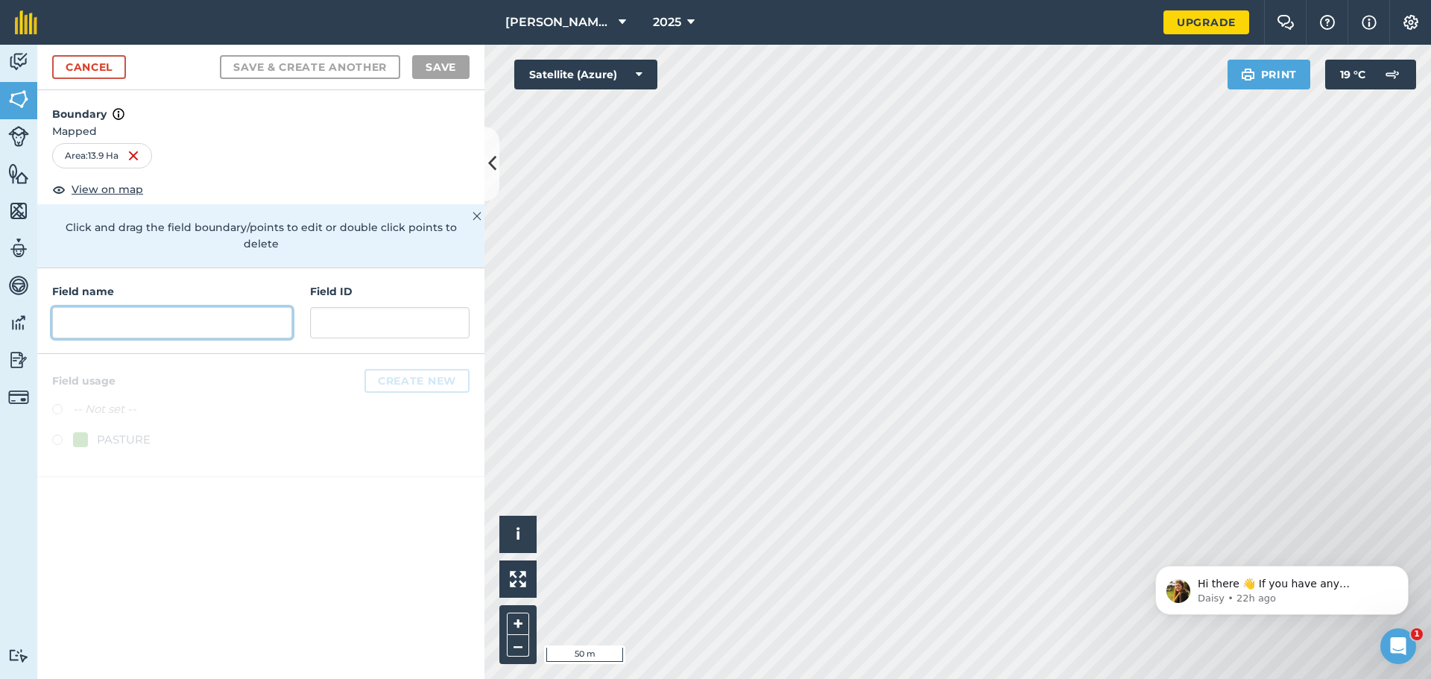
click at [98, 307] on input "text" at bounding box center [172, 322] width 240 height 31
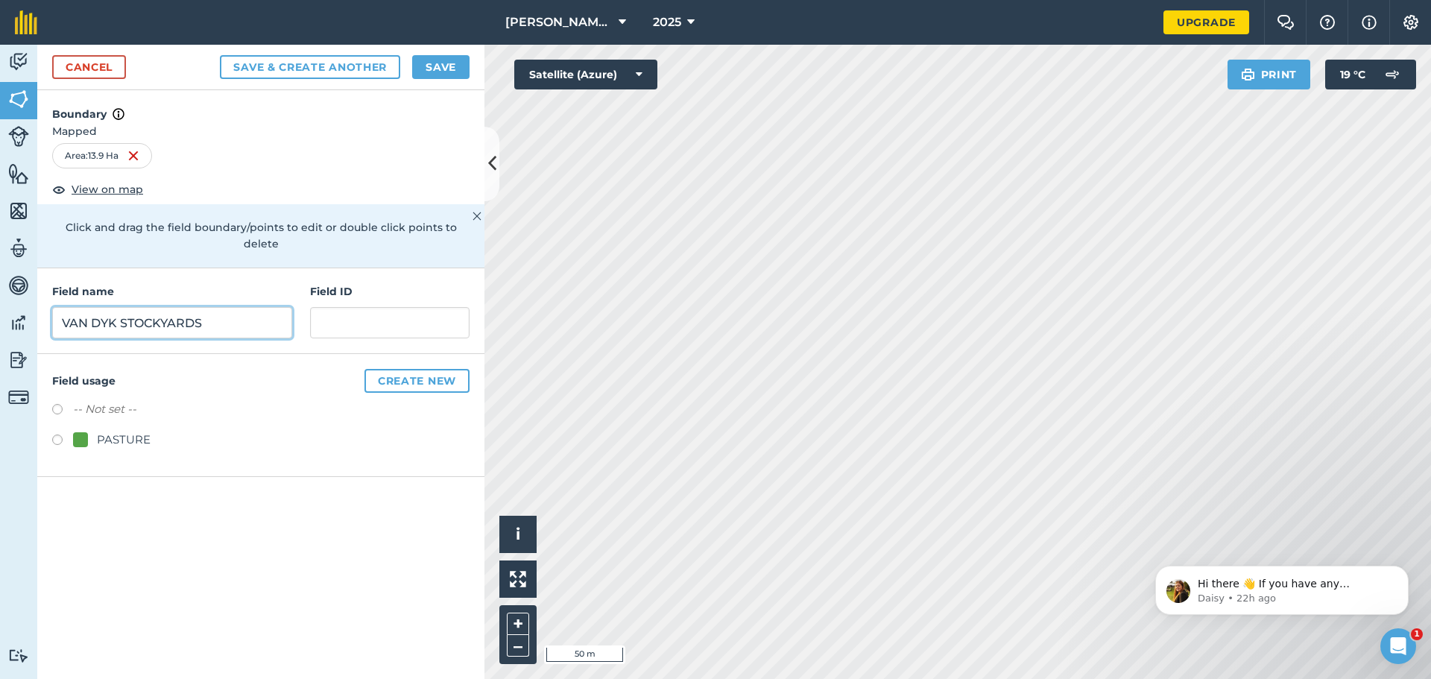
type input "VAN DYK STOCKYARDS"
click at [60, 404] on label at bounding box center [62, 411] width 21 height 15
click at [316, 63] on button "Save & Create Another" at bounding box center [310, 67] width 180 height 24
radio input "false"
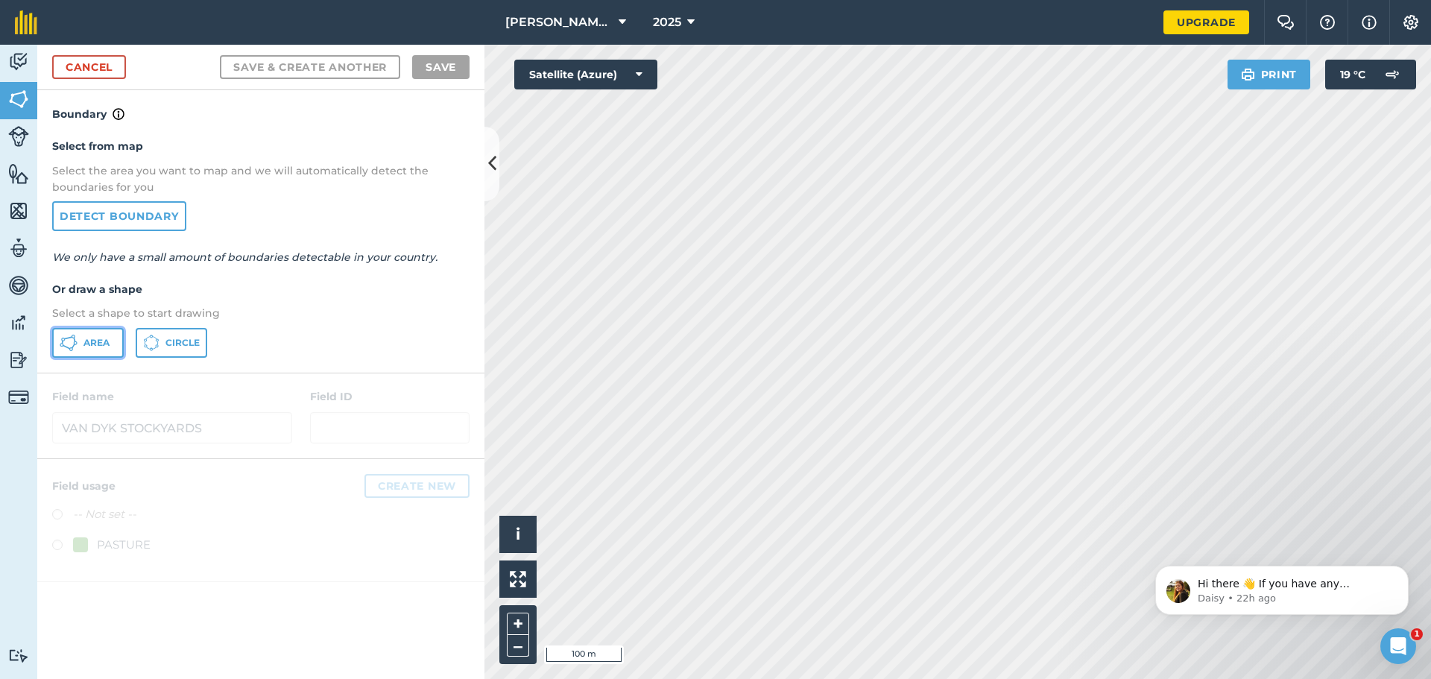
click at [89, 335] on button "Area" at bounding box center [88, 343] width 72 height 30
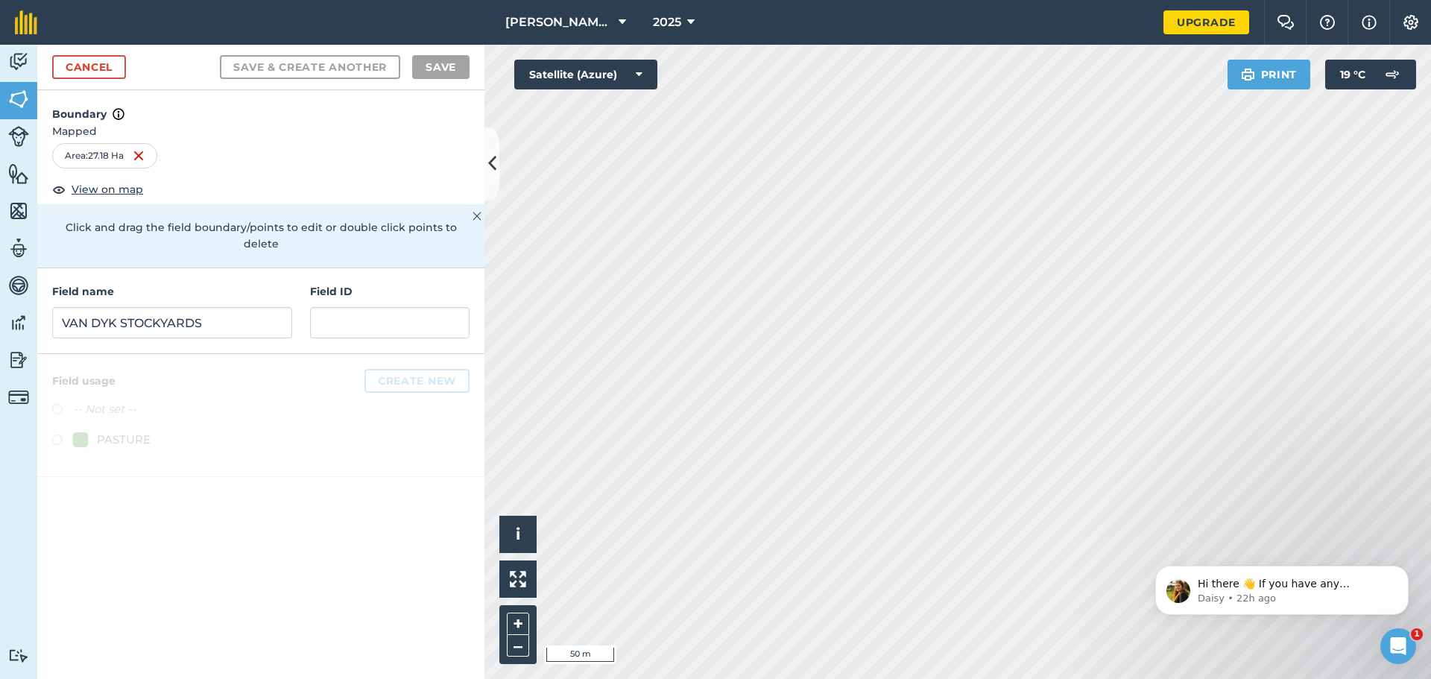
click at [682, 678] on html "[PERSON_NAME] FARMS 2025 Upgrade Farm Chat Help Info Settings Map printing is n…" at bounding box center [715, 339] width 1431 height 679
click at [102, 307] on input "VAN DYK STOCKYARDS" at bounding box center [172, 322] width 240 height 31
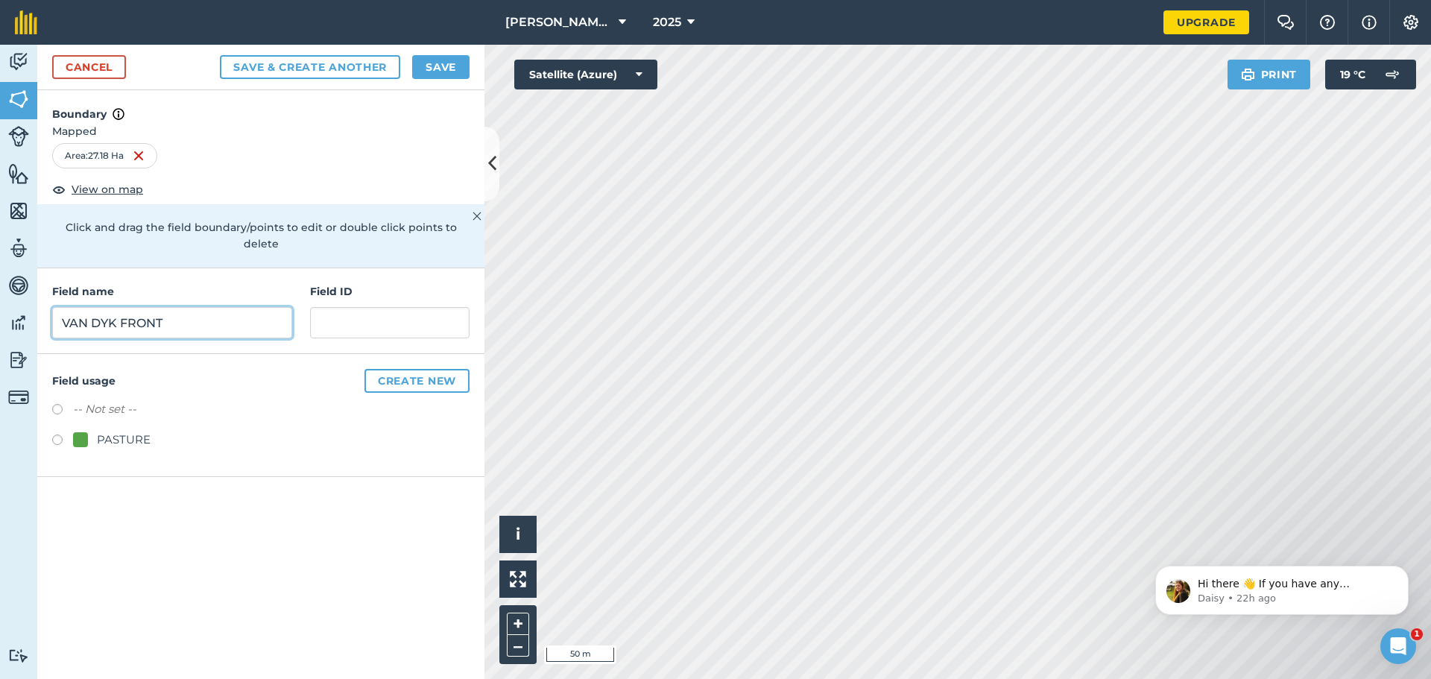
type input "VAN DYK FRONT"
click at [59, 404] on label at bounding box center [62, 411] width 21 height 15
click at [311, 65] on button "Save & Create Another" at bounding box center [310, 67] width 180 height 24
radio input "false"
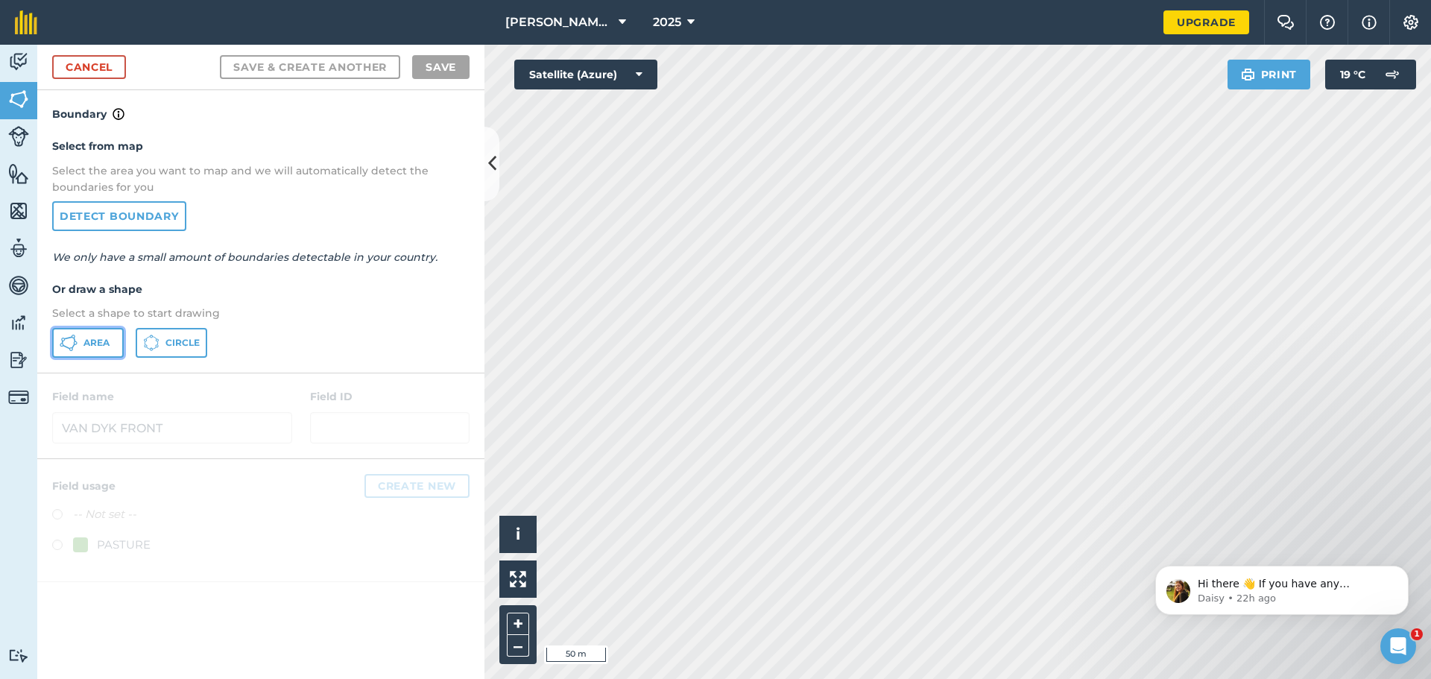
click at [91, 342] on span "Area" at bounding box center [96, 343] width 26 height 12
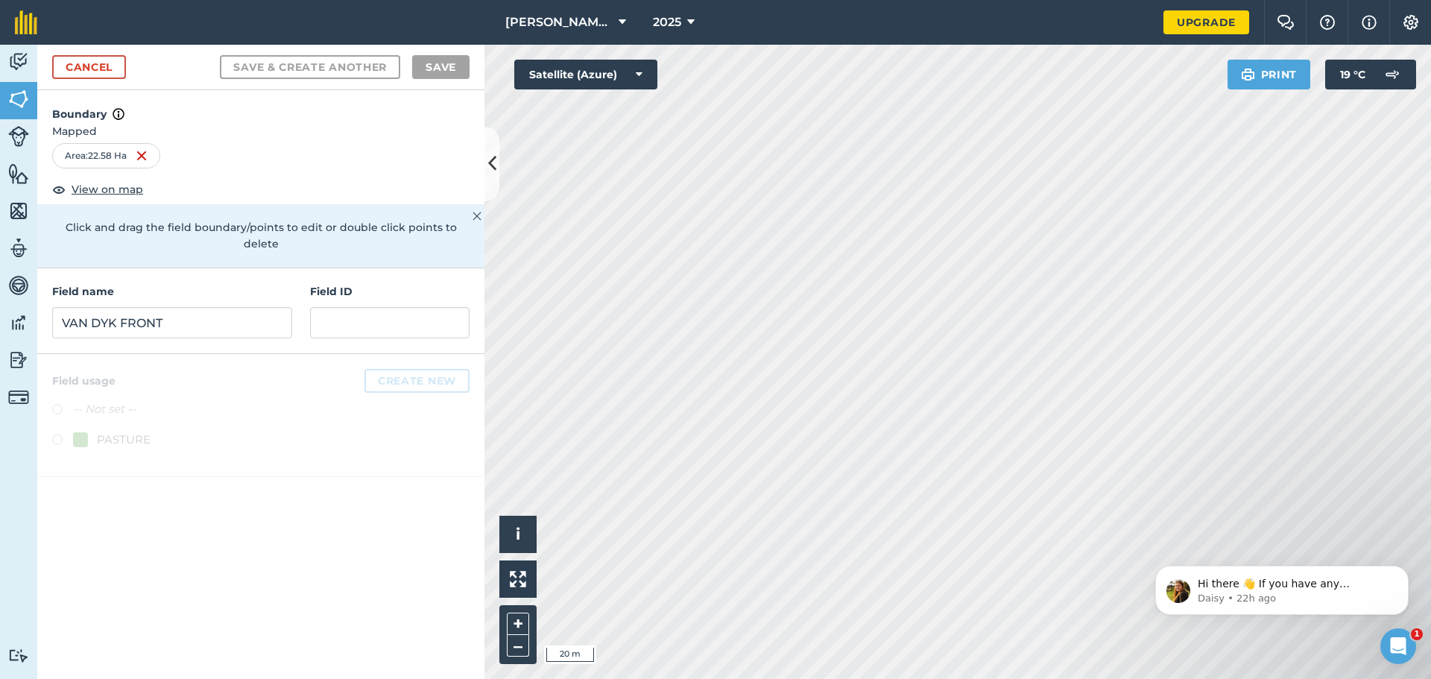
click at [563, 678] on html "[PERSON_NAME] FARMS 2025 Upgrade Farm Chat Help Info Settings Map printing is n…" at bounding box center [715, 339] width 1431 height 679
click at [88, 307] on input "VAN DYK FRONT" at bounding box center [172, 322] width 240 height 31
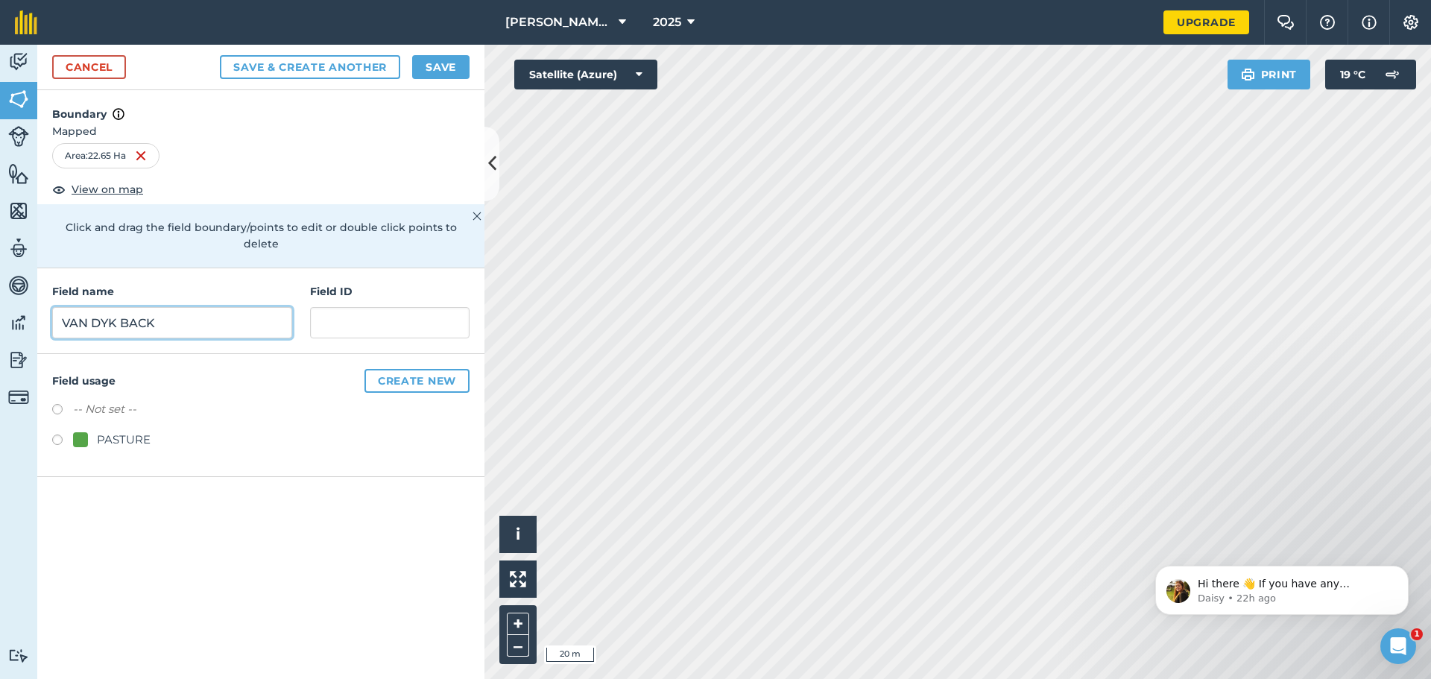
type input "VAN DYK BACK"
click at [58, 404] on label at bounding box center [62, 411] width 21 height 15
click at [341, 65] on button "Save & Create Another" at bounding box center [310, 67] width 180 height 24
radio input "false"
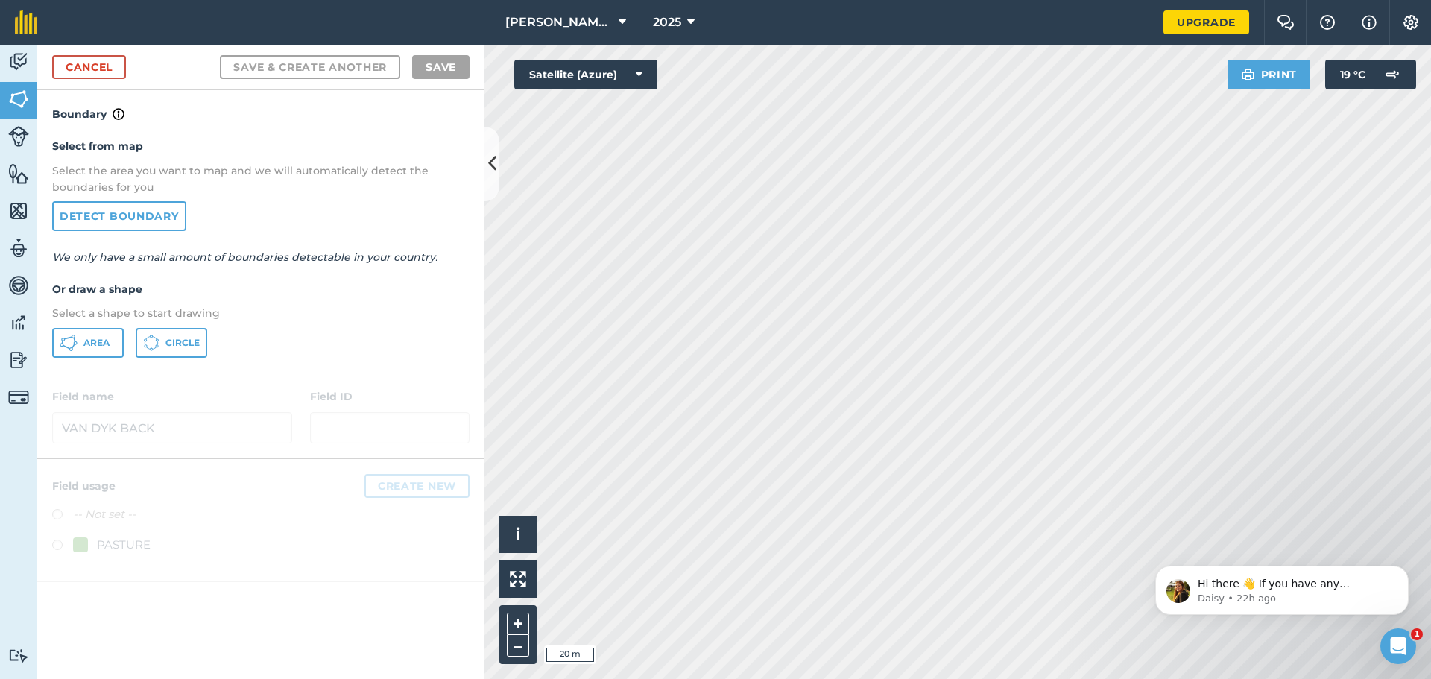
click at [370, 273] on div "Activity Fields Livestock Features Maps Team Vehicles Data Reporting Billing Tu…" at bounding box center [715, 362] width 1431 height 634
click at [101, 339] on span "Area" at bounding box center [96, 343] width 26 height 12
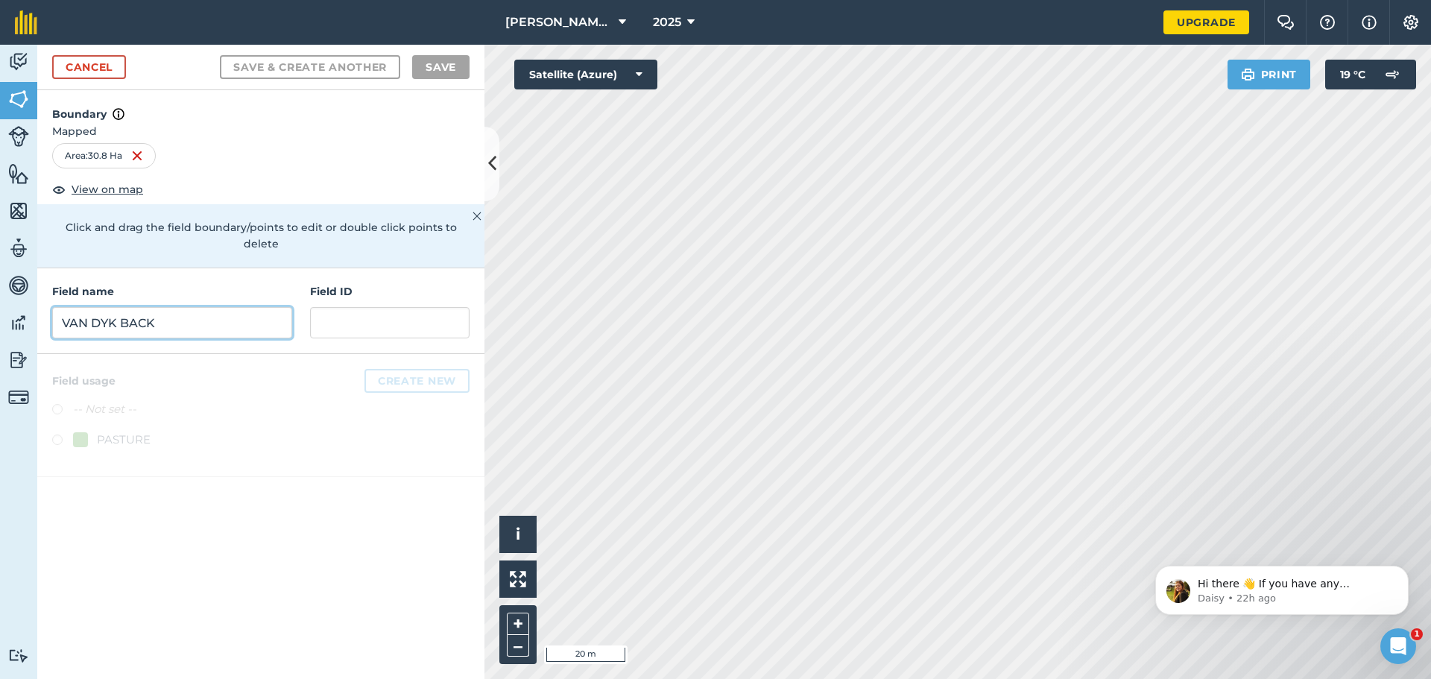
click at [106, 307] on input "VAN DYK BACK" at bounding box center [172, 322] width 240 height 31
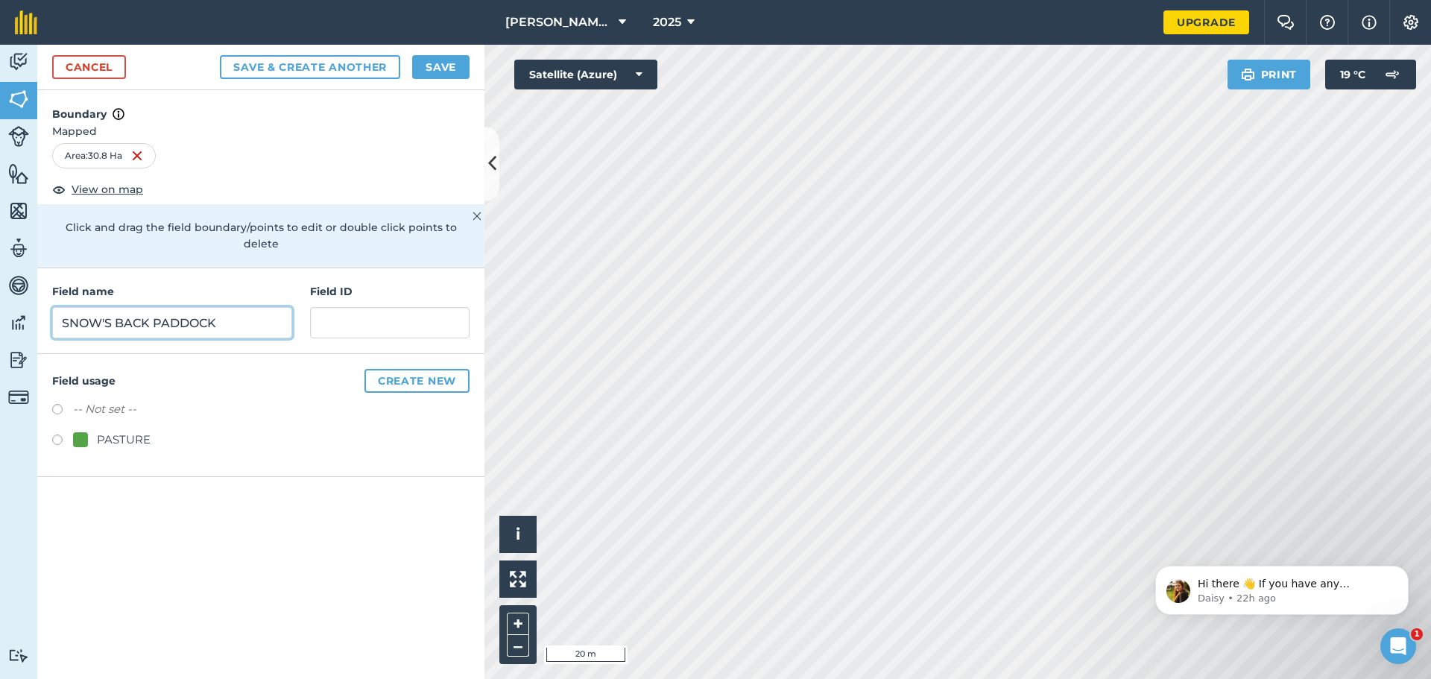
type input "SNOW'S BACK PADDOCK"
click at [57, 404] on label at bounding box center [62, 411] width 21 height 15
click at [312, 69] on button "Save & Create Another" at bounding box center [310, 67] width 180 height 24
radio input "false"
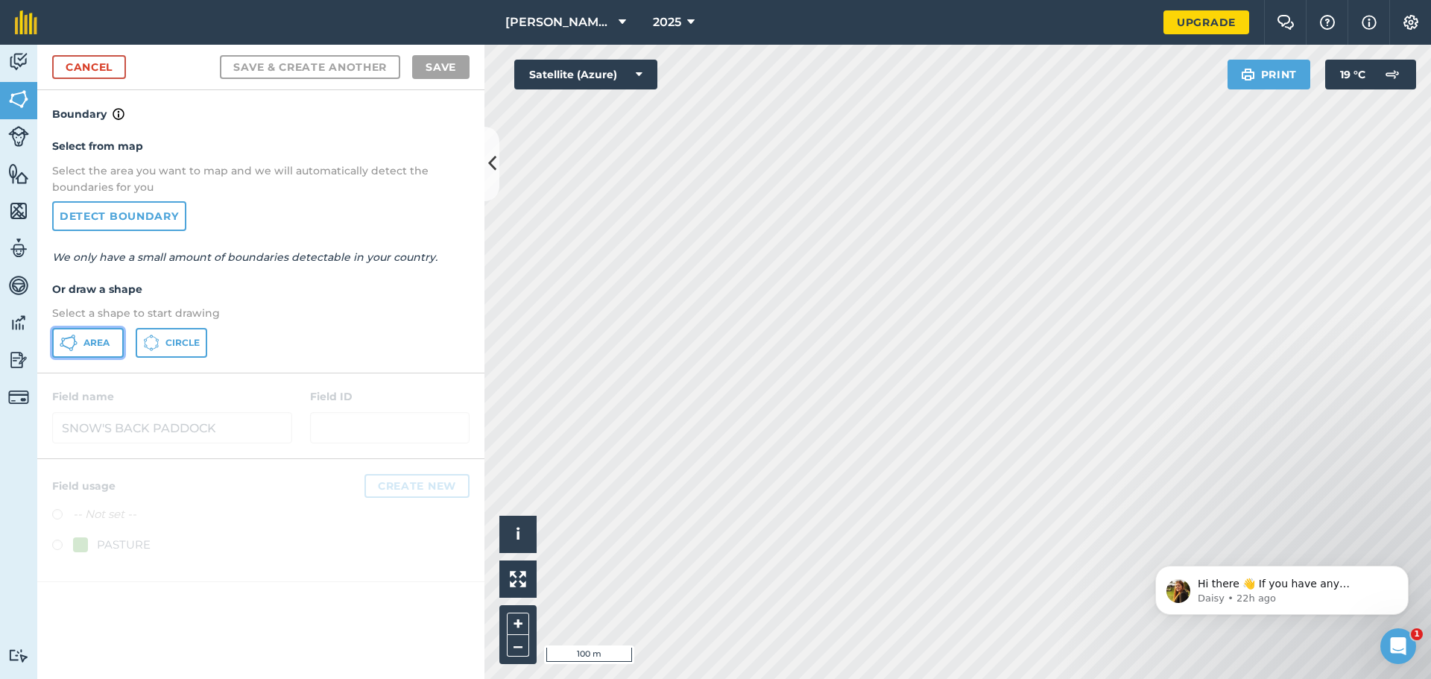
click at [98, 344] on span "Area" at bounding box center [96, 343] width 26 height 12
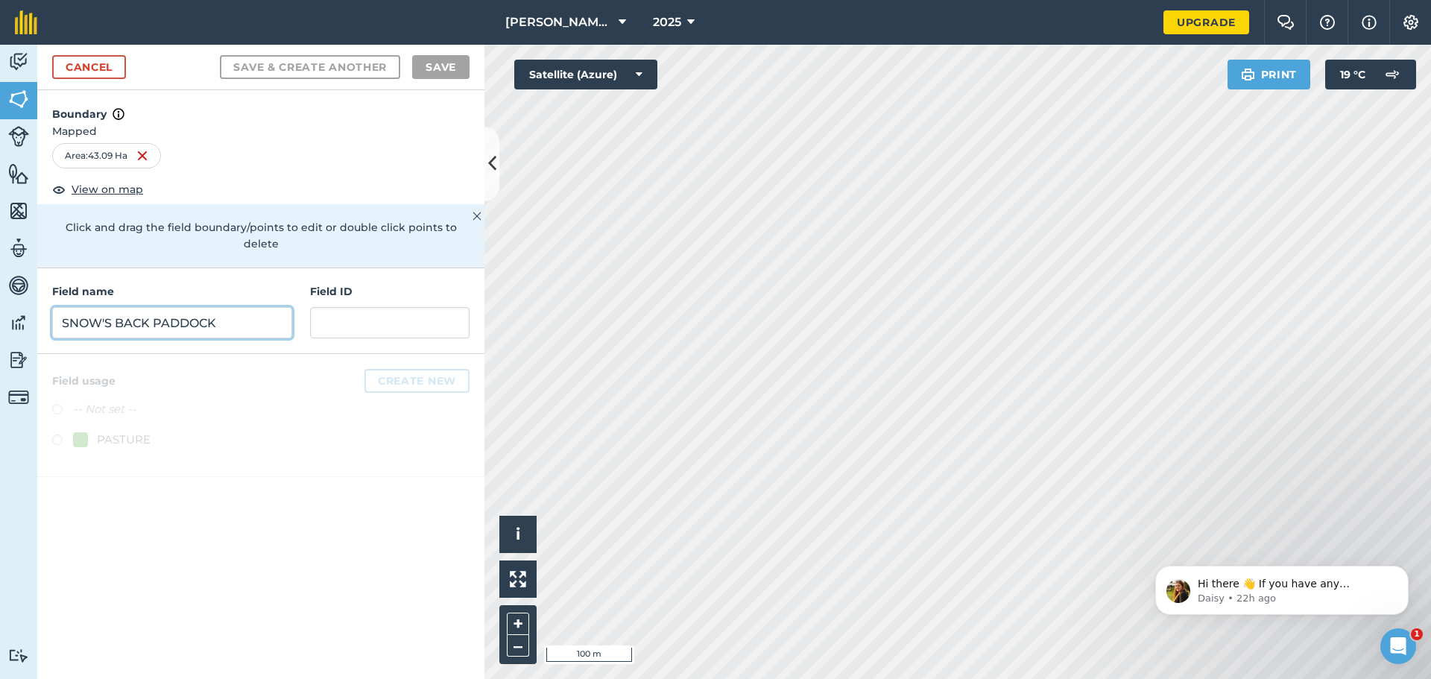
click at [98, 307] on input "SNOW'S BACK PADDOCK" at bounding box center [172, 322] width 240 height 31
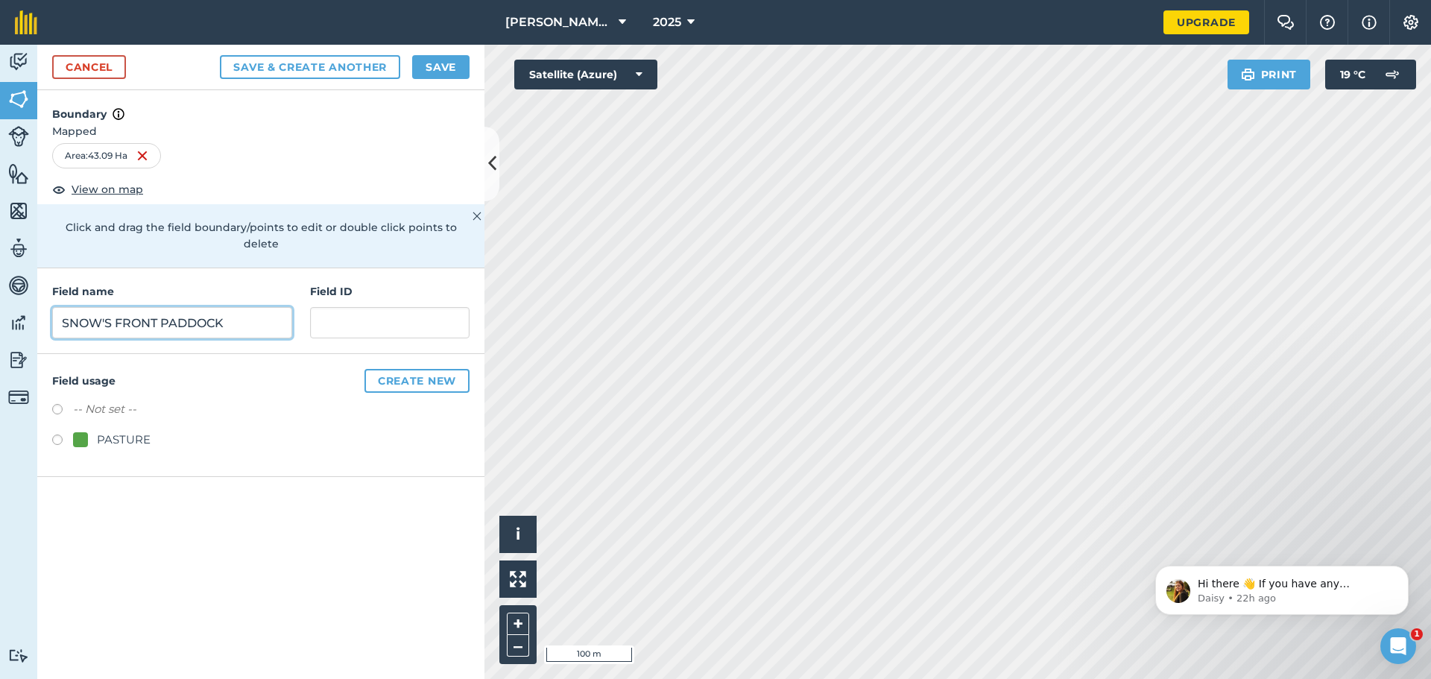
type input "SNOW'S FRONT PADDOCK"
click at [57, 404] on label at bounding box center [62, 411] width 21 height 15
radio input "true"
click at [439, 65] on button "Save" at bounding box center [440, 67] width 57 height 24
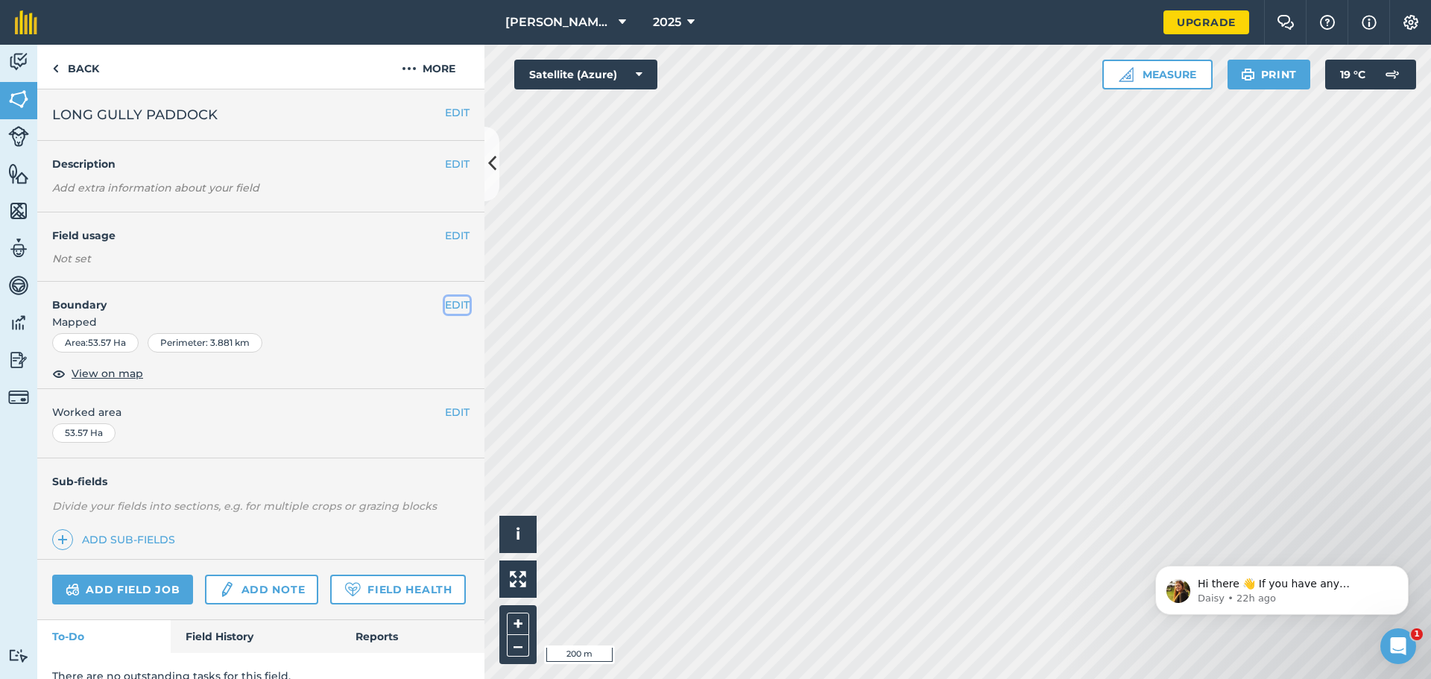
click at [446, 301] on button "EDIT" at bounding box center [457, 305] width 25 height 16
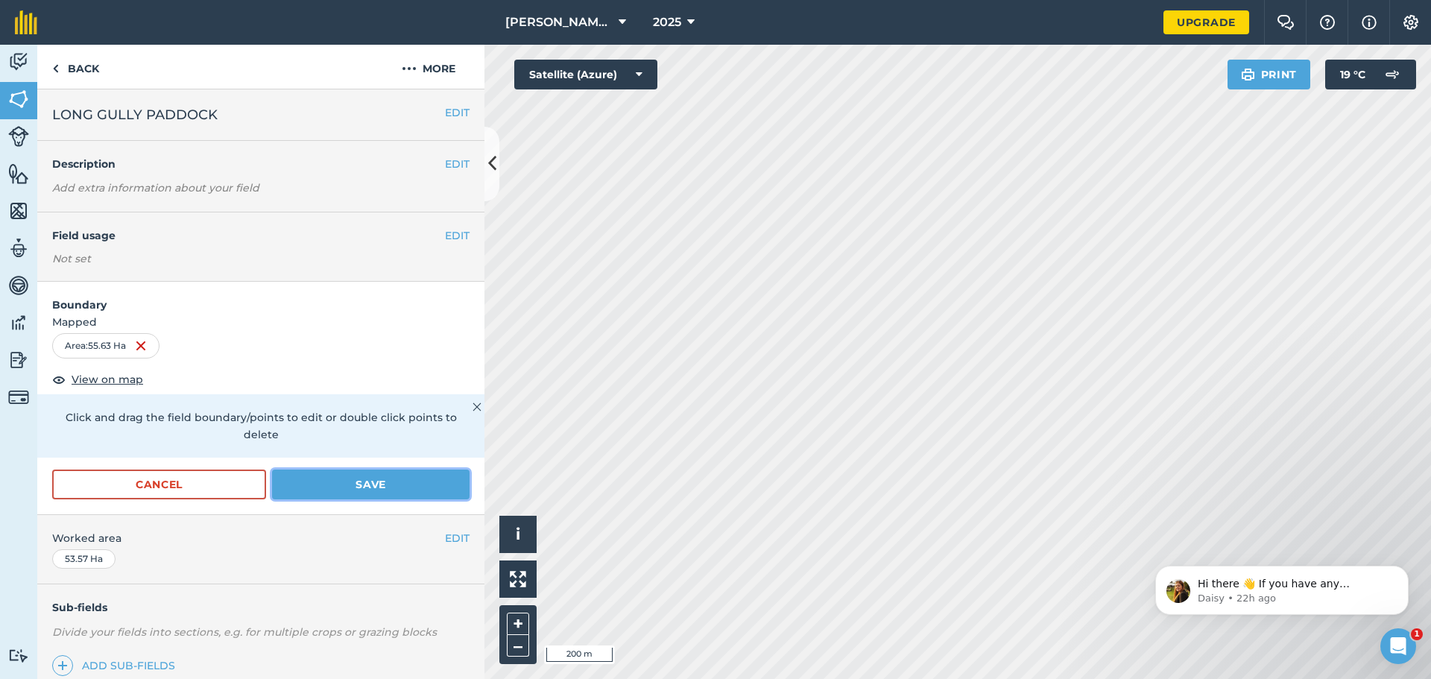
click at [344, 481] on button "Save" at bounding box center [370, 484] width 197 height 30
